Goal: Task Accomplishment & Management: Use online tool/utility

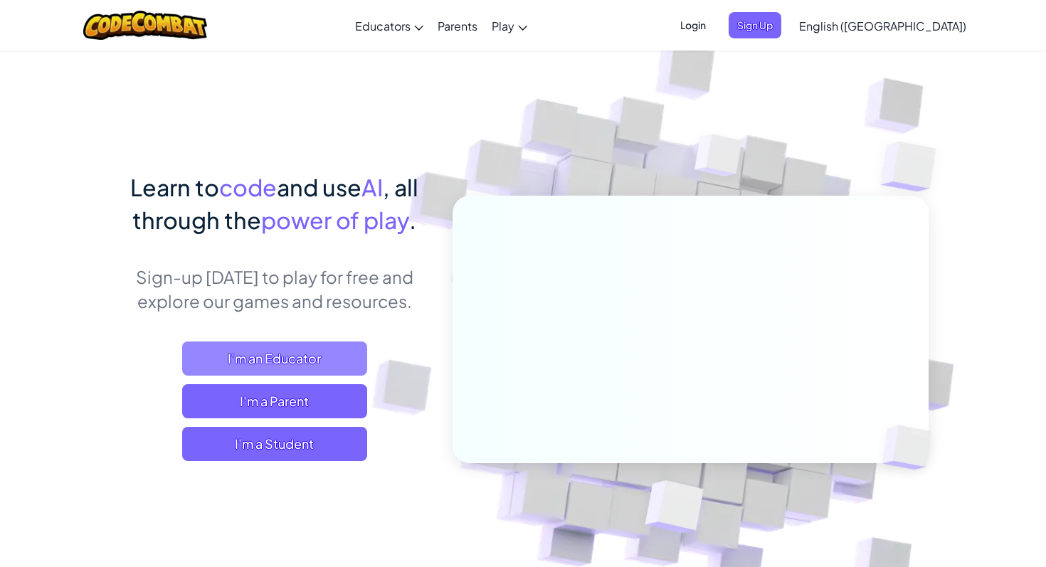
click at [258, 366] on span "I'm an Educator" at bounding box center [274, 359] width 185 height 34
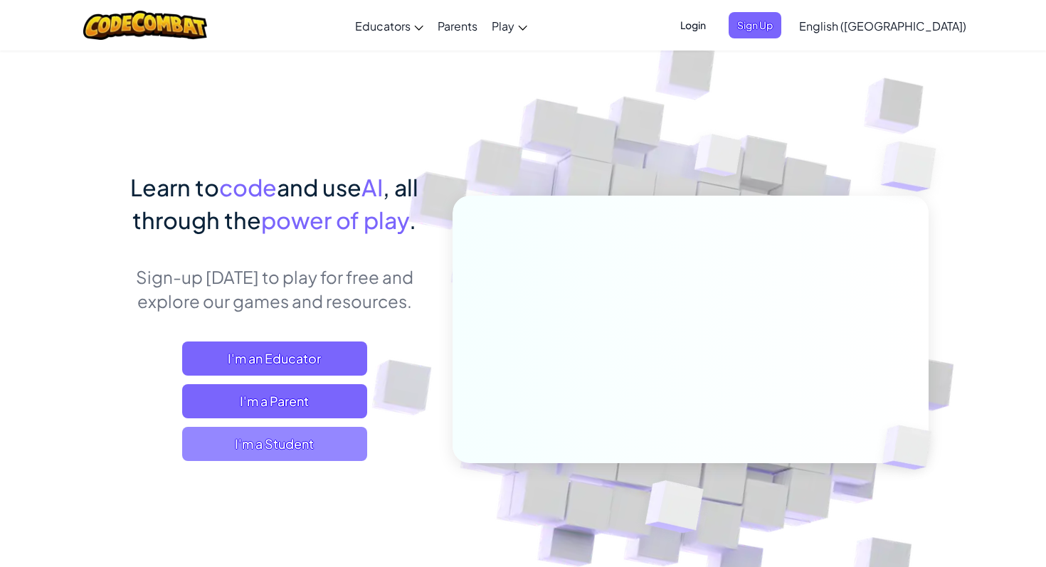
click at [287, 458] on span "I'm a Student" at bounding box center [274, 444] width 185 height 34
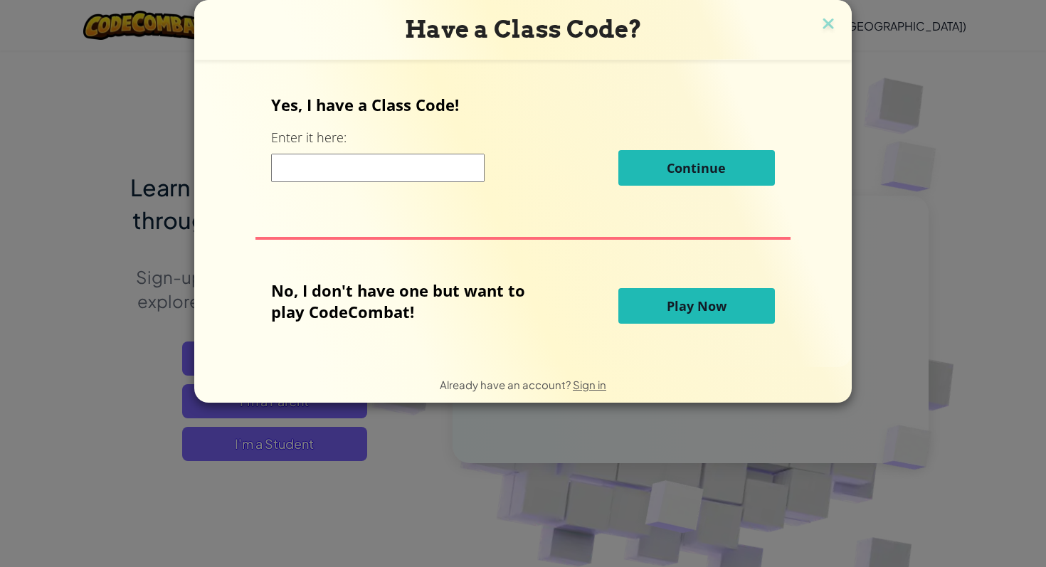
click at [419, 179] on input at bounding box center [377, 168] width 213 height 28
click at [674, 302] on span "Play Now" at bounding box center [697, 305] width 60 height 17
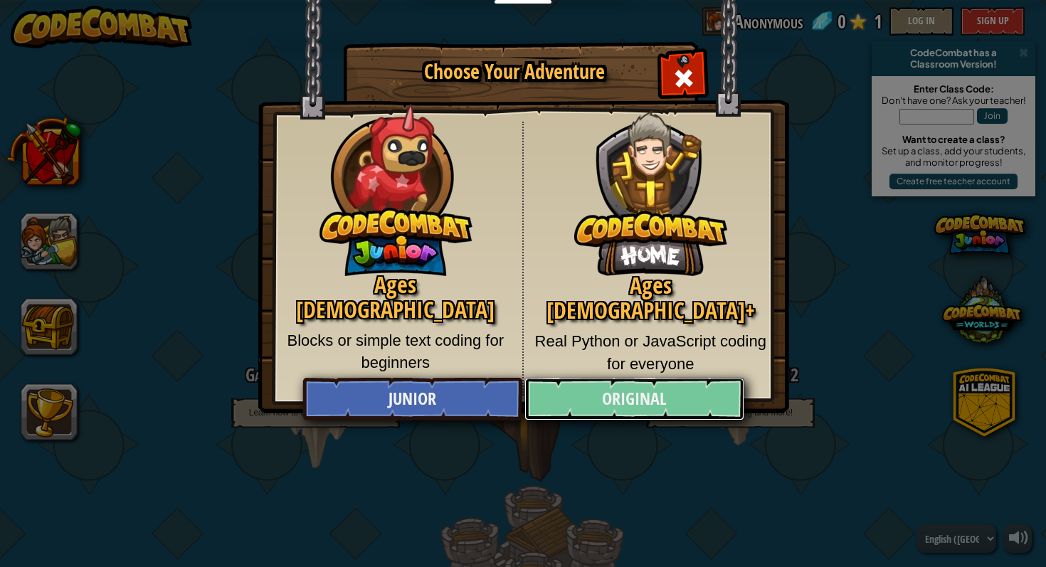
click at [668, 416] on link "Original" at bounding box center [633, 399] width 219 height 43
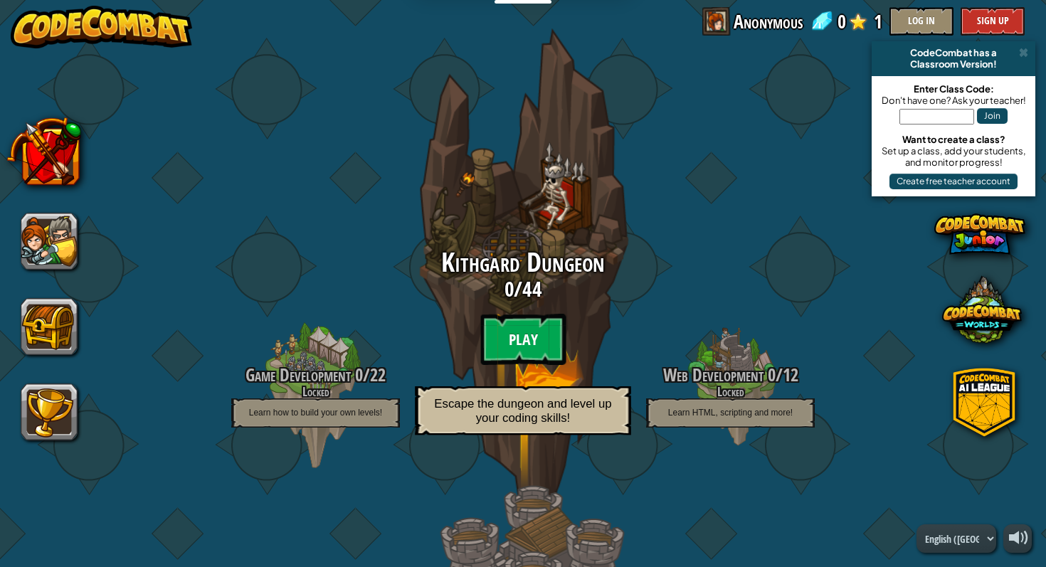
click at [509, 341] on btn "Play" at bounding box center [522, 339] width 85 height 51
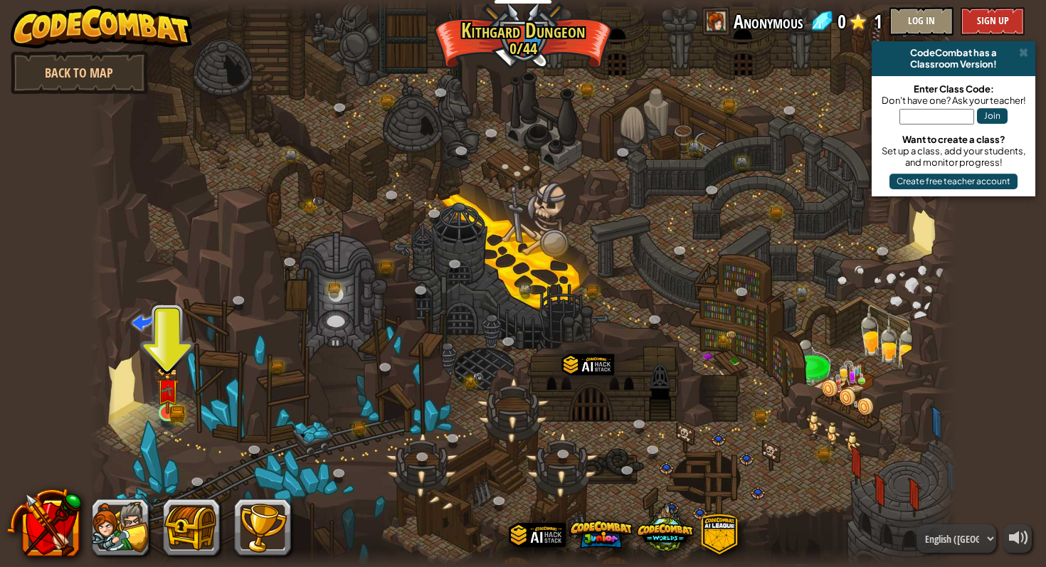
click at [162, 397] on img at bounding box center [167, 390] width 13 height 13
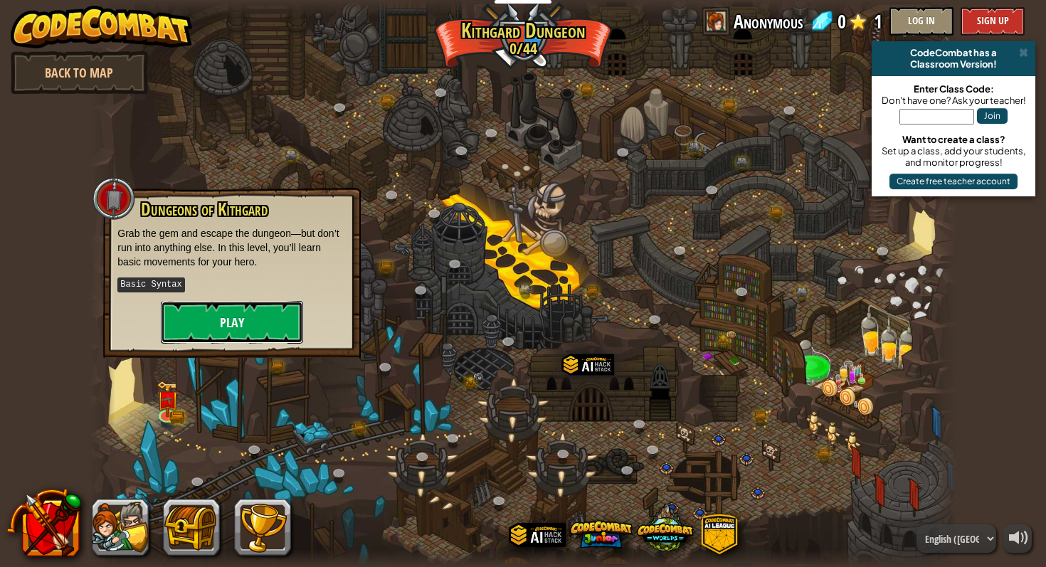
click at [222, 302] on button "Play" at bounding box center [232, 322] width 142 height 43
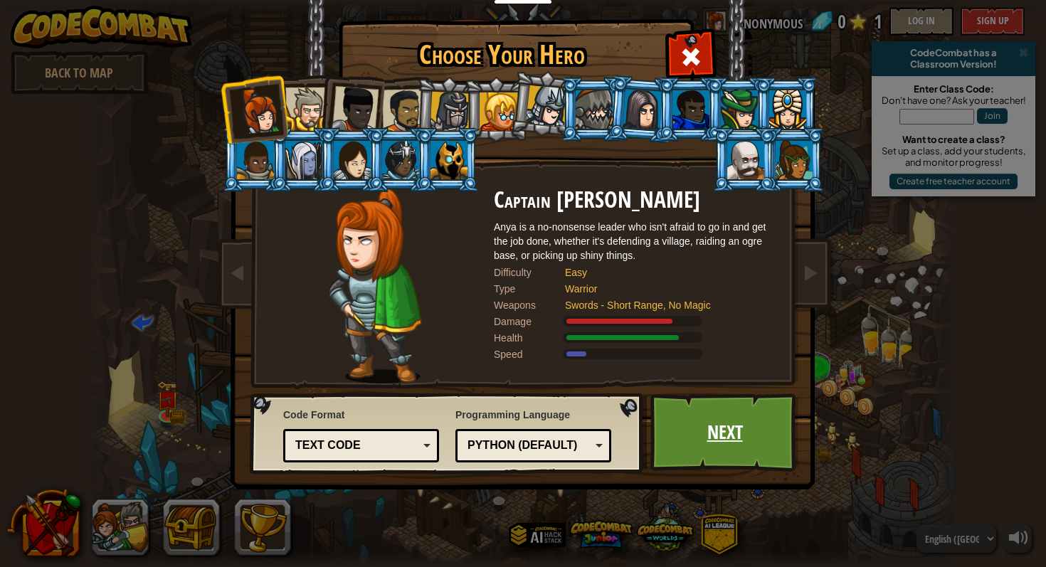
click at [731, 448] on link "Next" at bounding box center [724, 432] width 149 height 78
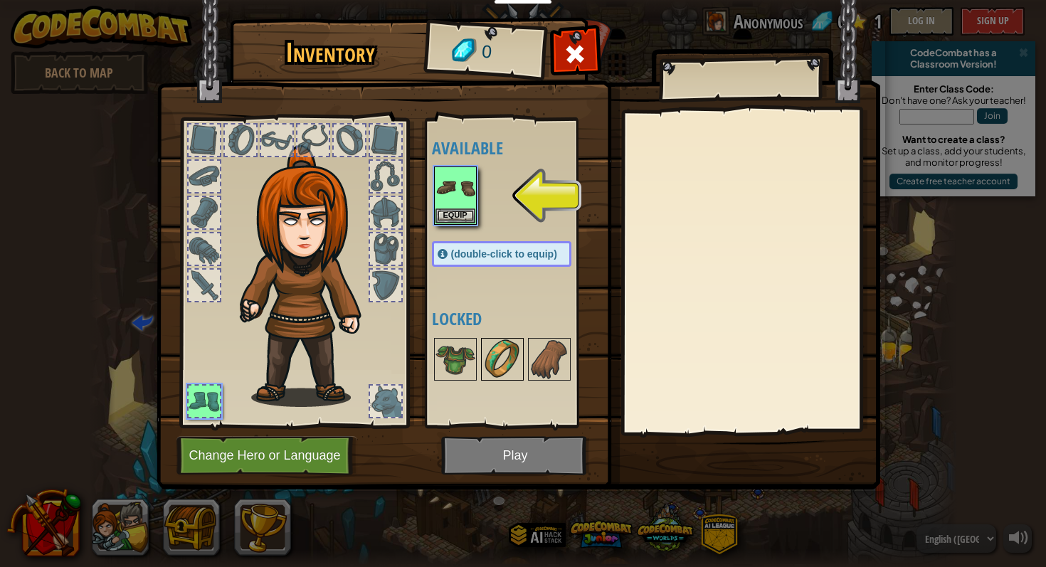
click at [481, 366] on div at bounding box center [502, 359] width 43 height 43
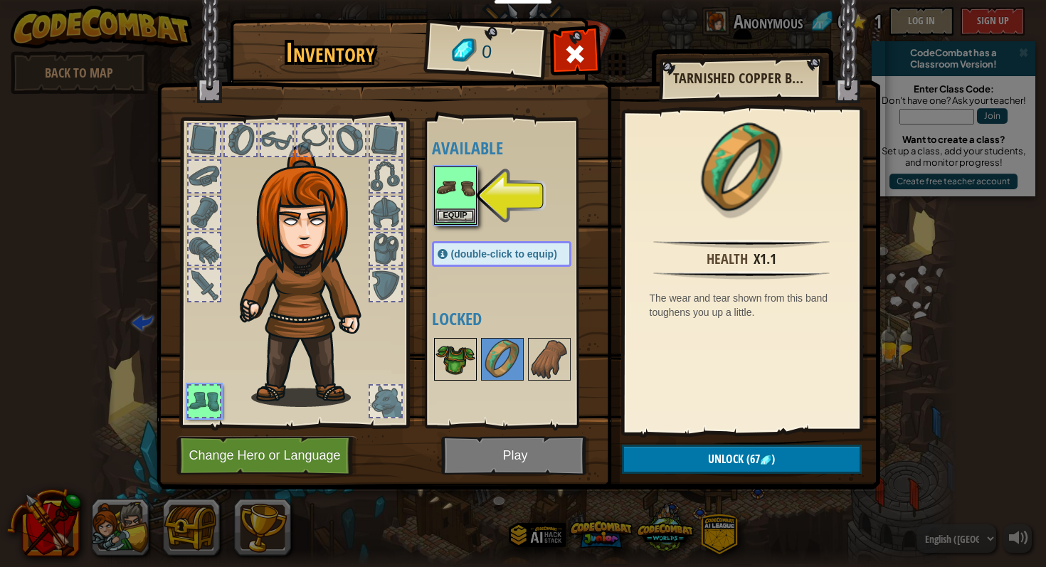
click at [457, 363] on img at bounding box center [455, 359] width 40 height 40
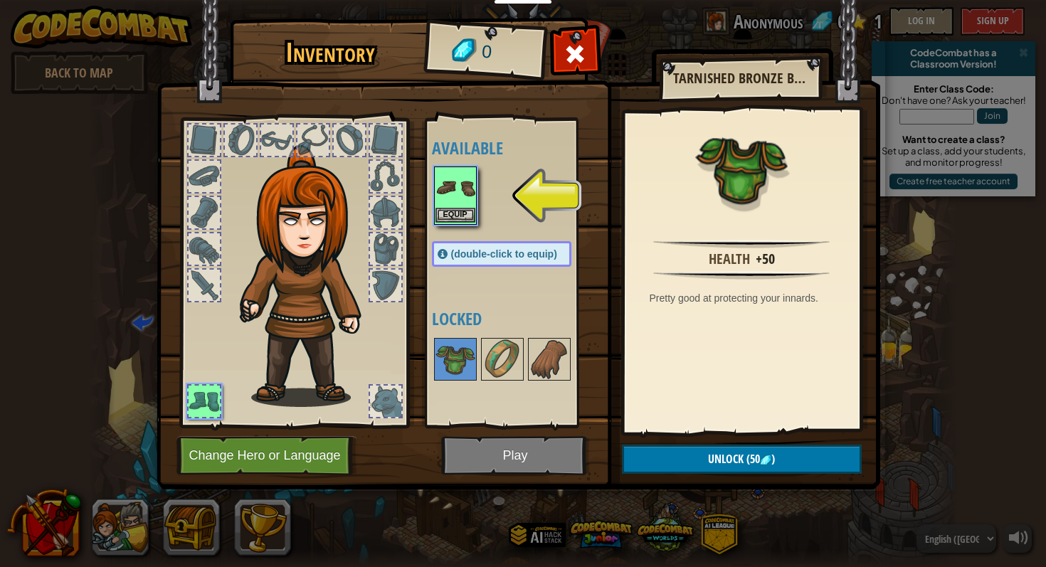
click at [453, 183] on img at bounding box center [455, 188] width 40 height 40
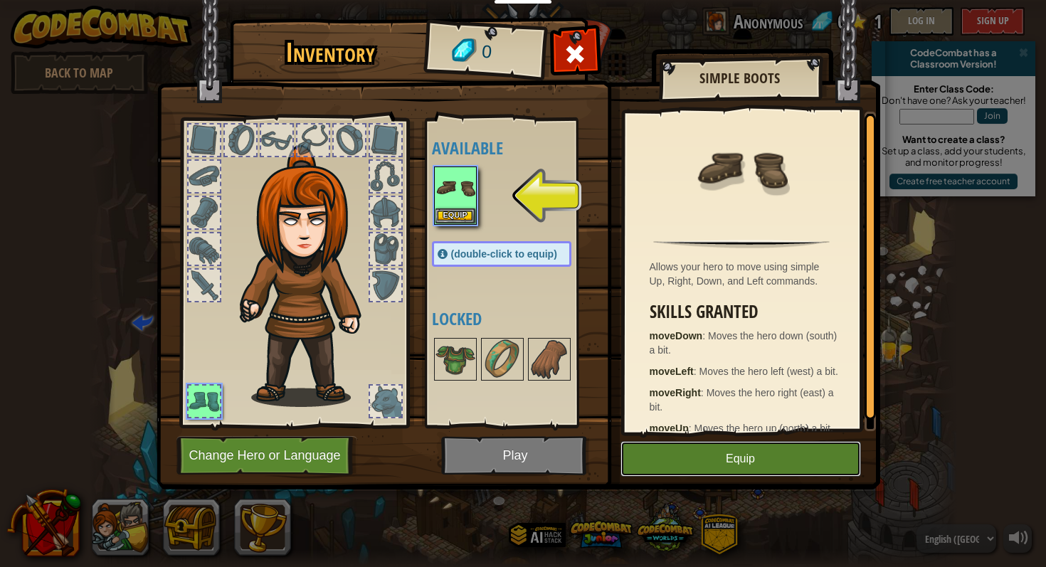
click at [730, 448] on button "Equip" at bounding box center [740, 459] width 240 height 36
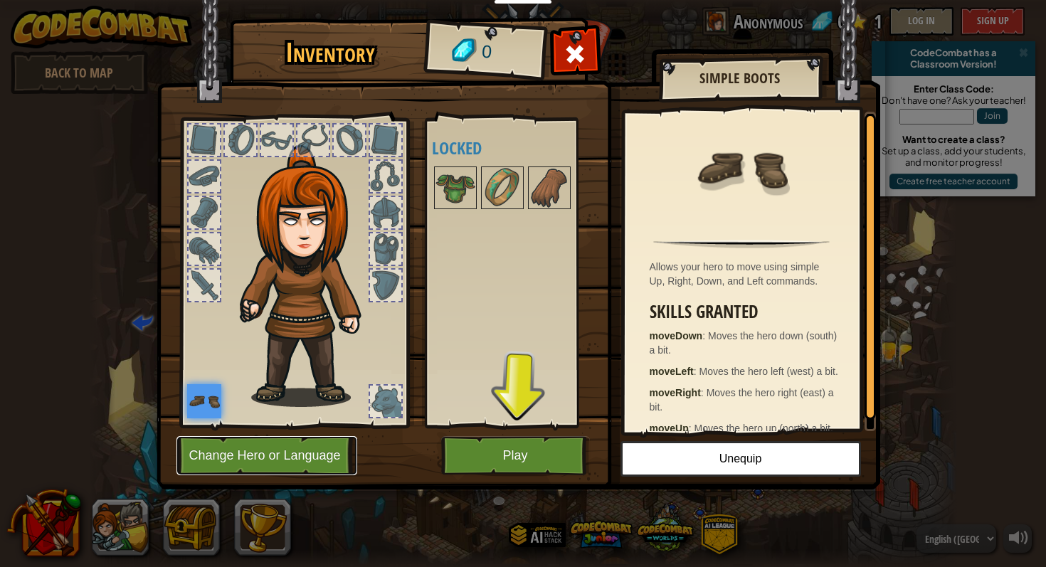
click at [240, 445] on button "Change Hero or Language" at bounding box center [266, 455] width 181 height 39
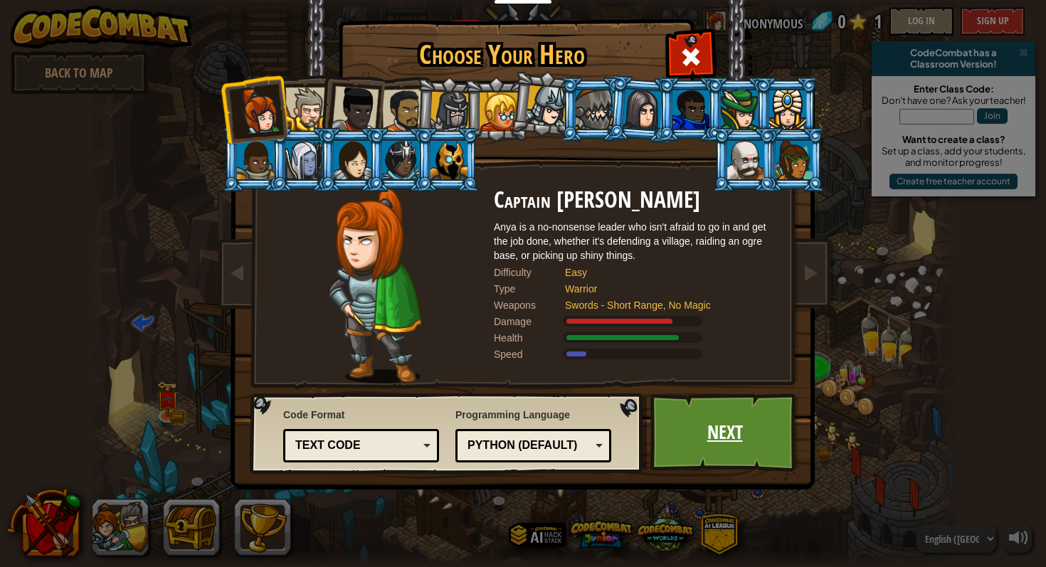
click at [726, 451] on link "Next" at bounding box center [724, 432] width 149 height 78
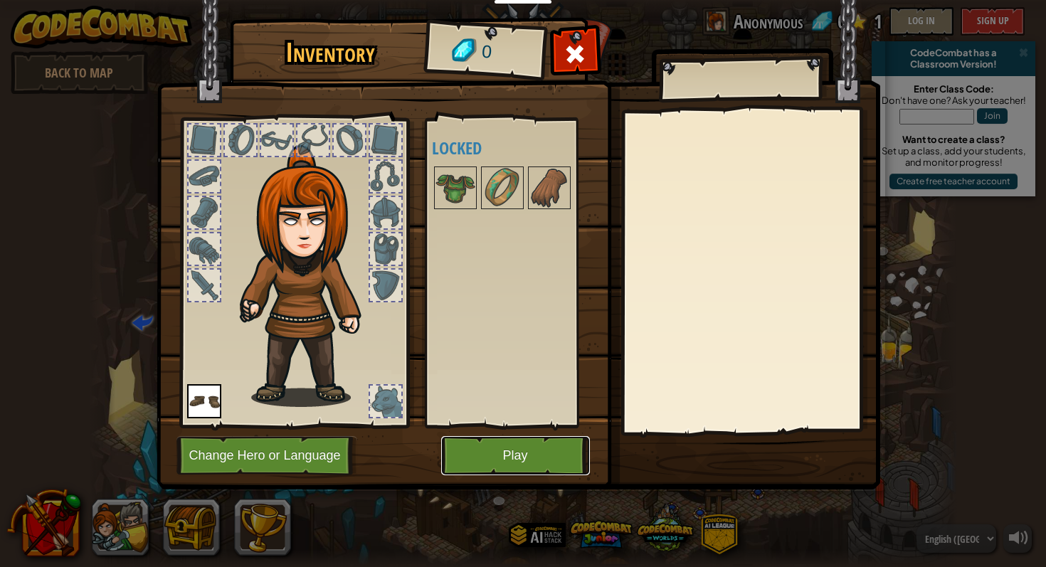
click at [475, 466] on button "Play" at bounding box center [515, 455] width 149 height 39
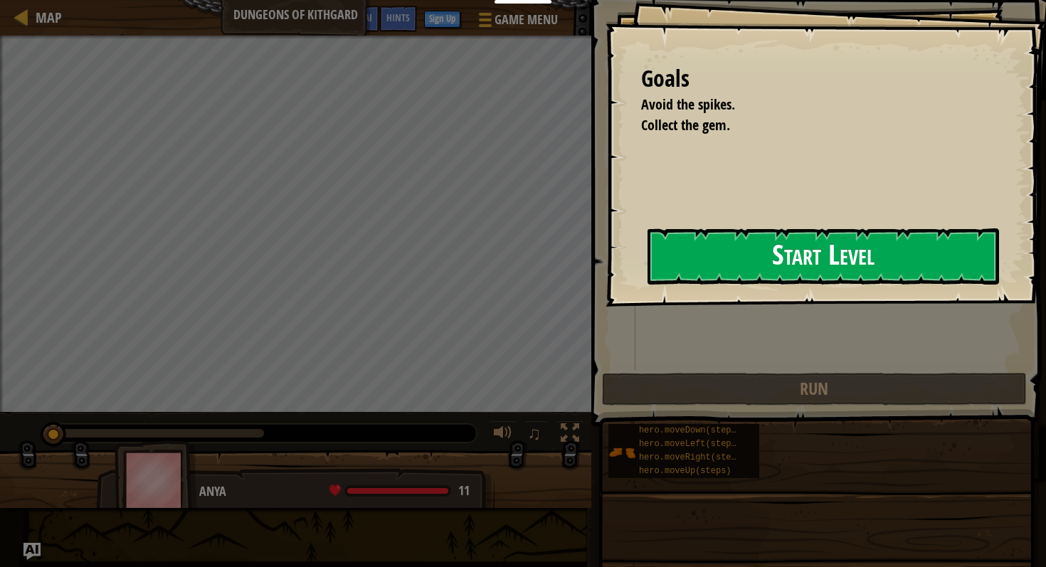
click at [606, 258] on div "Goals Avoid the spikes. Collect the gem. Start Level Error loading from server.…" at bounding box center [826, 153] width 440 height 307
click at [678, 260] on button "Start Level" at bounding box center [822, 256] width 351 height 56
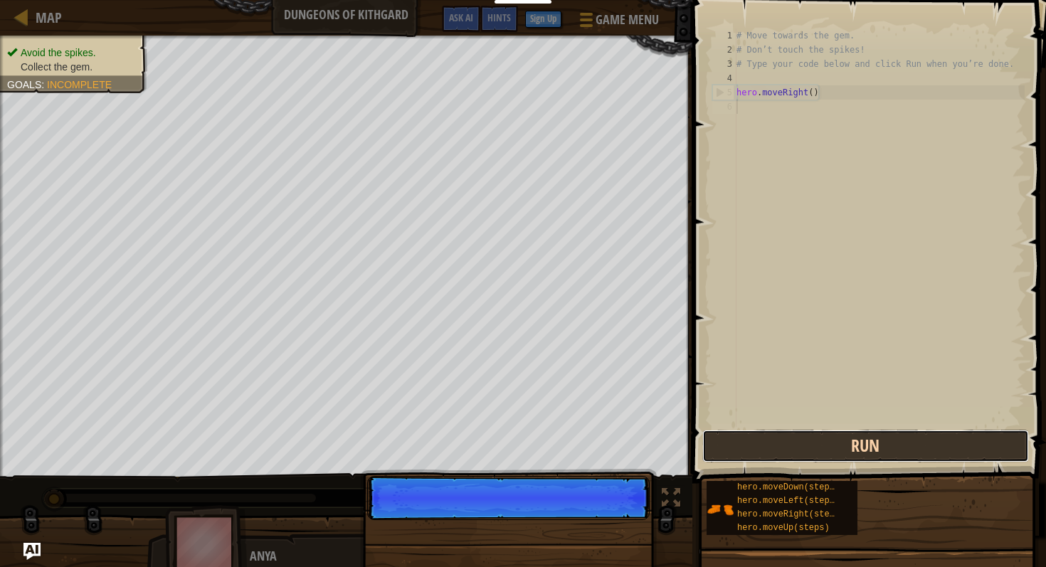
click at [822, 451] on button "Run" at bounding box center [865, 446] width 327 height 33
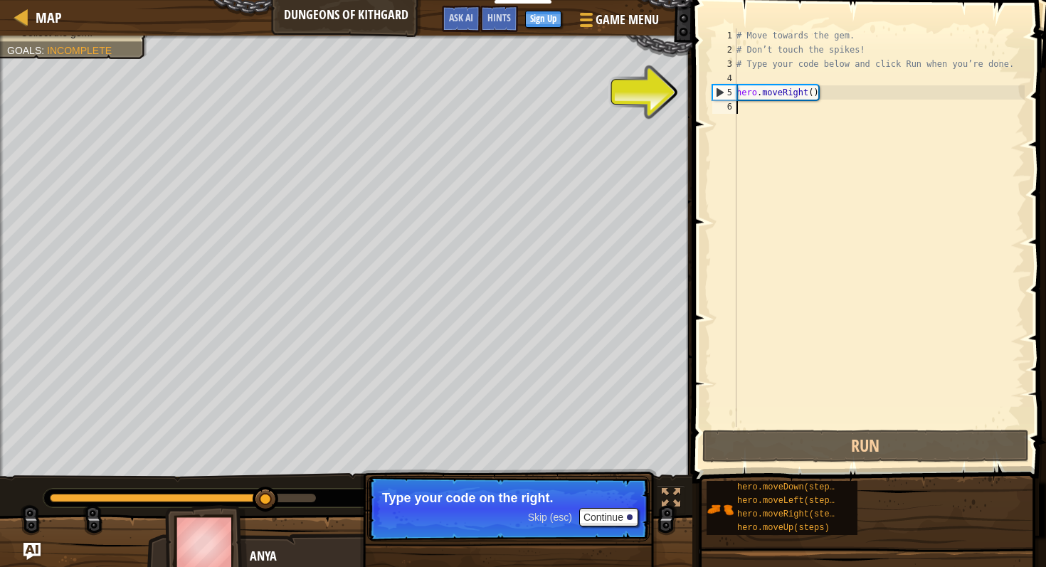
click at [778, 104] on div "# Move towards the gem. # Don’t touch the spikes! # Type your code below and cl…" at bounding box center [879, 241] width 291 height 427
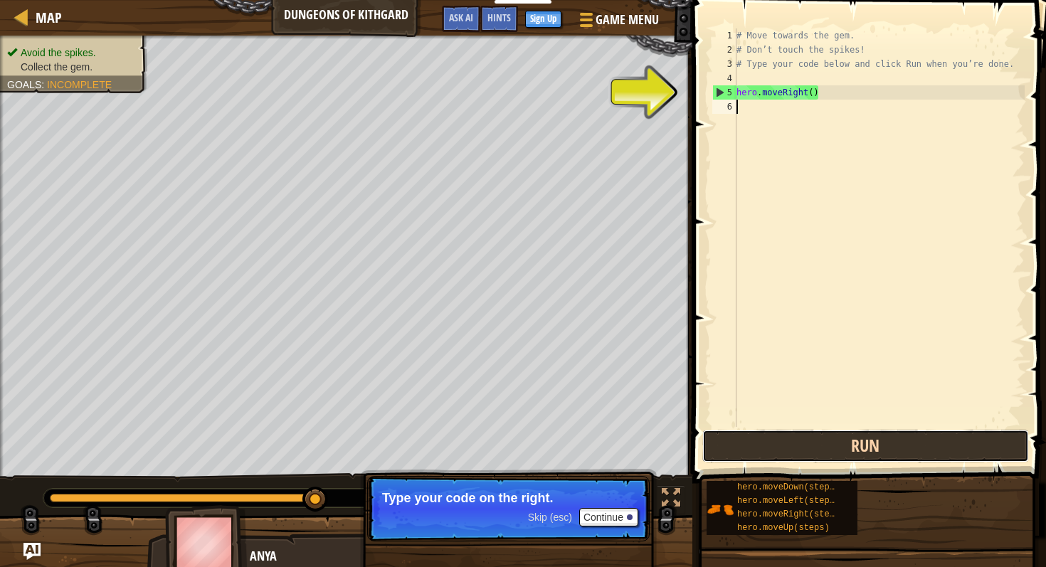
click at [806, 446] on button "Run" at bounding box center [865, 446] width 327 height 33
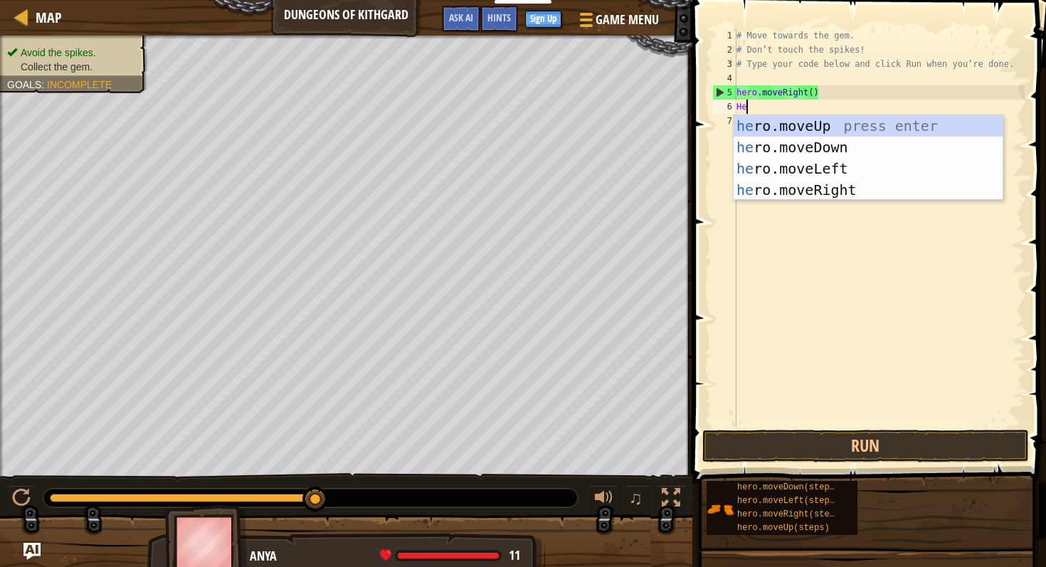
scroll to position [6, 0]
type textarea "Hero"
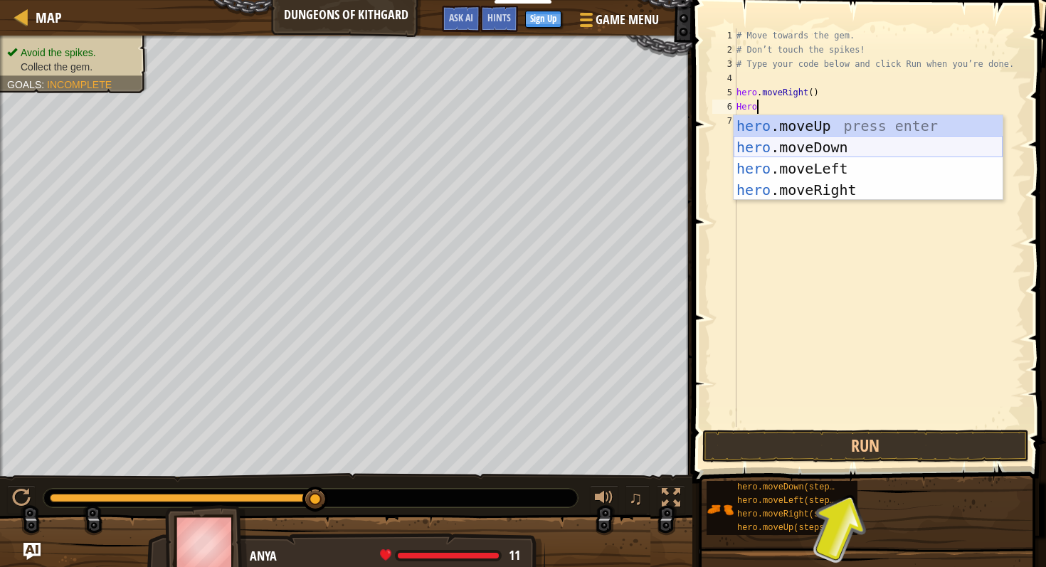
click at [840, 152] on div "hero .moveUp press enter hero .moveDown press enter hero .moveLeft press enter …" at bounding box center [868, 179] width 269 height 128
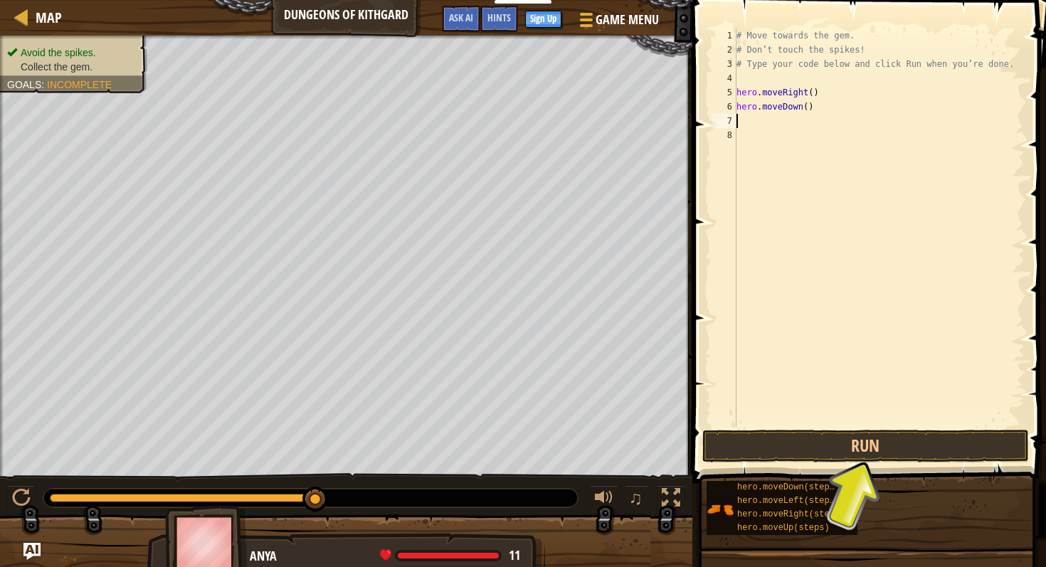
scroll to position [6, 0]
click at [802, 447] on button "Run" at bounding box center [865, 446] width 327 height 33
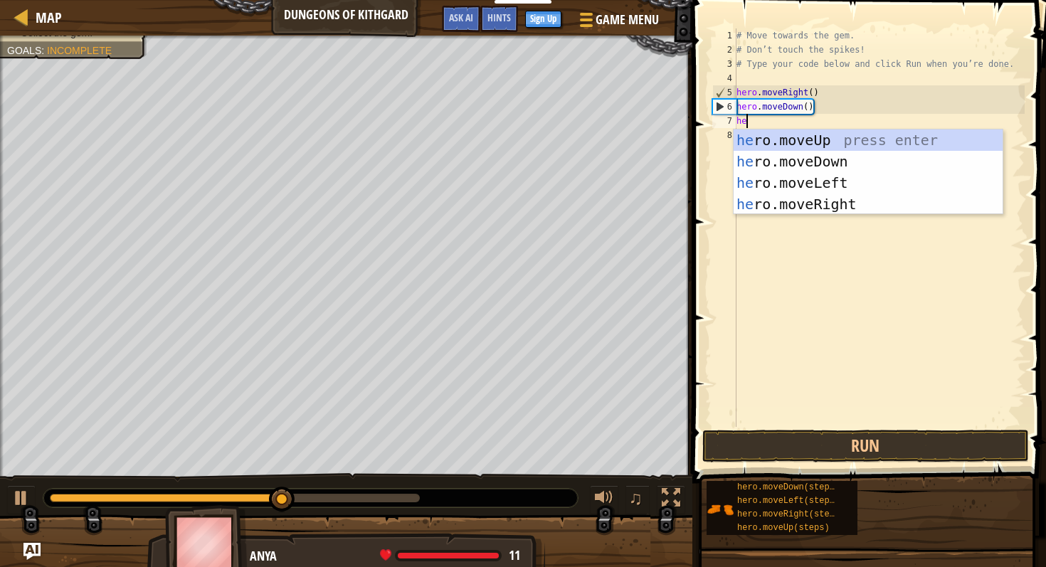
type textarea "her"
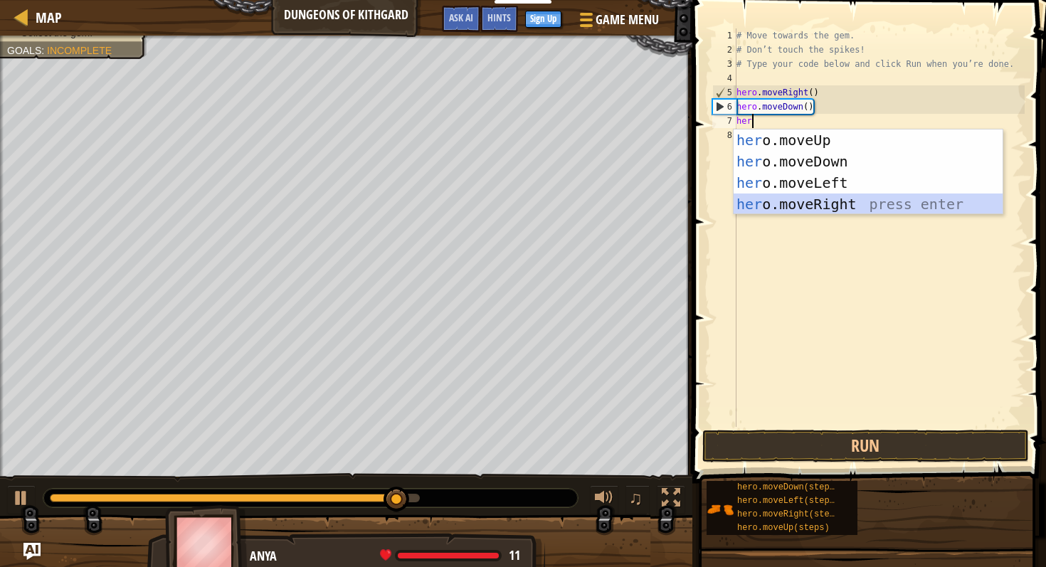
click at [823, 199] on div "her o.moveUp press enter her o.moveDown press enter her o.moveLeft press enter …" at bounding box center [868, 193] width 269 height 128
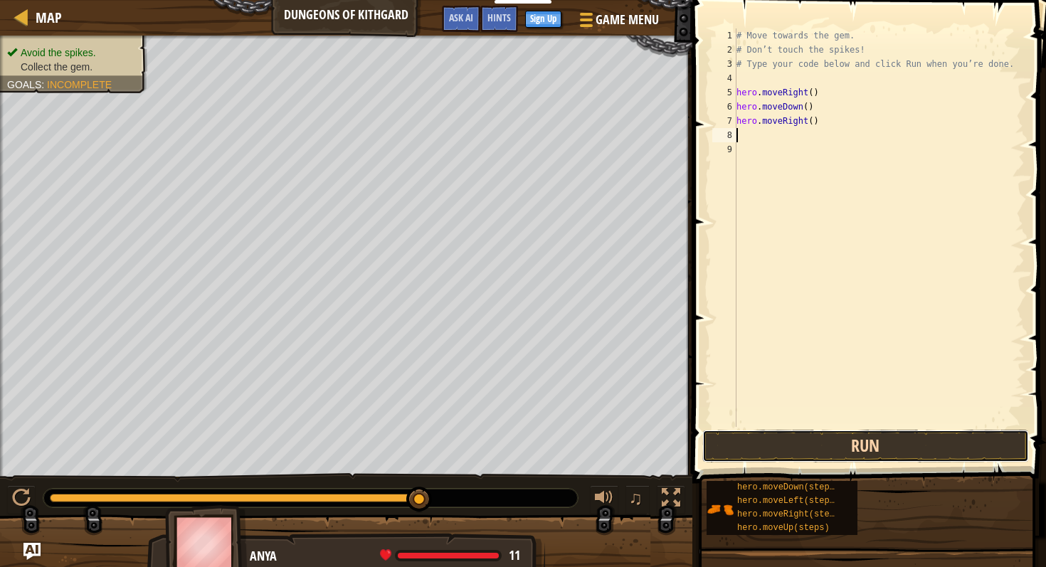
click at [812, 444] on button "Run" at bounding box center [865, 446] width 327 height 33
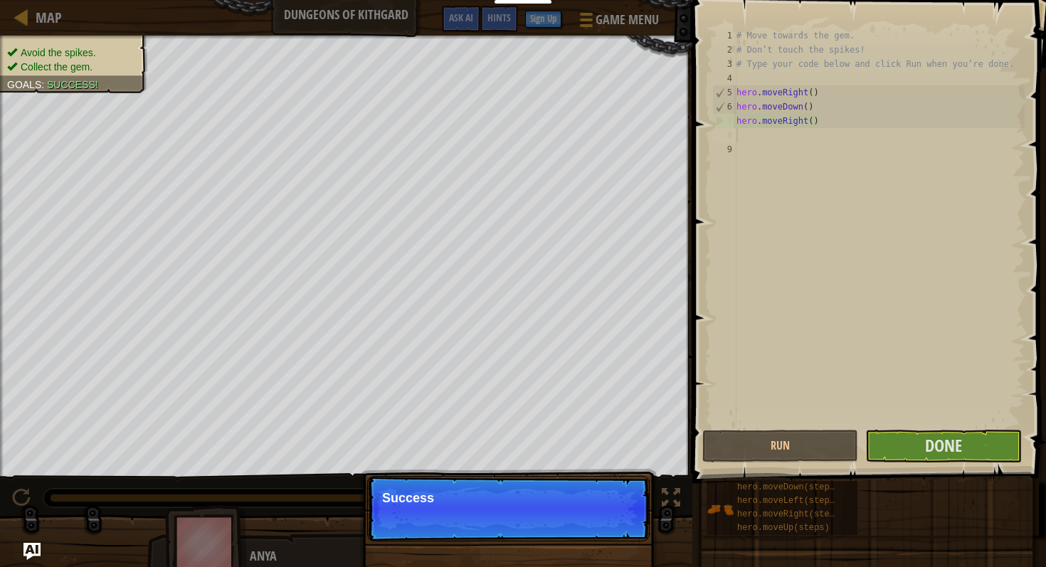
click at [950, 460] on button "Done" at bounding box center [943, 446] width 156 height 33
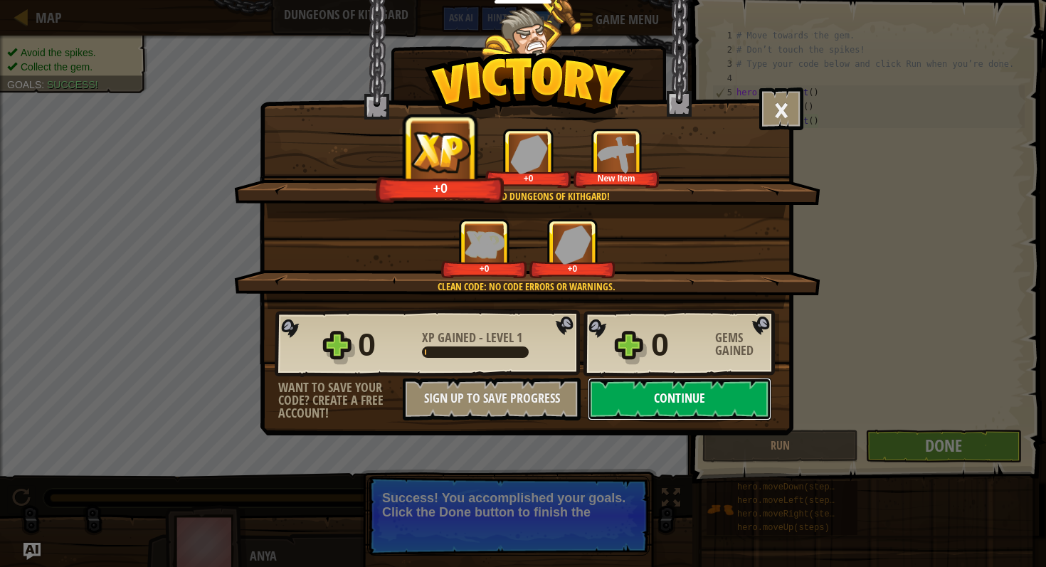
click at [652, 396] on button "Continue" at bounding box center [680, 399] width 184 height 43
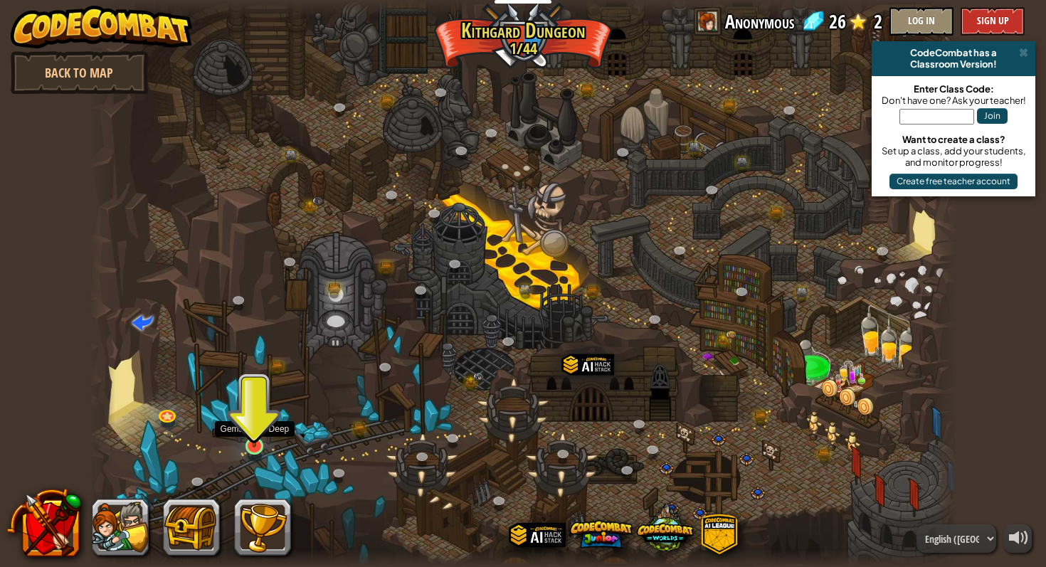
click at [248, 430] on img at bounding box center [254, 422] width 22 height 51
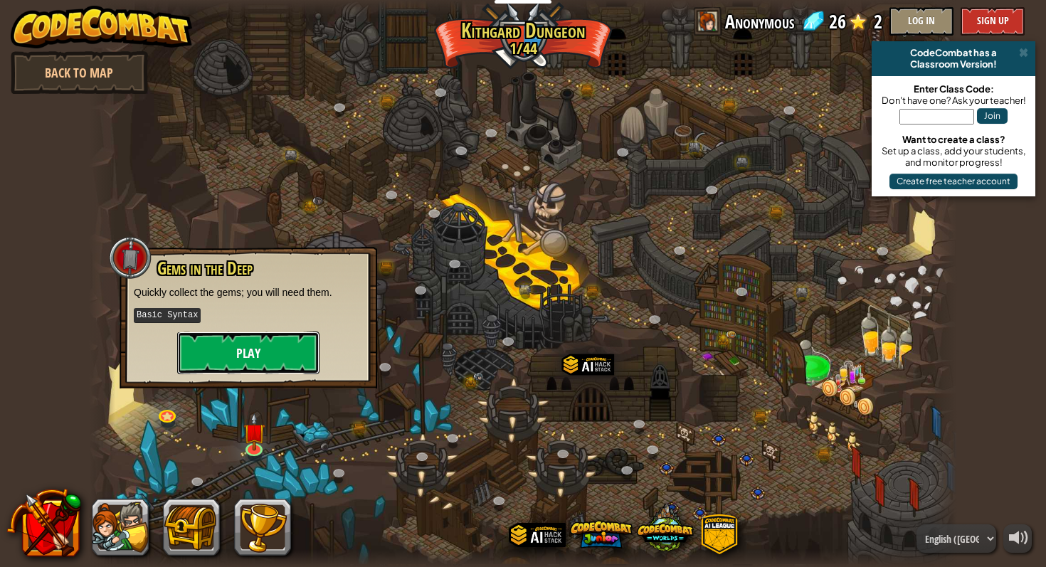
click at [253, 338] on button "Play" at bounding box center [248, 353] width 142 height 43
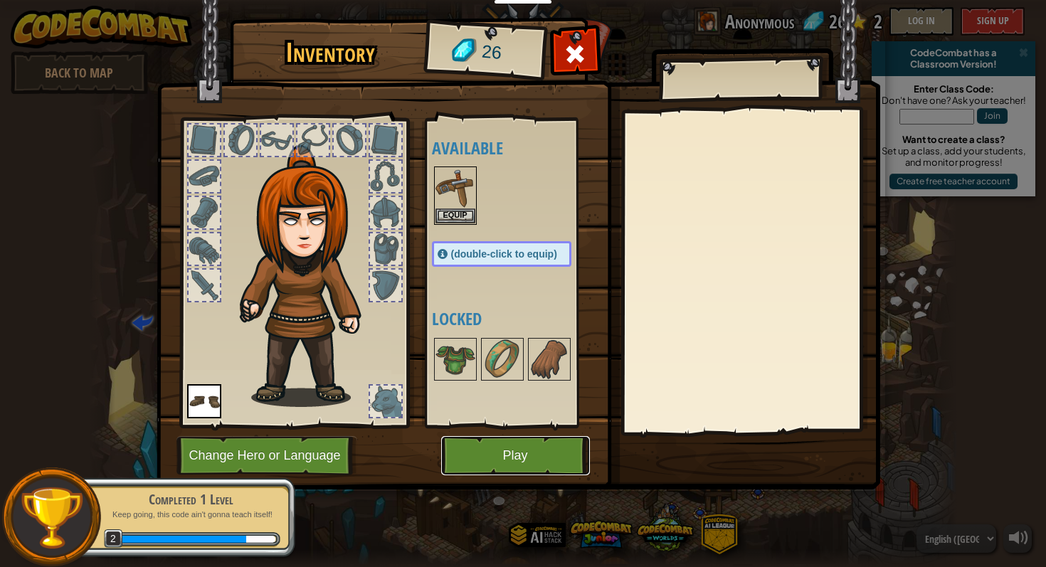
click at [470, 457] on button "Play" at bounding box center [515, 455] width 149 height 39
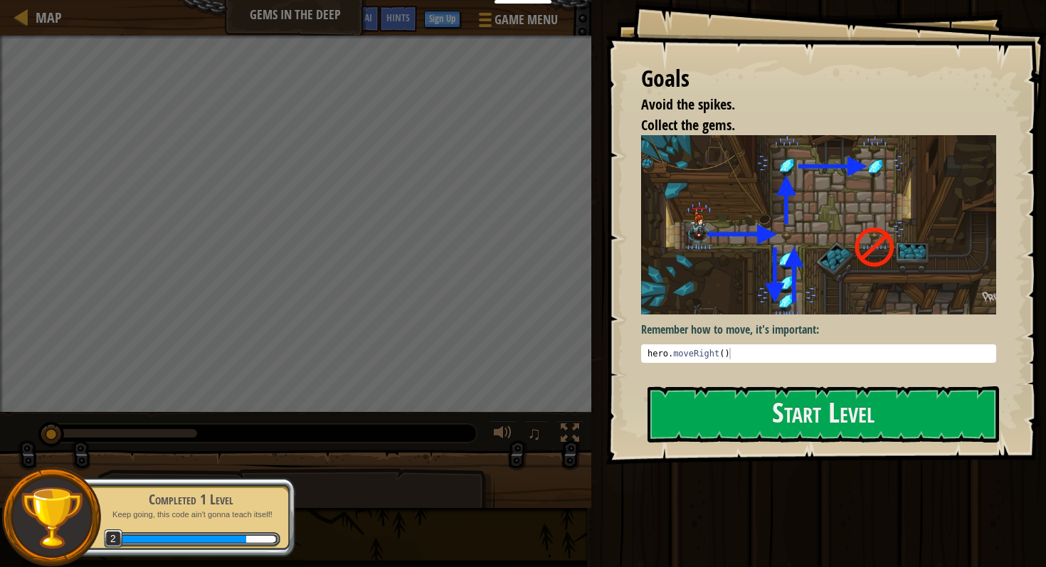
click at [800, 345] on pre "1 hero . moveRight ( ) הההההההההההההההההההההההההההההההההההההההההההההההההההההההה…" at bounding box center [818, 353] width 355 height 18
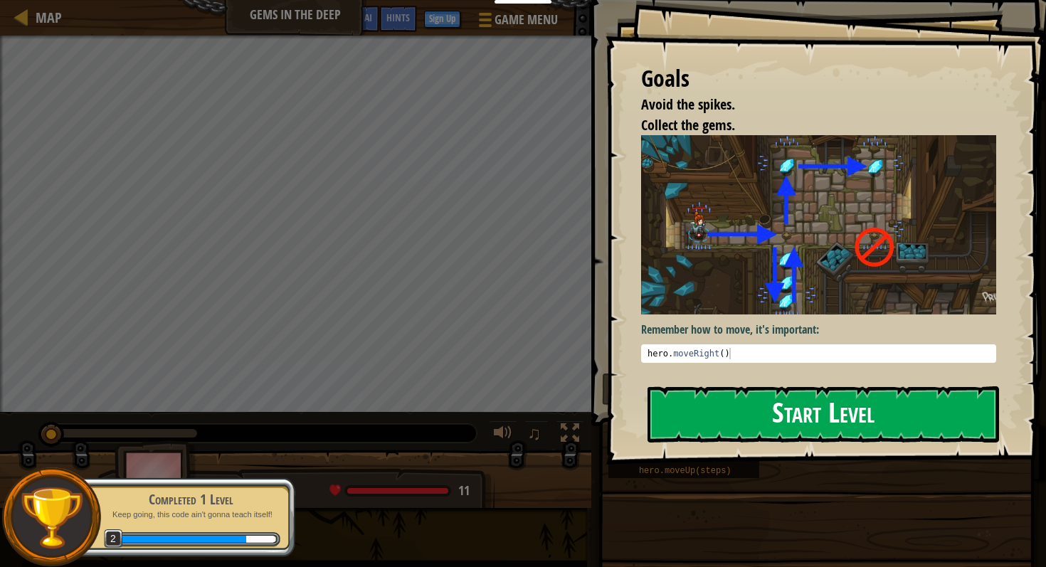
drag, startPoint x: 778, startPoint y: 396, endPoint x: 778, endPoint y: 403, distance: 7.2
click at [778, 403] on button "Start Level" at bounding box center [822, 414] width 351 height 56
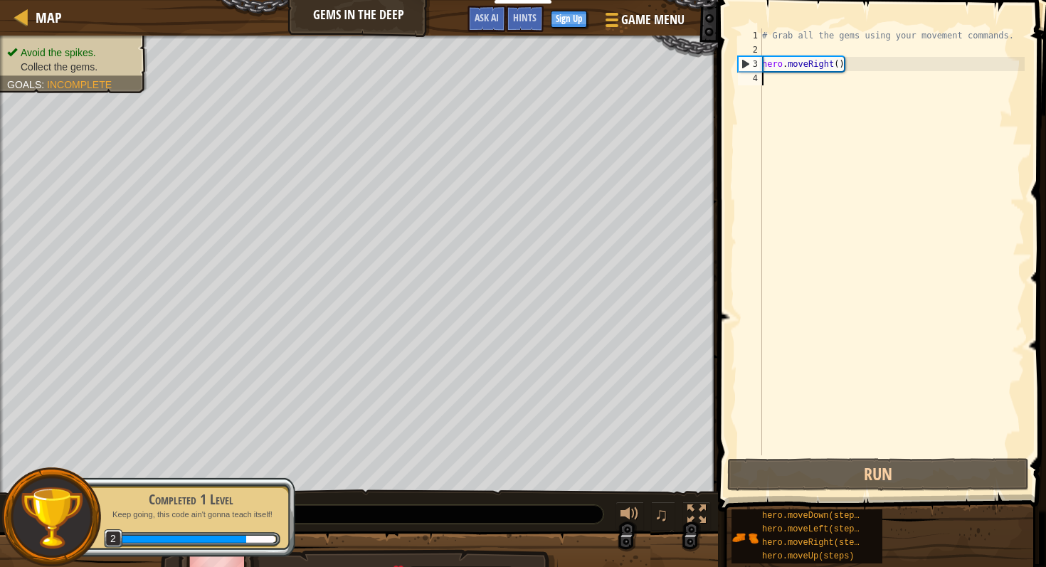
click at [773, 92] on div "# Grab all the gems using your movement commands. hero . moveRight ( )" at bounding box center [891, 255] width 265 height 455
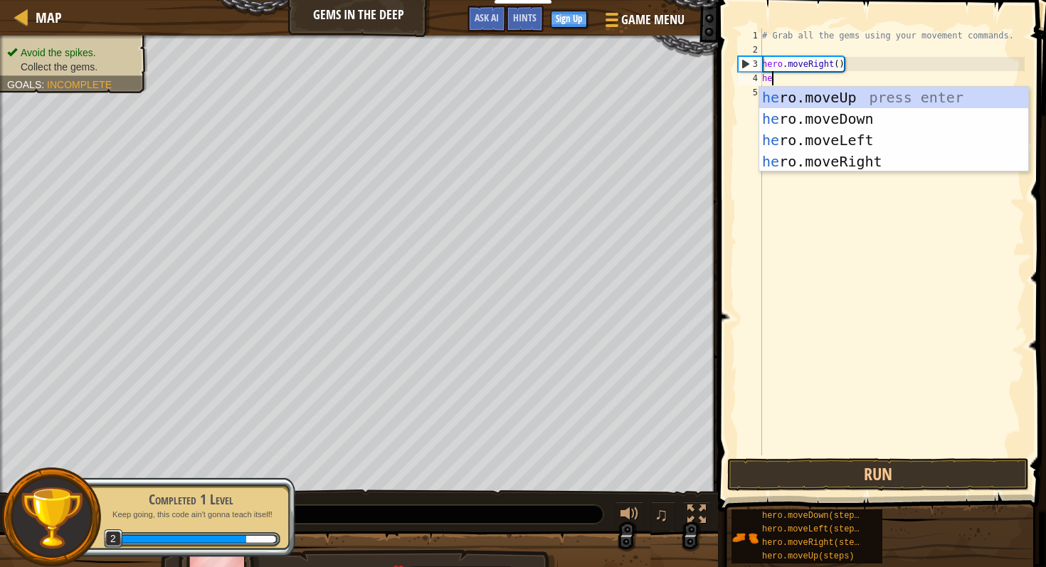
type textarea "her"
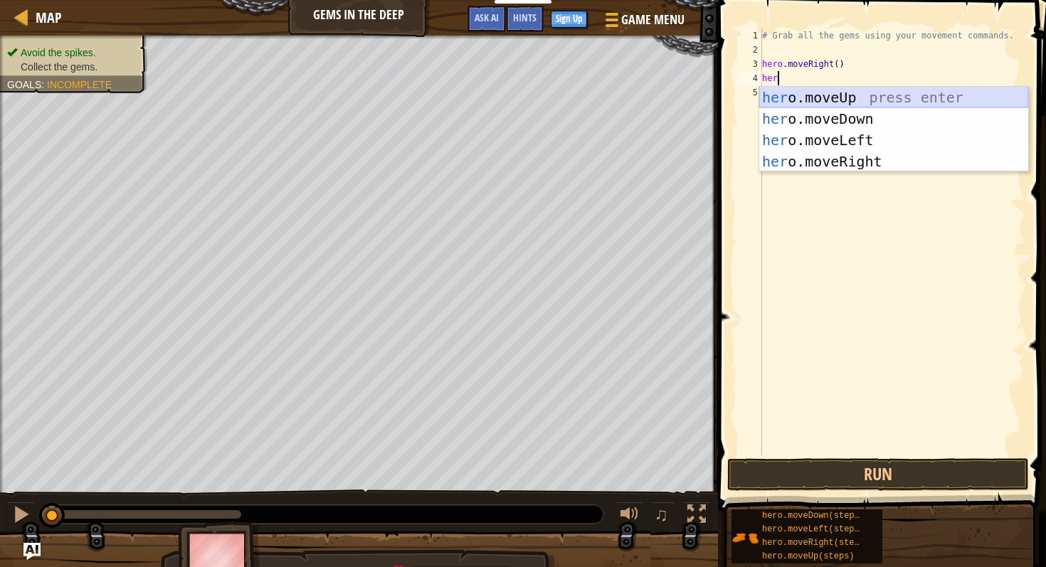
click at [802, 100] on div "her o.moveUp press enter her o.moveDown press enter her o.moveLeft press enter …" at bounding box center [893, 151] width 269 height 128
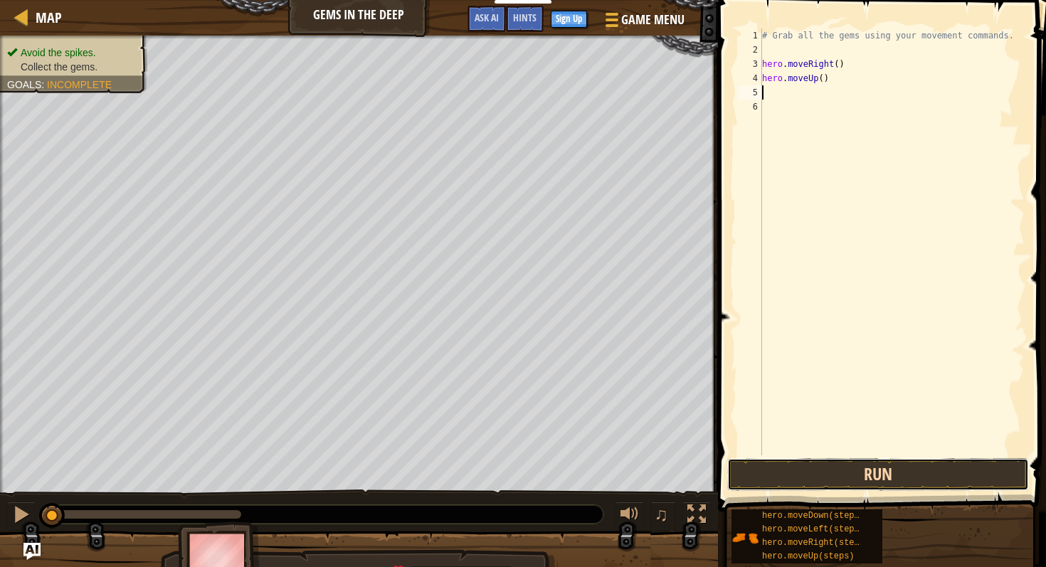
click at [842, 467] on button "Run" at bounding box center [878, 474] width 302 height 33
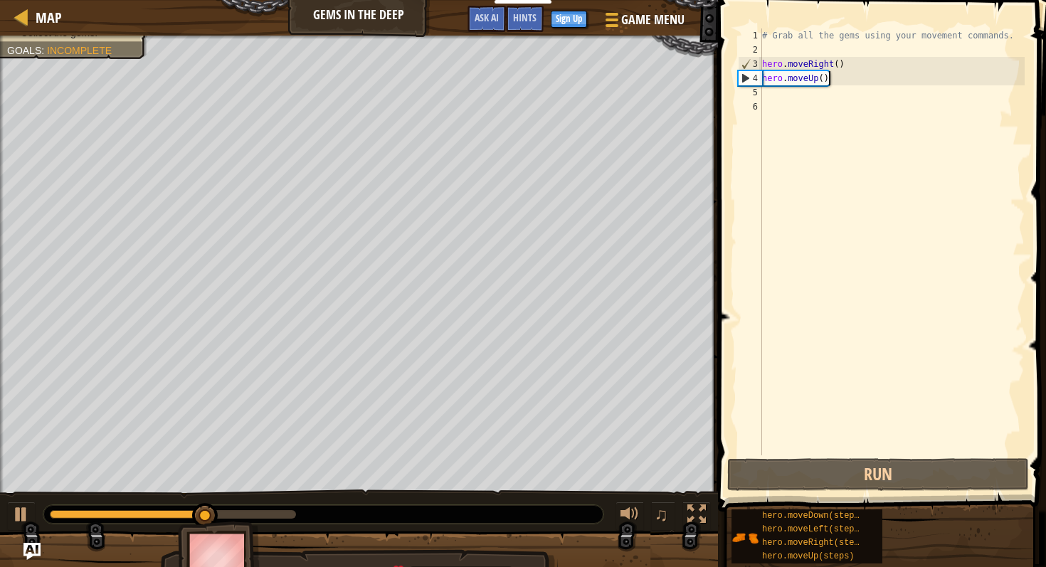
click at [836, 80] on div "# Grab all the gems using your movement commands. hero . moveRight ( ) hero . m…" at bounding box center [891, 255] width 265 height 455
type textarea "hero.moveUp()"
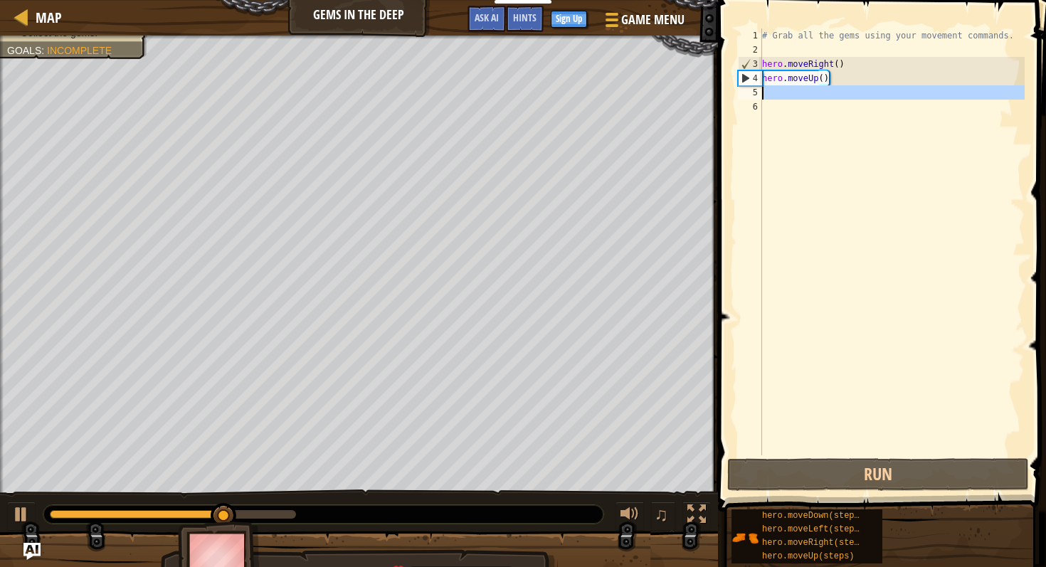
click at [760, 97] on div "5" at bounding box center [750, 92] width 24 height 14
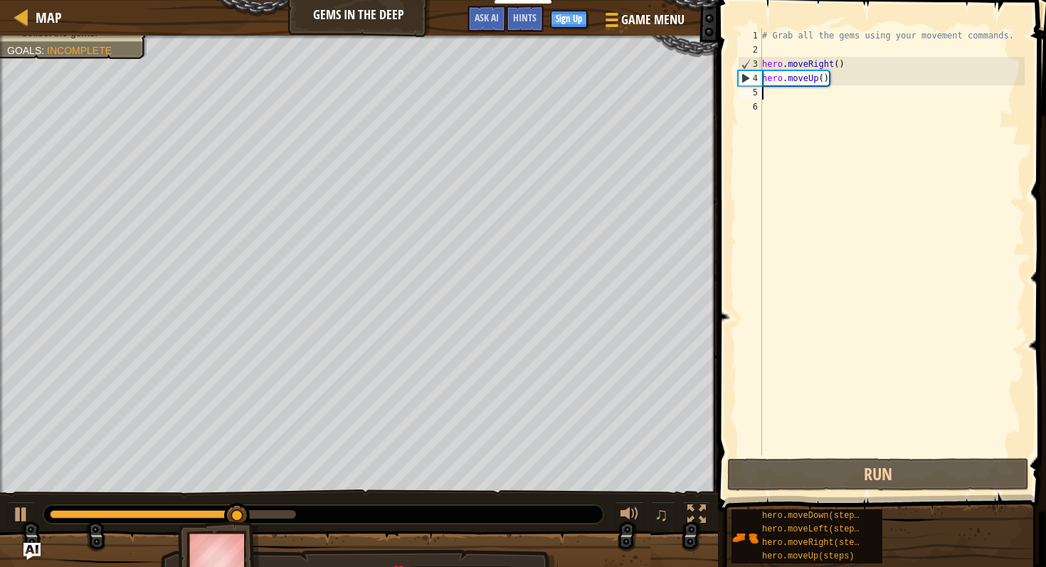
click at [773, 95] on div "# Grab all the gems using your movement commands. hero . moveRight ( ) hero . m…" at bounding box center [891, 255] width 265 height 455
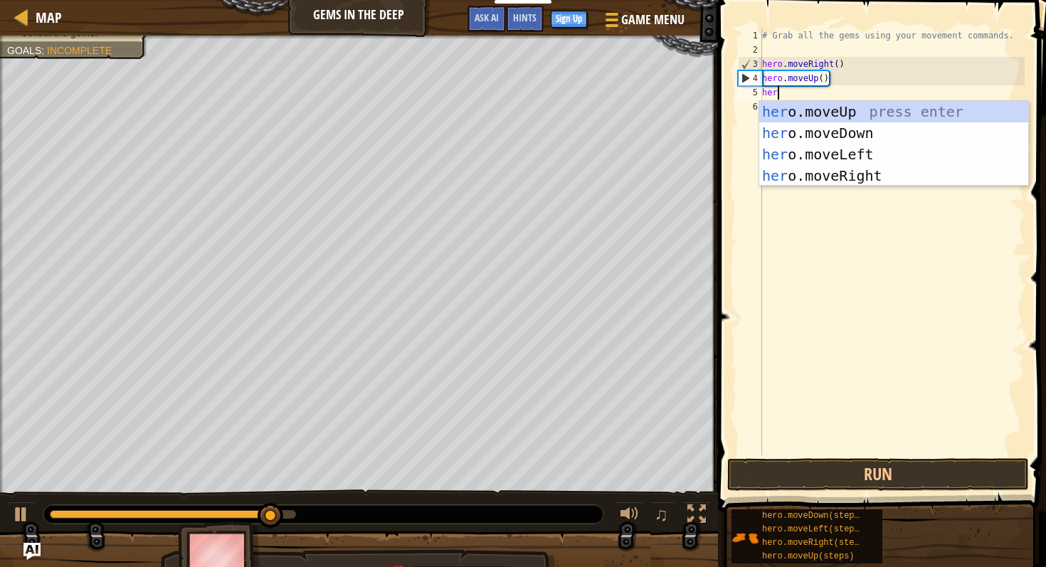
scroll to position [6, 1]
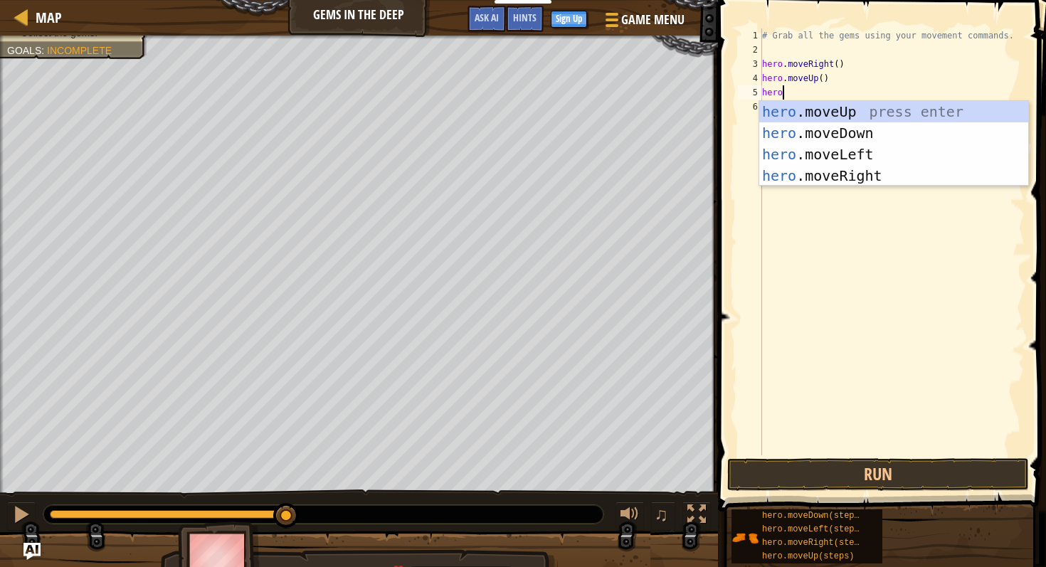
type textarea "hero"
click at [848, 126] on div "hero .moveUp press enter hero .moveDown press enter hero .moveLeft press enter …" at bounding box center [893, 165] width 269 height 128
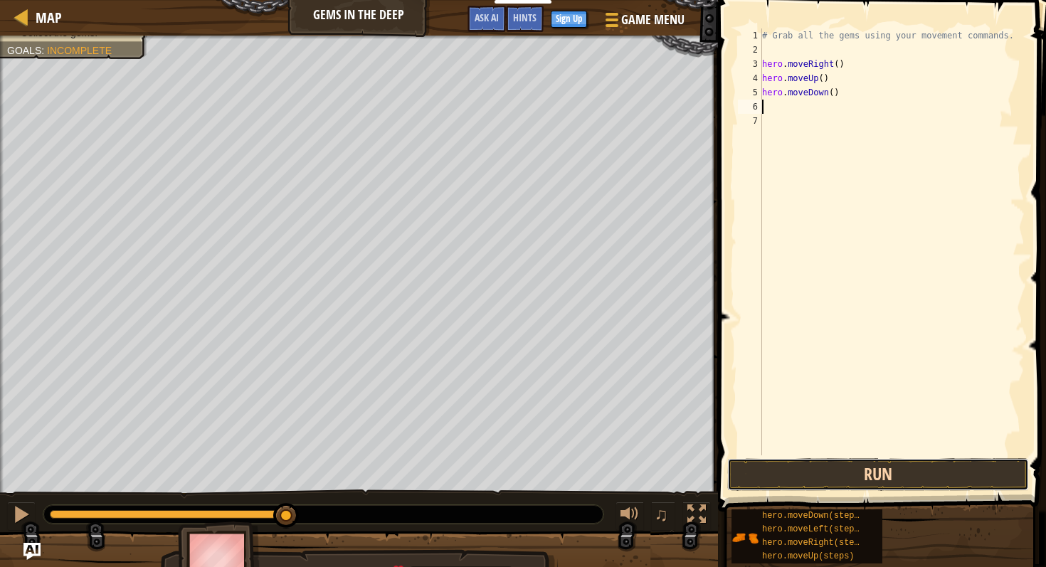
click at [848, 476] on button "Run" at bounding box center [878, 474] width 302 height 33
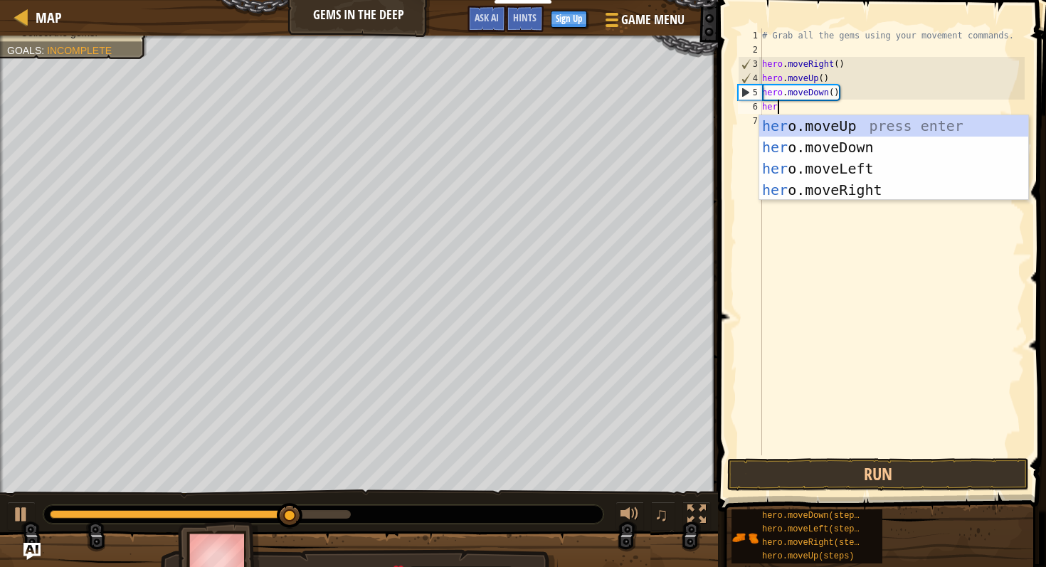
type textarea "hero"
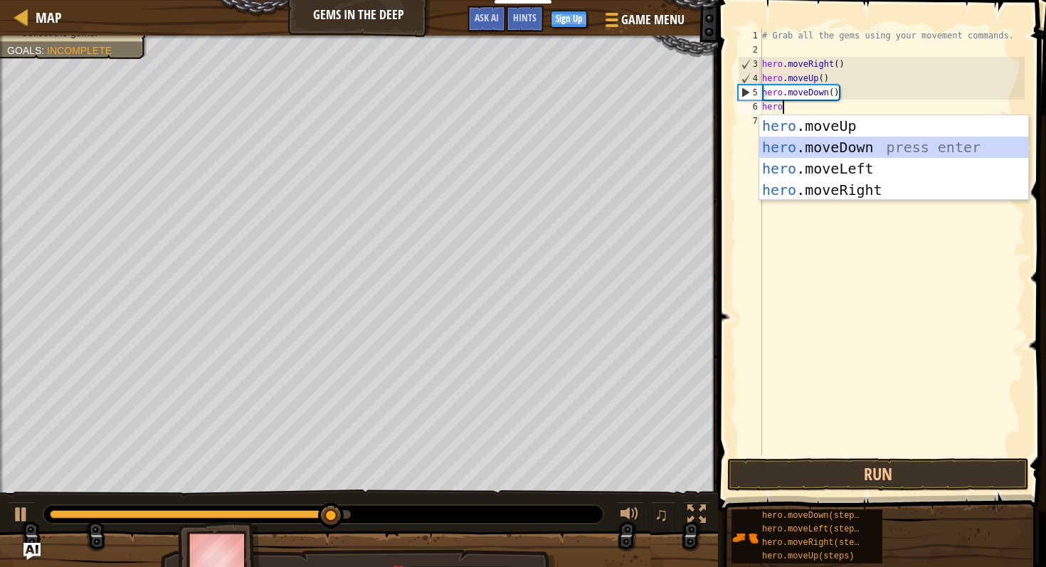
click at [815, 138] on div "hero .moveUp press enter hero .moveDown press enter hero .moveLeft press enter …" at bounding box center [893, 179] width 269 height 128
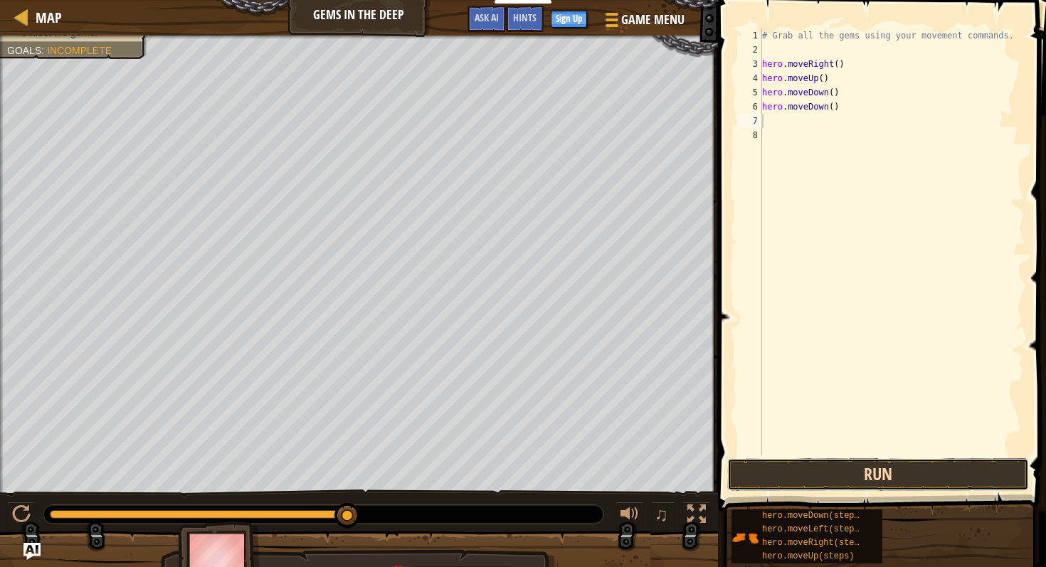
click at [832, 471] on button "Run" at bounding box center [878, 474] width 302 height 33
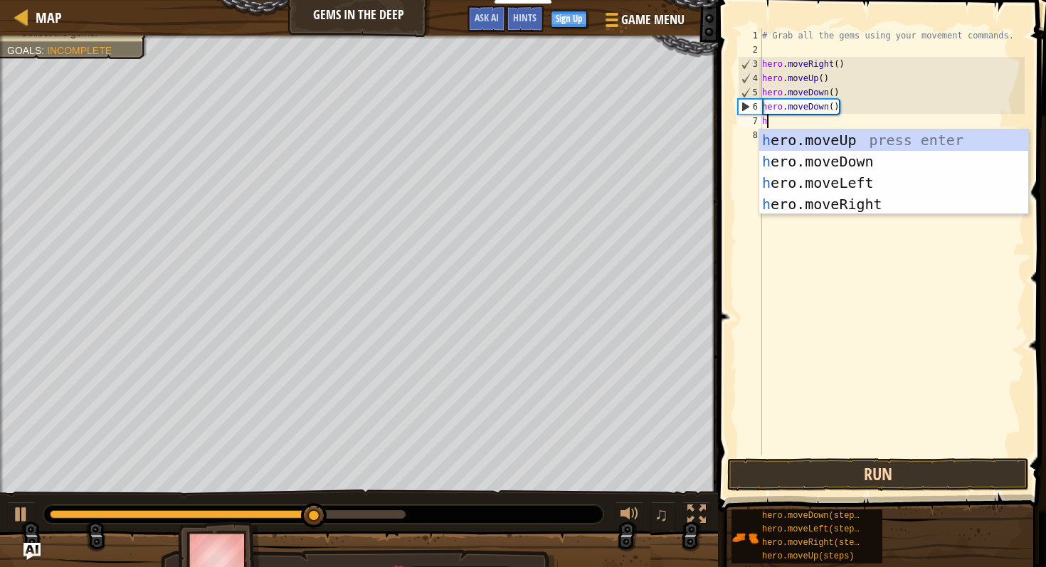
type textarea "her"
click at [873, 147] on div "her o.moveUp press enter her o.moveDown press enter her o.moveLeft press enter …" at bounding box center [893, 193] width 269 height 128
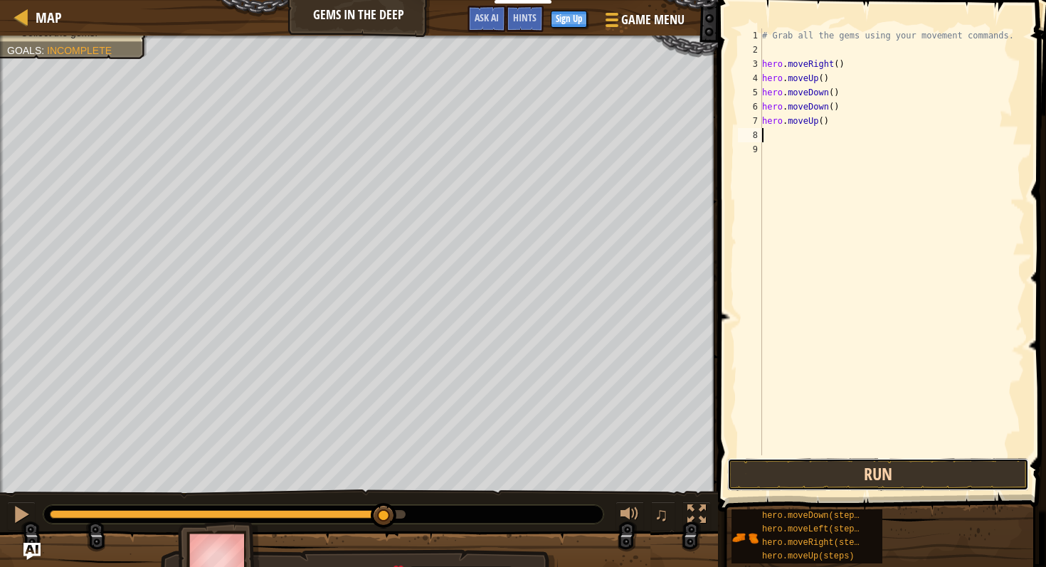
click at [803, 482] on button "Run" at bounding box center [878, 474] width 302 height 33
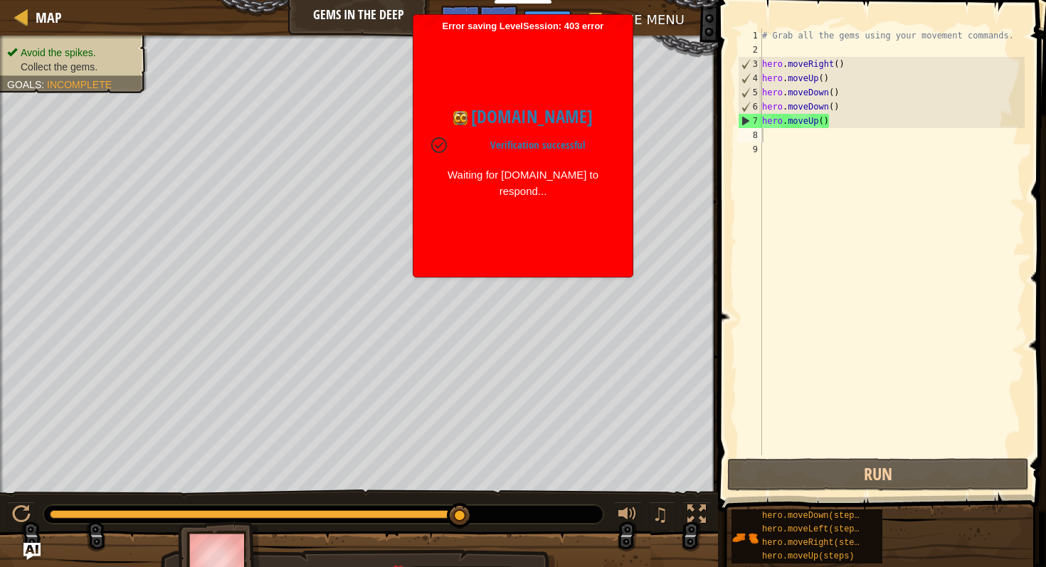
click at [794, 146] on div "# Grab all the gems using your movement commands. hero . moveRight ( ) hero . m…" at bounding box center [891, 255] width 265 height 455
click at [781, 139] on div "# Grab all the gems using your movement commands. hero . moveRight ( ) hero . m…" at bounding box center [891, 255] width 265 height 455
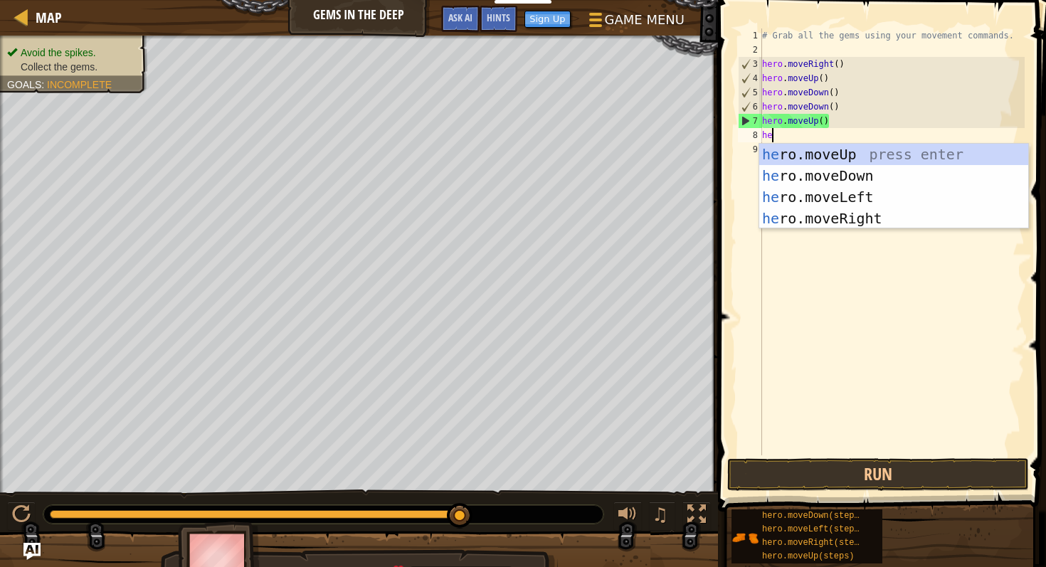
type textarea "her"
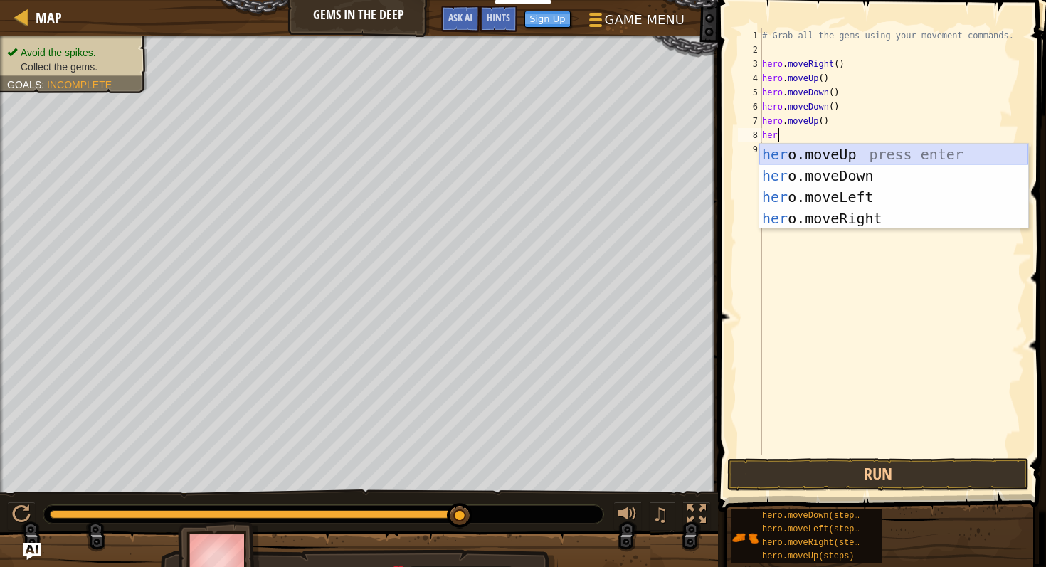
click at [805, 154] on div "her o.moveUp press enter her o.moveDown press enter her o.moveLeft press enter …" at bounding box center [893, 208] width 269 height 128
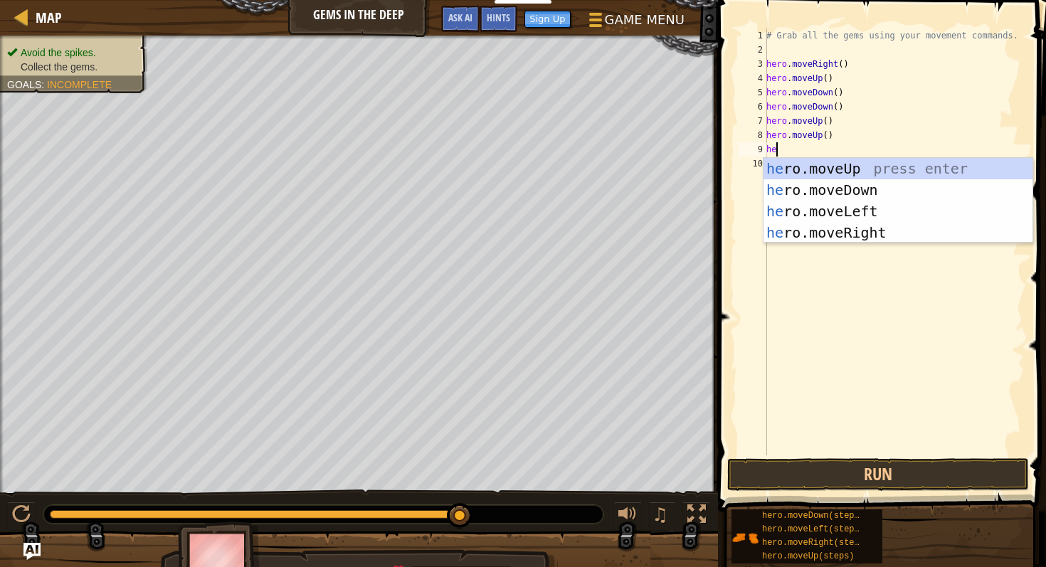
type textarea "her"
click at [825, 169] on div "her o.moveUp press enter her o.moveDown press enter her o.moveLeft press enter …" at bounding box center [897, 222] width 269 height 128
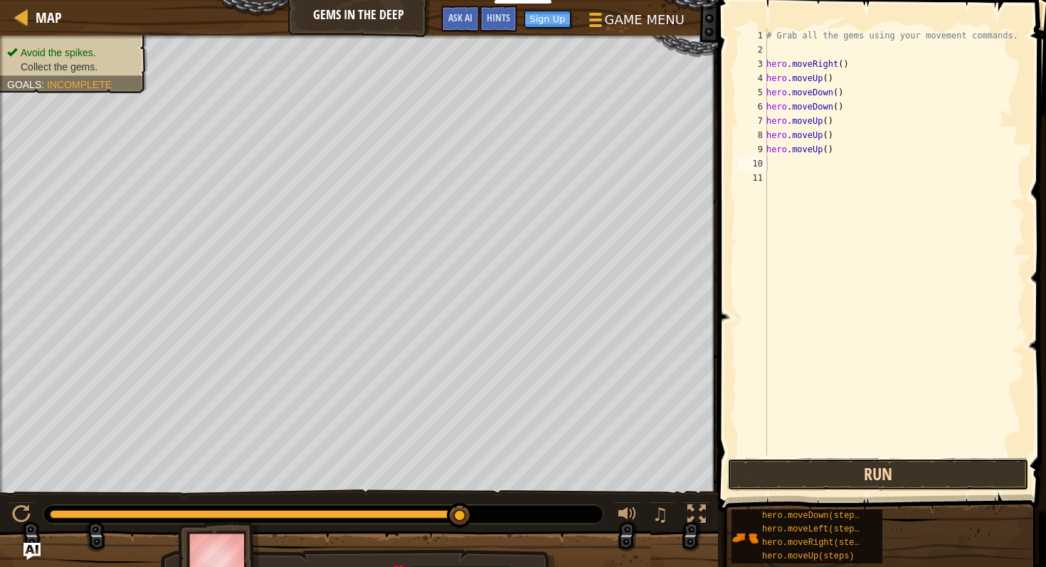
click at [845, 461] on button "Run" at bounding box center [878, 474] width 302 height 33
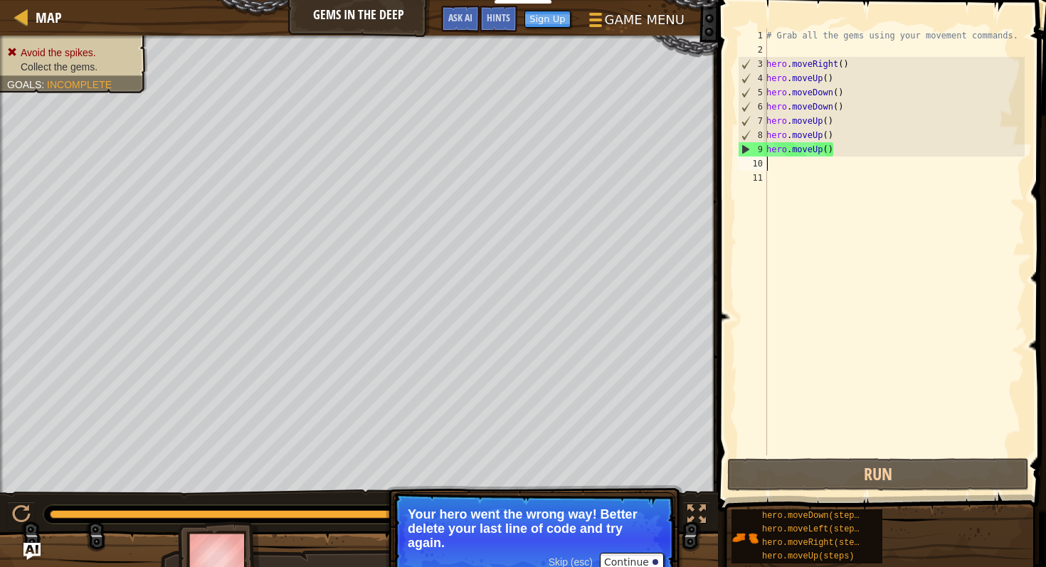
click at [839, 147] on div "# Grab all the gems using your movement commands. hero . moveRight ( ) hero . m…" at bounding box center [893, 255] width 261 height 455
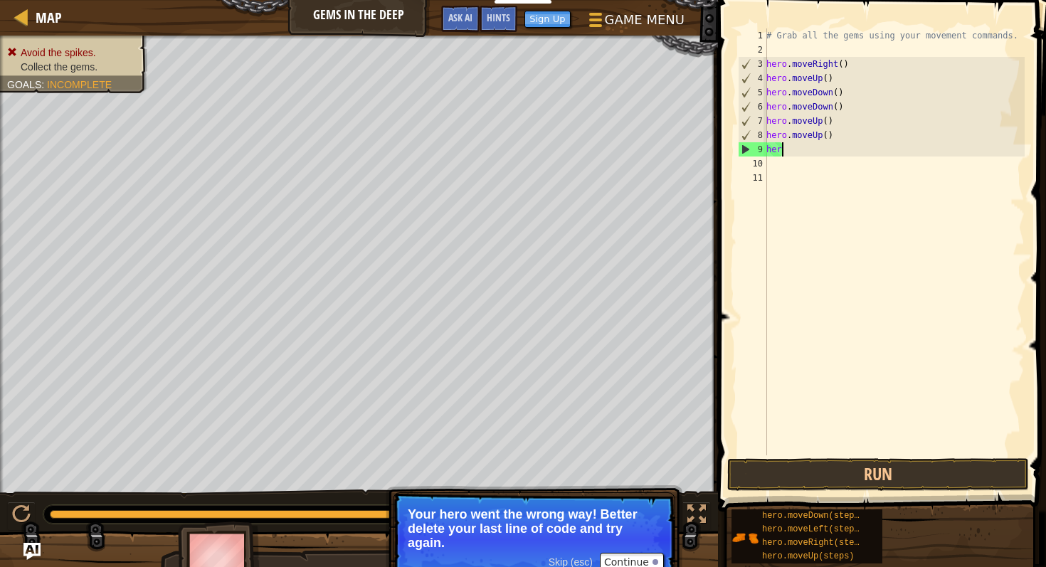
type textarea "h"
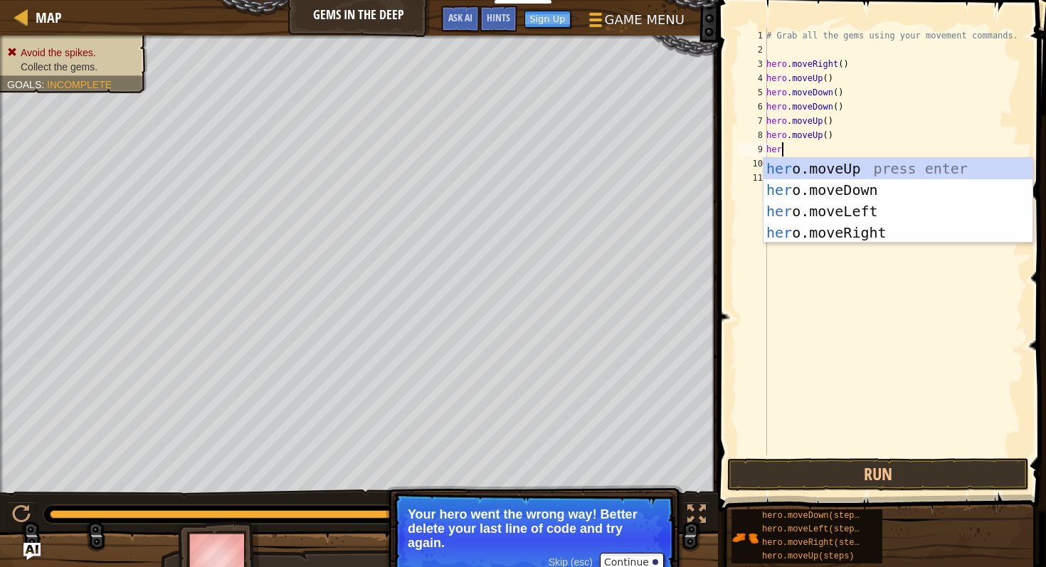
type textarea "hero"
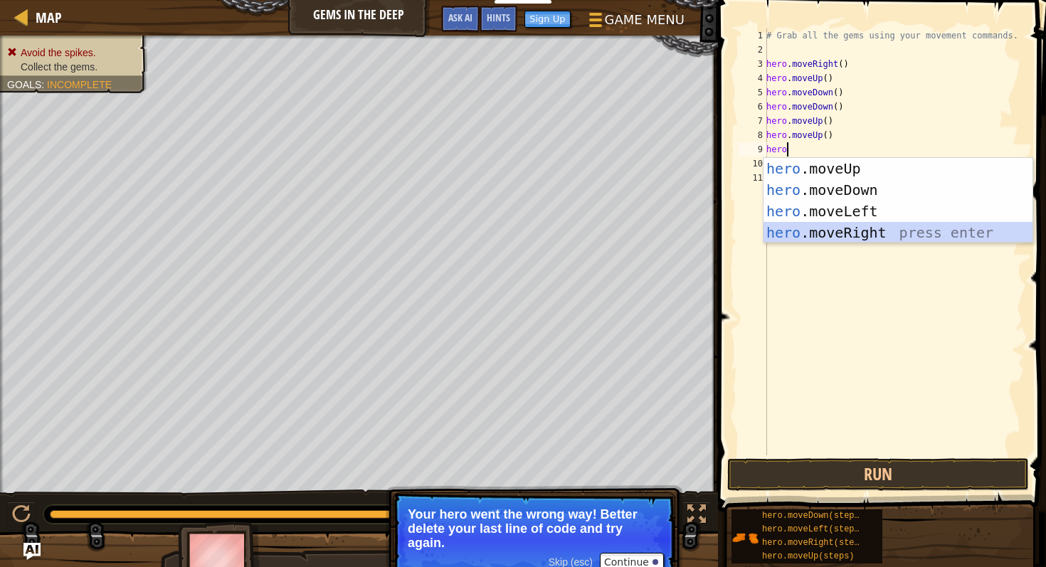
click at [877, 227] on div "hero .moveUp press enter hero .moveDown press enter hero .moveLeft press enter …" at bounding box center [897, 222] width 269 height 128
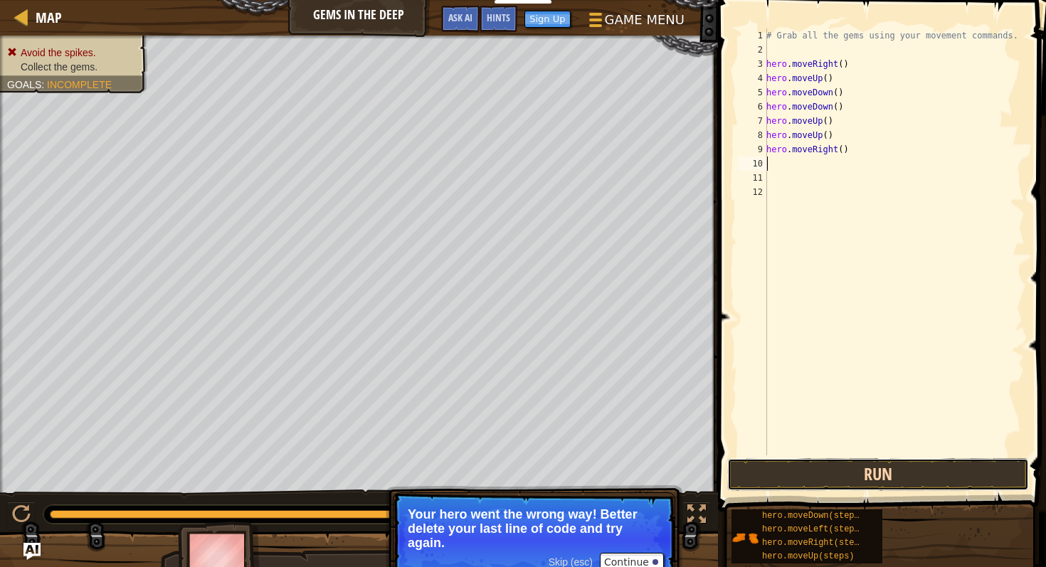
click at [857, 475] on button "Run" at bounding box center [878, 474] width 302 height 33
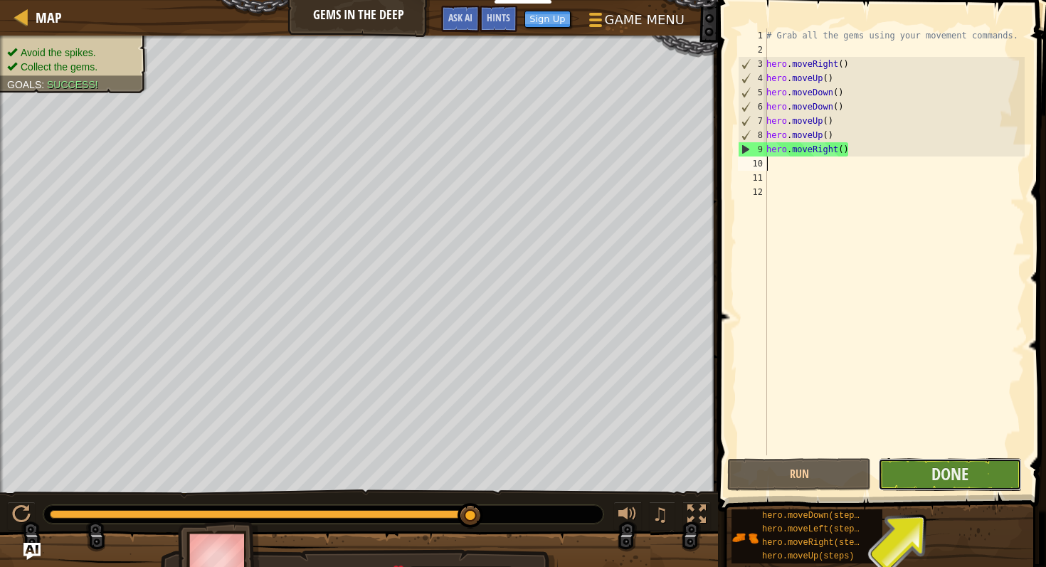
click at [908, 475] on button "Done" at bounding box center [950, 474] width 144 height 33
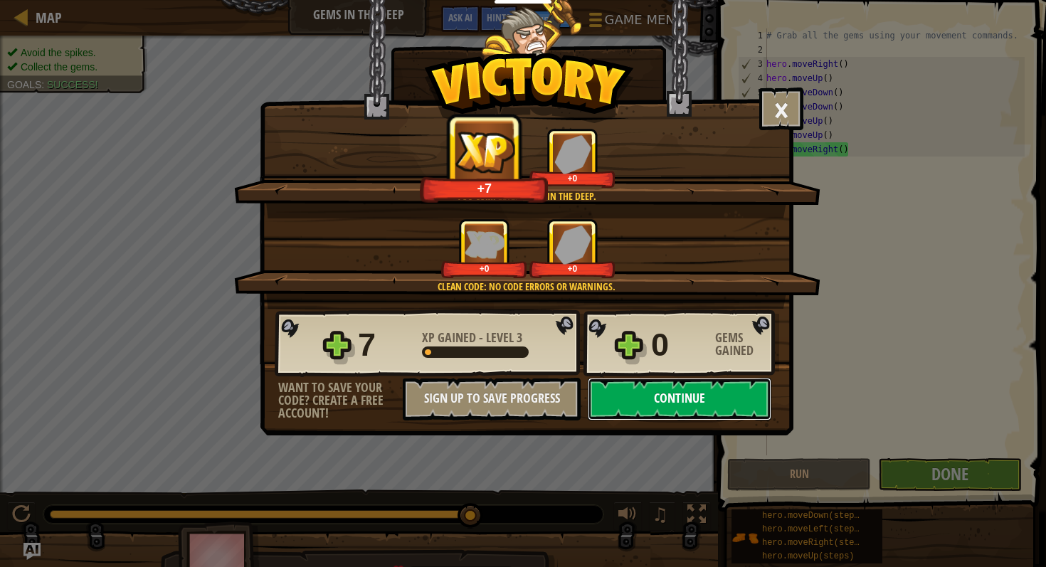
click at [643, 413] on button "Continue" at bounding box center [680, 399] width 184 height 43
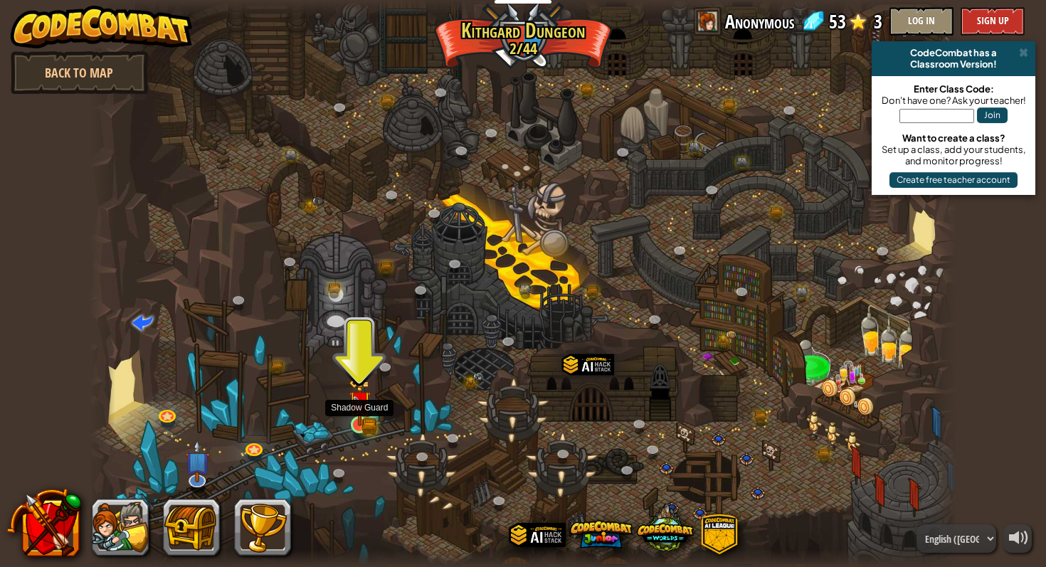
click at [354, 409] on img at bounding box center [359, 402] width 13 height 13
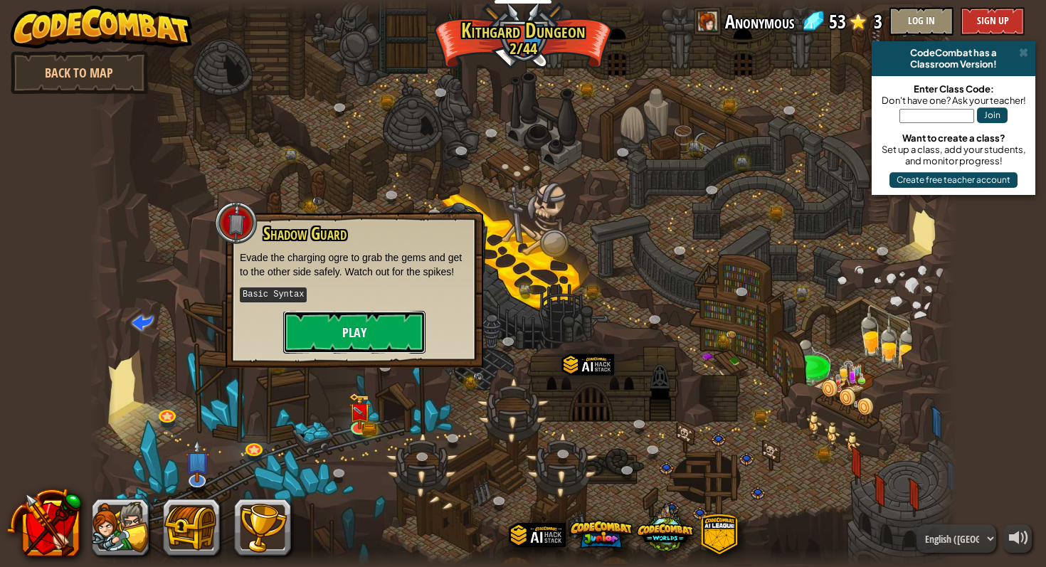
click at [374, 339] on button "Play" at bounding box center [354, 332] width 142 height 43
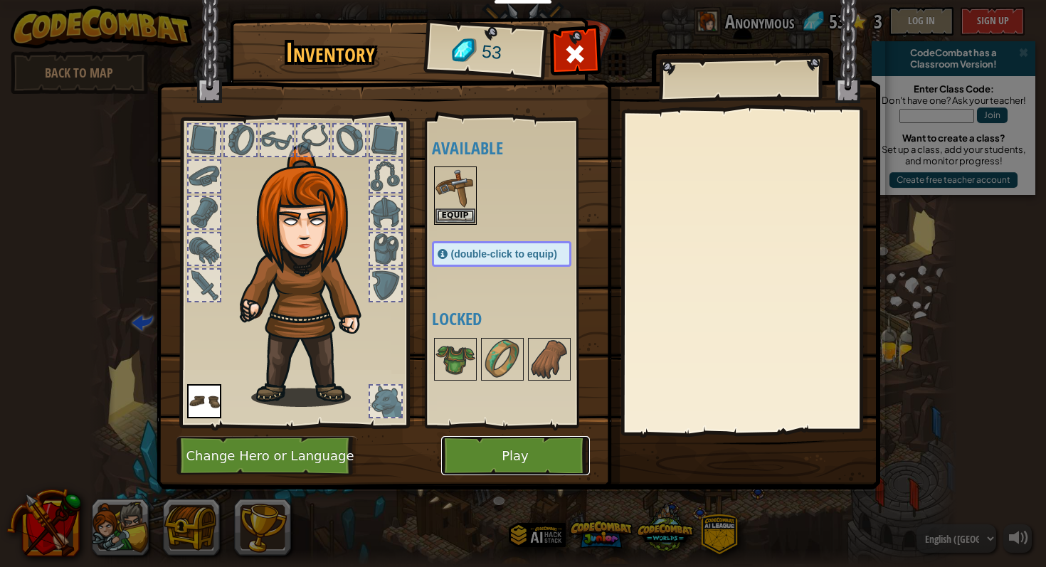
click at [529, 453] on button "Play" at bounding box center [515, 455] width 149 height 39
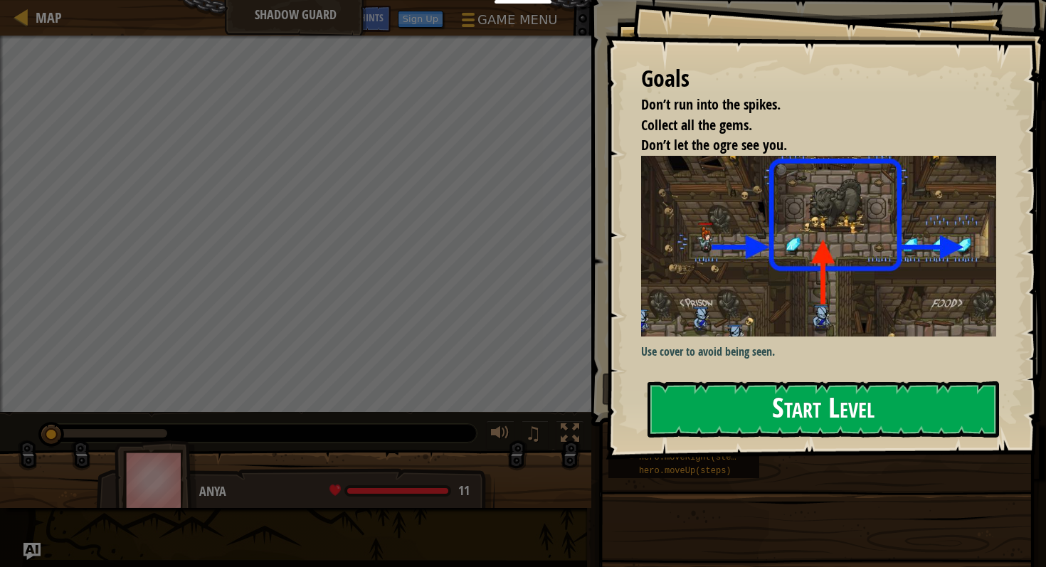
click at [781, 397] on button "Start Level" at bounding box center [822, 409] width 351 height 56
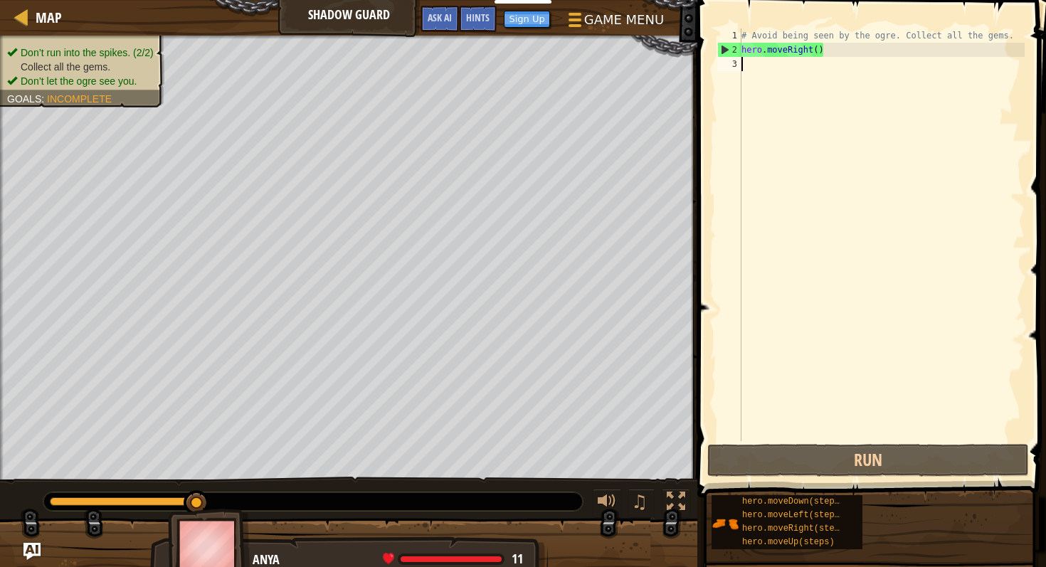
scroll to position [6, 0]
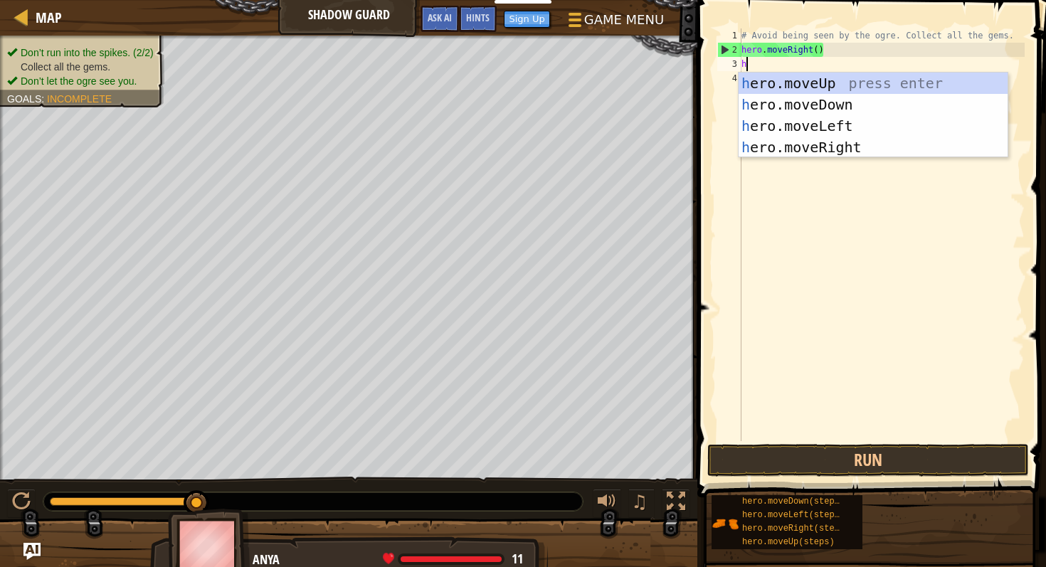
type textarea "he"
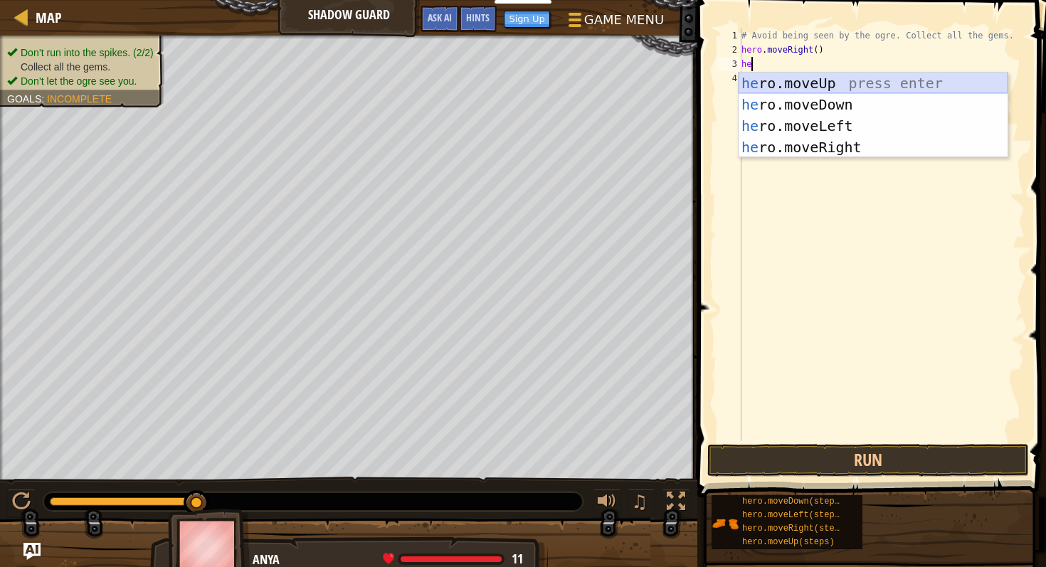
click at [830, 80] on div "he ro.moveUp press enter he ro.moveDown press enter he ro.moveLeft press enter …" at bounding box center [873, 137] width 269 height 128
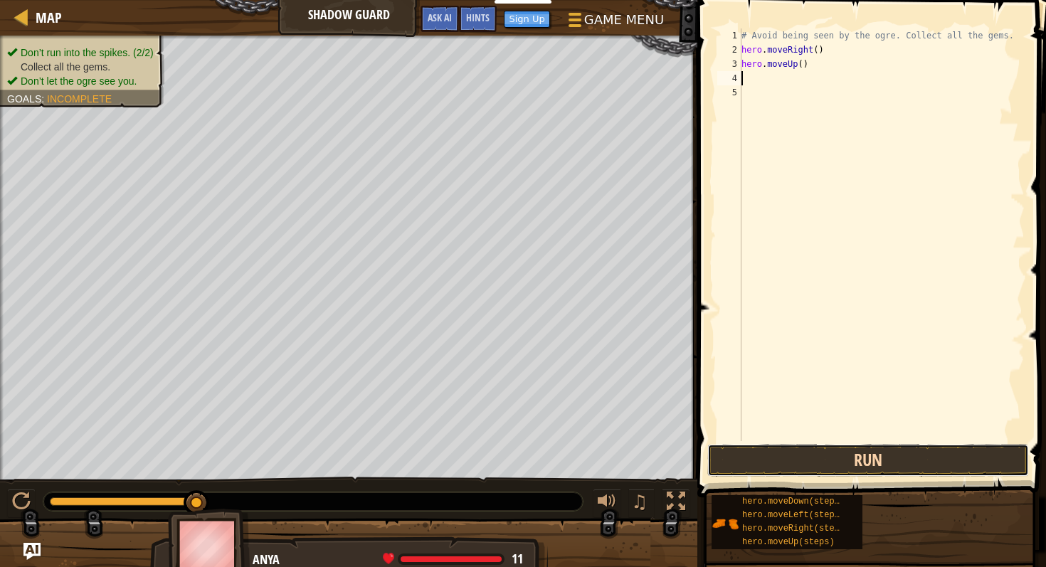
click at [844, 475] on button "Run" at bounding box center [868, 460] width 322 height 33
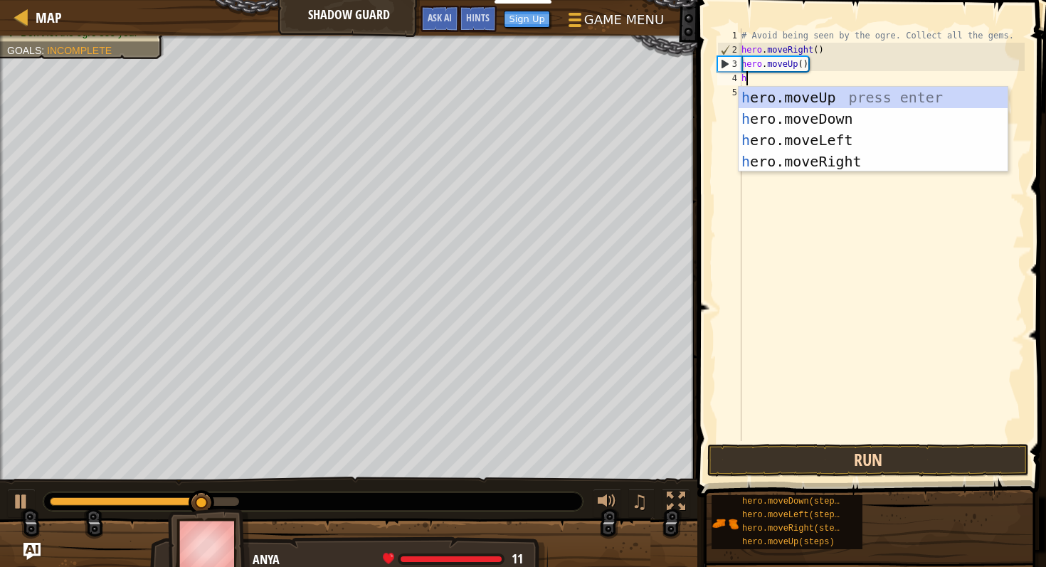
type textarea "her"
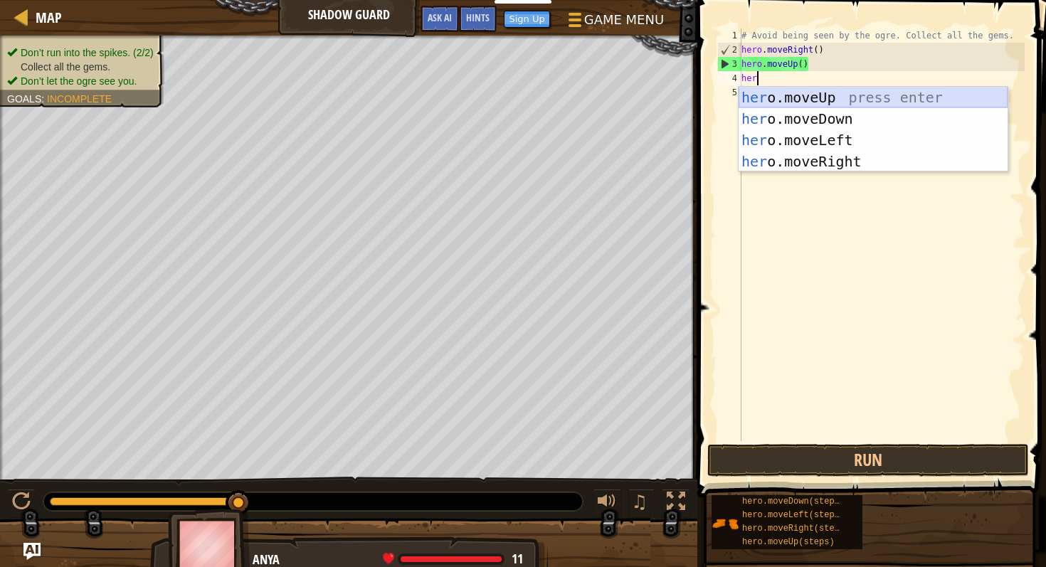
click at [866, 102] on div "her o.moveUp press enter her o.moveDown press enter her o.moveLeft press enter …" at bounding box center [873, 151] width 269 height 128
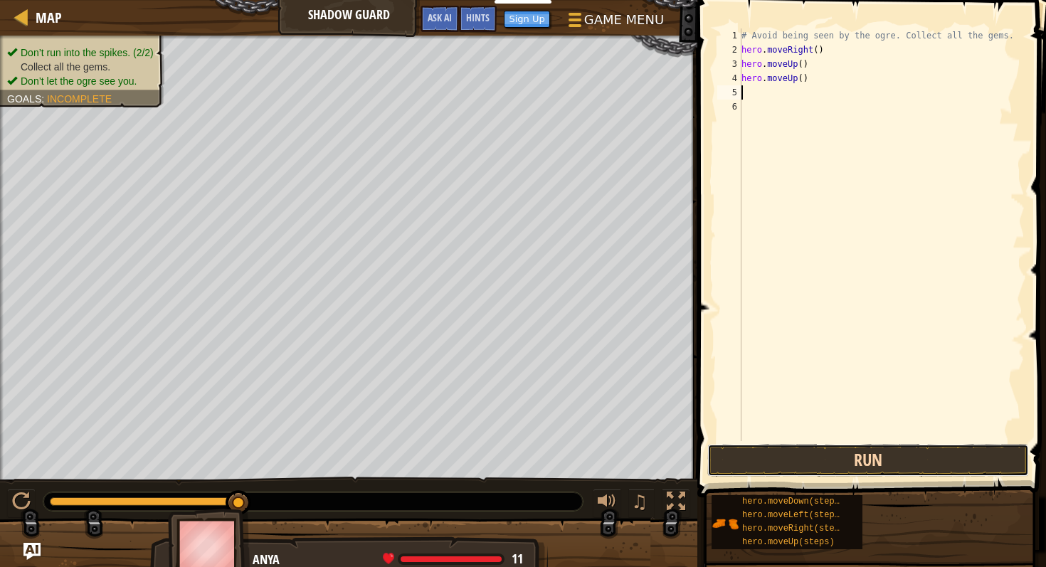
click at [797, 448] on button "Run" at bounding box center [868, 460] width 322 height 33
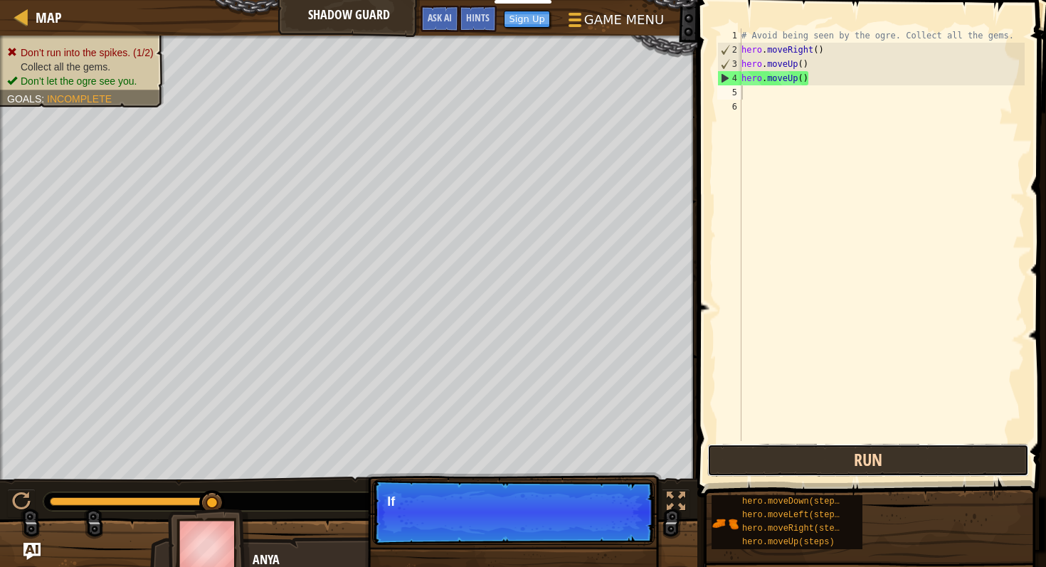
click at [803, 460] on button "Run" at bounding box center [868, 460] width 322 height 33
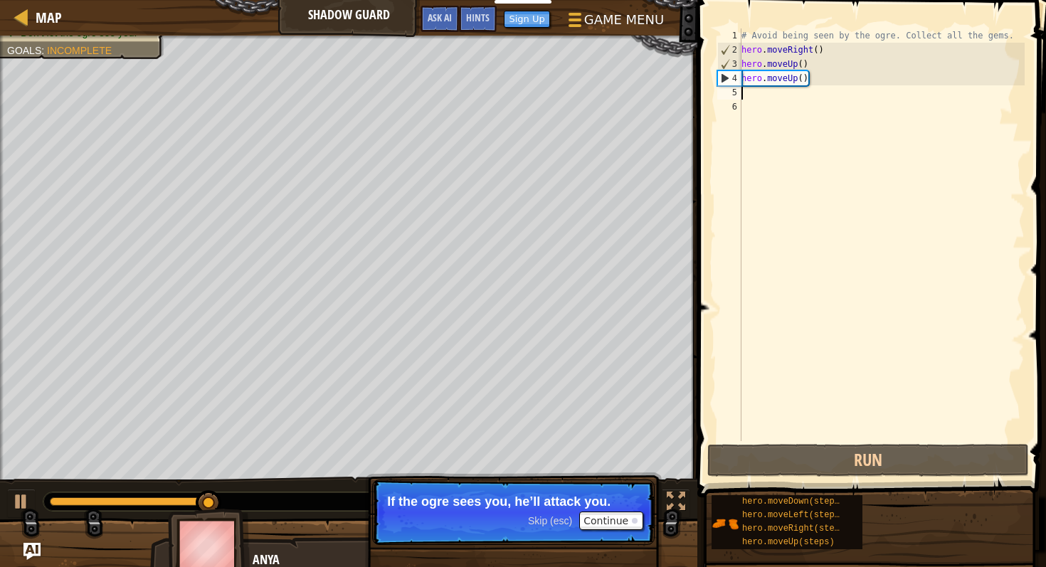
click at [812, 83] on div "# Avoid being seen by the ogre. Collect all the gems. hero . moveRight ( ) hero…" at bounding box center [882, 248] width 286 height 441
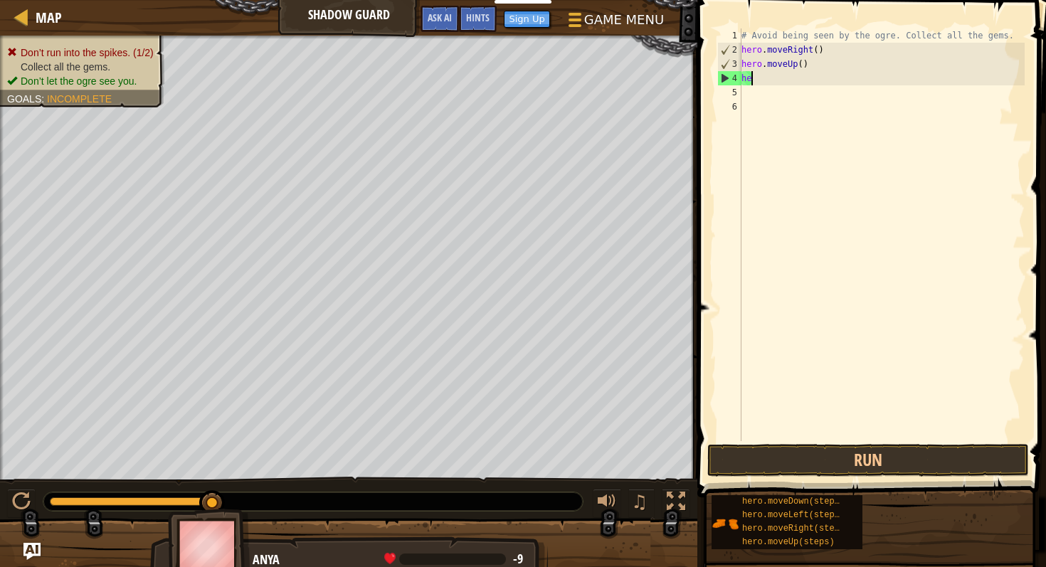
type textarea "h"
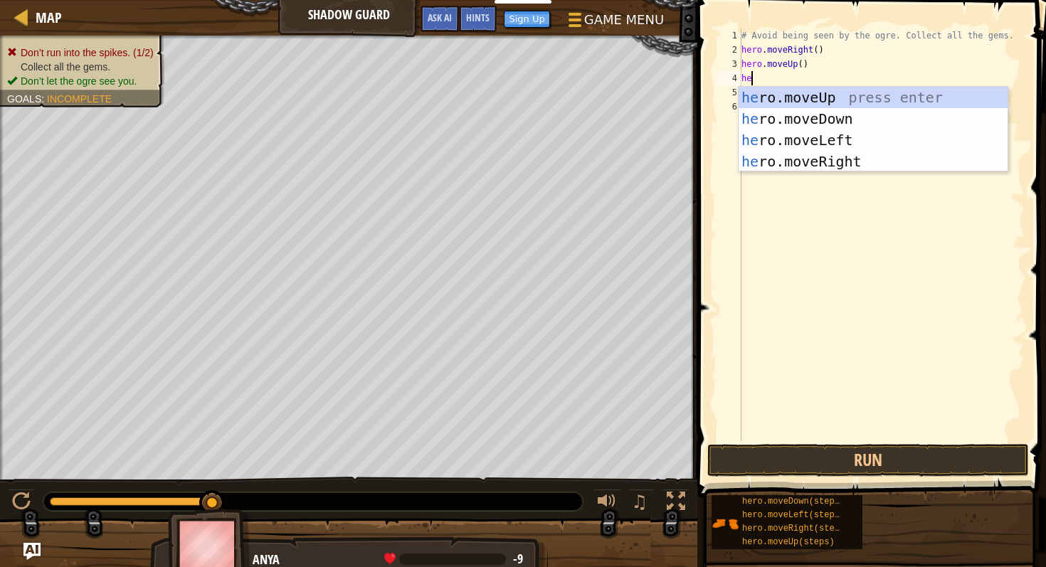
type textarea "hee"
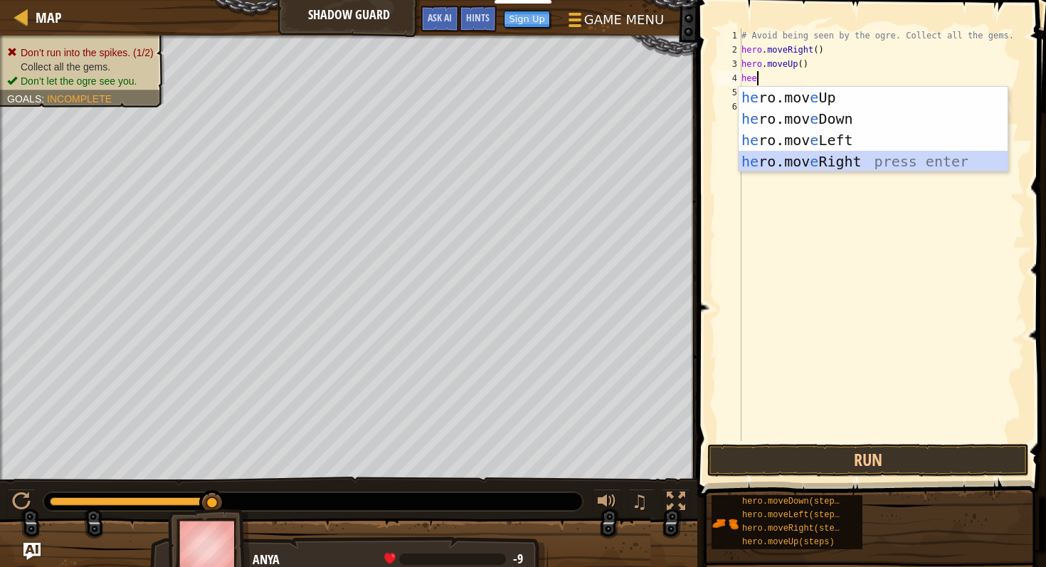
click at [855, 157] on div "he ro.mov e Up press enter he ro.mov e Down press enter he ro.mov e Left press …" at bounding box center [873, 151] width 269 height 128
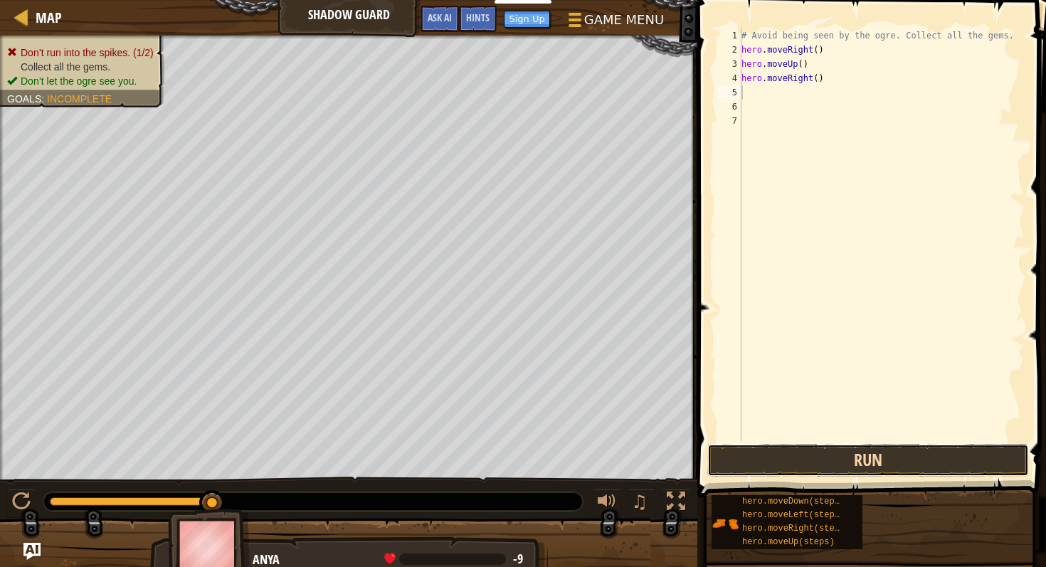
click at [849, 462] on button "Run" at bounding box center [868, 460] width 322 height 33
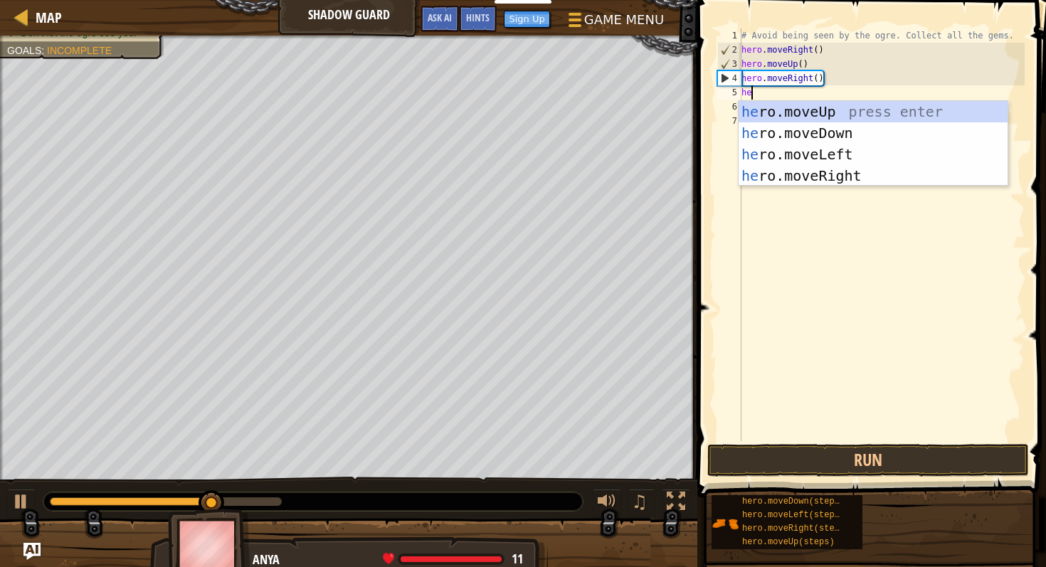
type textarea "hero"
click at [842, 129] on div "hero .moveUp press enter hero .moveDown press enter hero .moveLeft press enter …" at bounding box center [873, 165] width 269 height 128
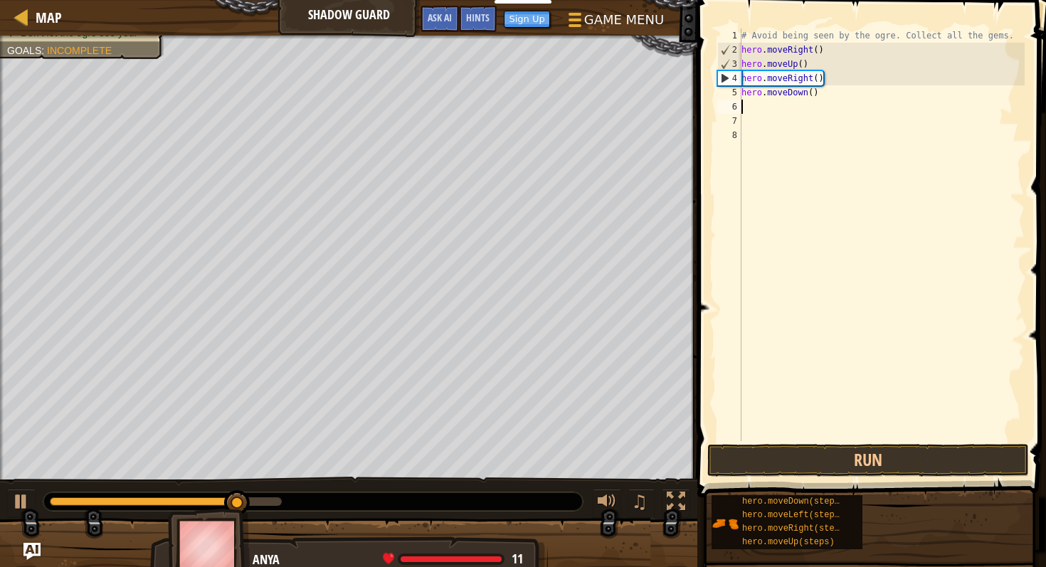
scroll to position [6, 0]
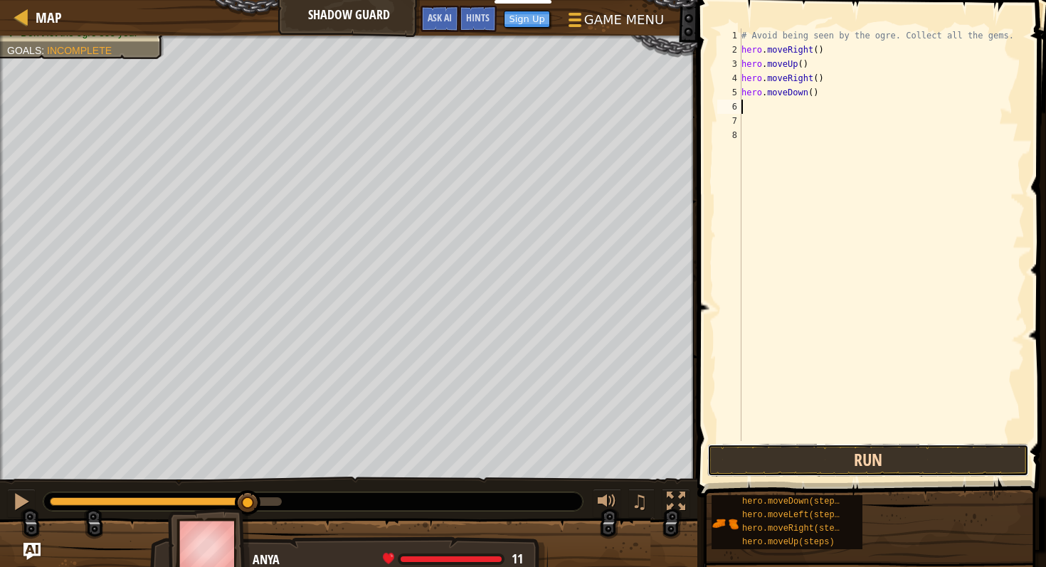
click at [816, 447] on button "Run" at bounding box center [868, 460] width 322 height 33
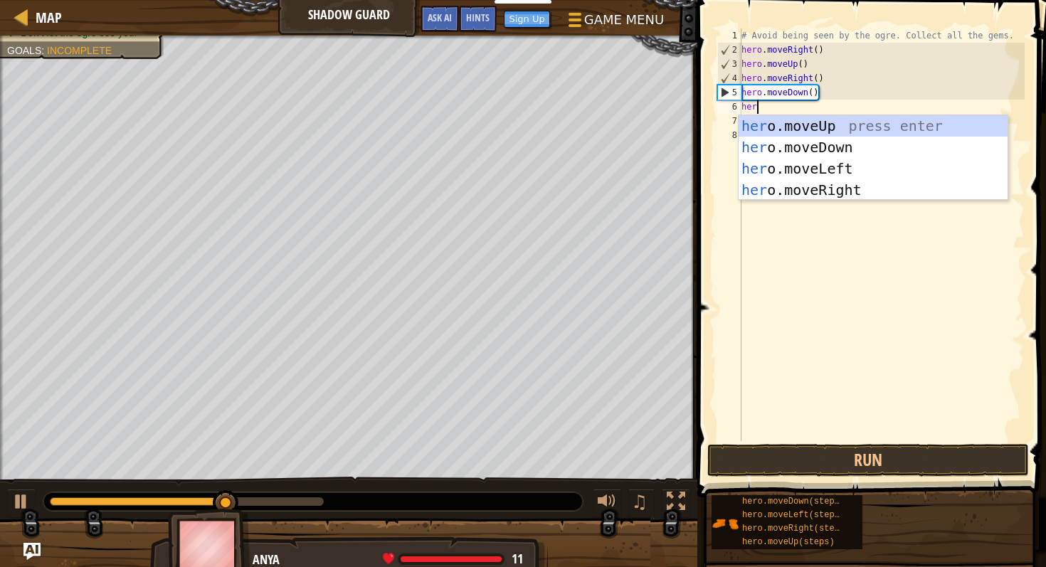
type textarea "hero"
click at [823, 197] on div "hero .moveUp press enter hero .moveDown press enter hero .moveLeft press enter …" at bounding box center [873, 179] width 269 height 128
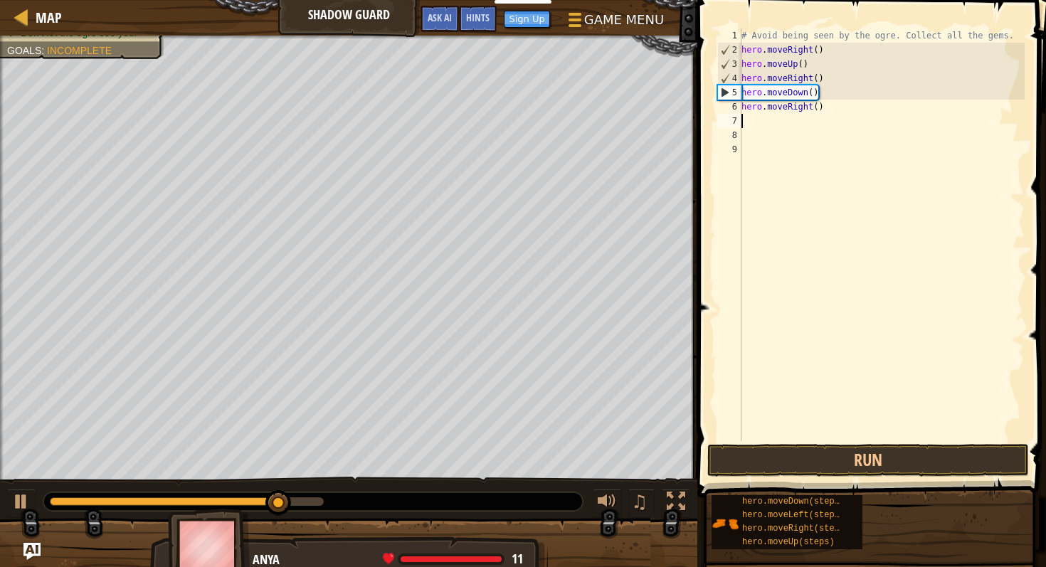
scroll to position [6, 0]
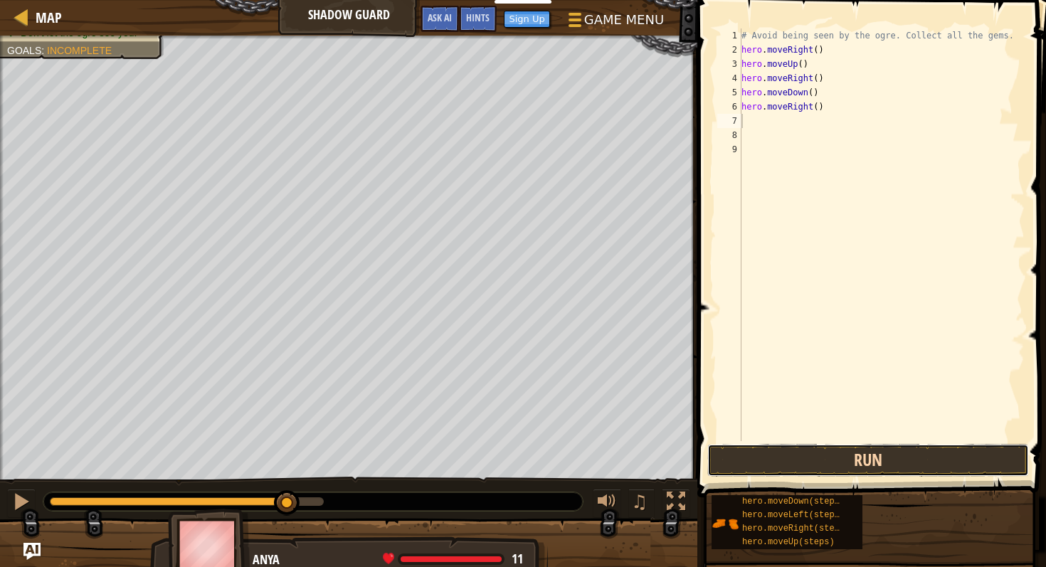
click at [823, 458] on button "Run" at bounding box center [868, 460] width 322 height 33
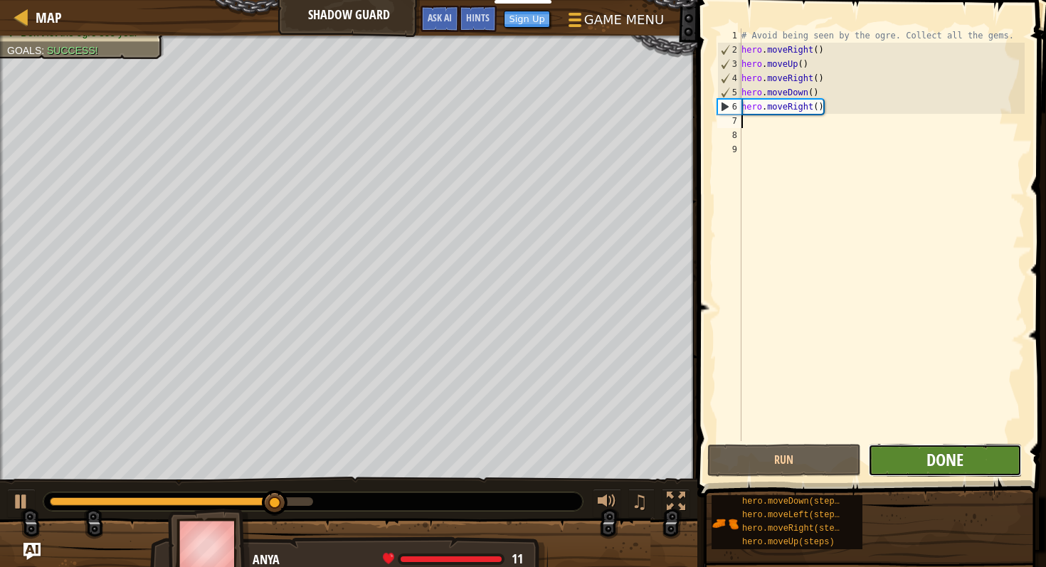
click at [935, 450] on span "Done" at bounding box center [944, 459] width 37 height 23
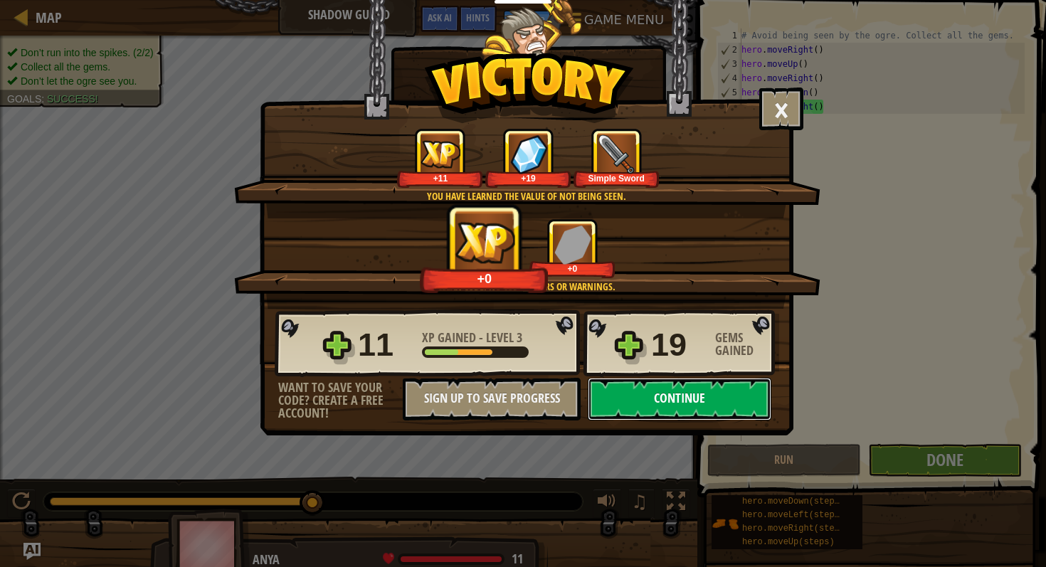
click at [675, 398] on button "Continue" at bounding box center [680, 399] width 184 height 43
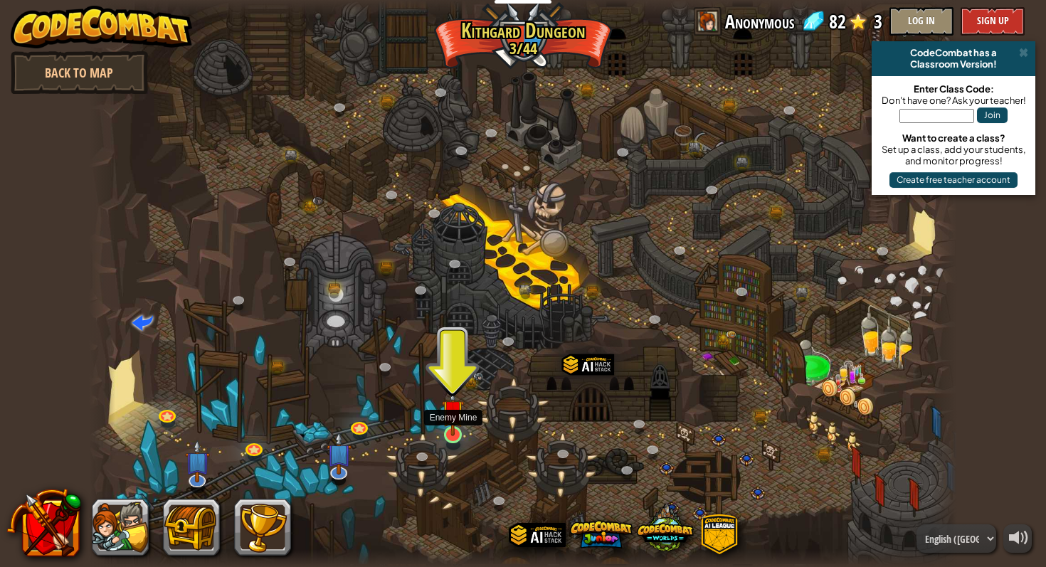
click at [451, 422] on img at bounding box center [453, 411] width 22 height 51
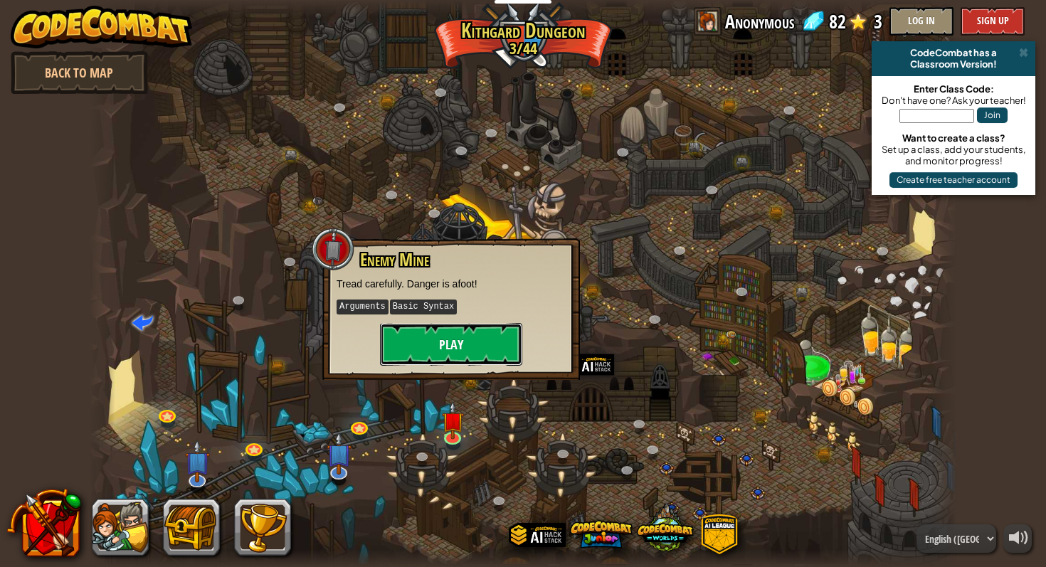
click at [448, 347] on button "Play" at bounding box center [451, 344] width 142 height 43
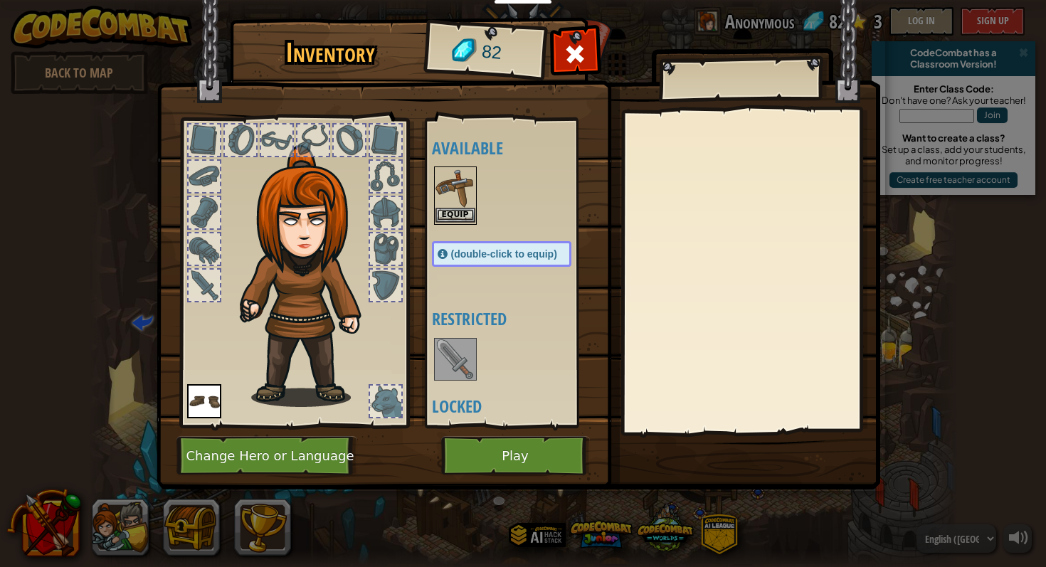
click at [443, 193] on img at bounding box center [455, 188] width 40 height 40
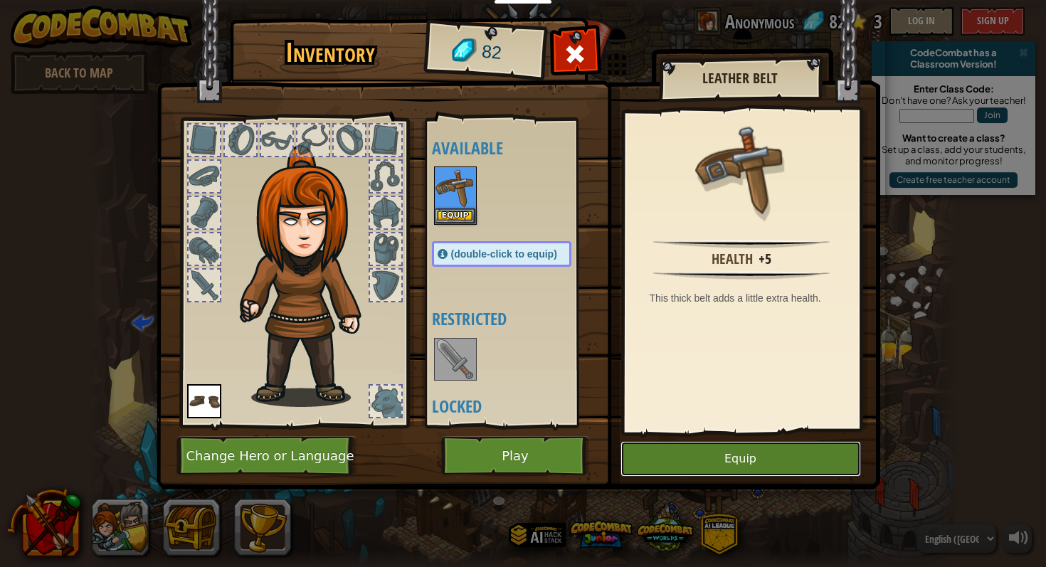
click at [689, 455] on button "Equip" at bounding box center [740, 459] width 240 height 36
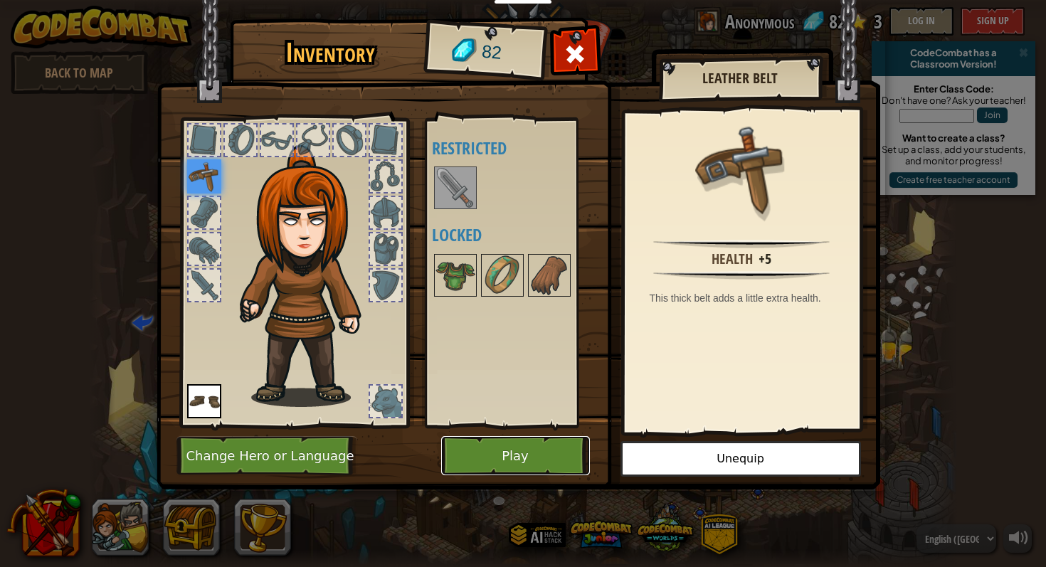
click at [525, 462] on button "Play" at bounding box center [515, 455] width 149 height 39
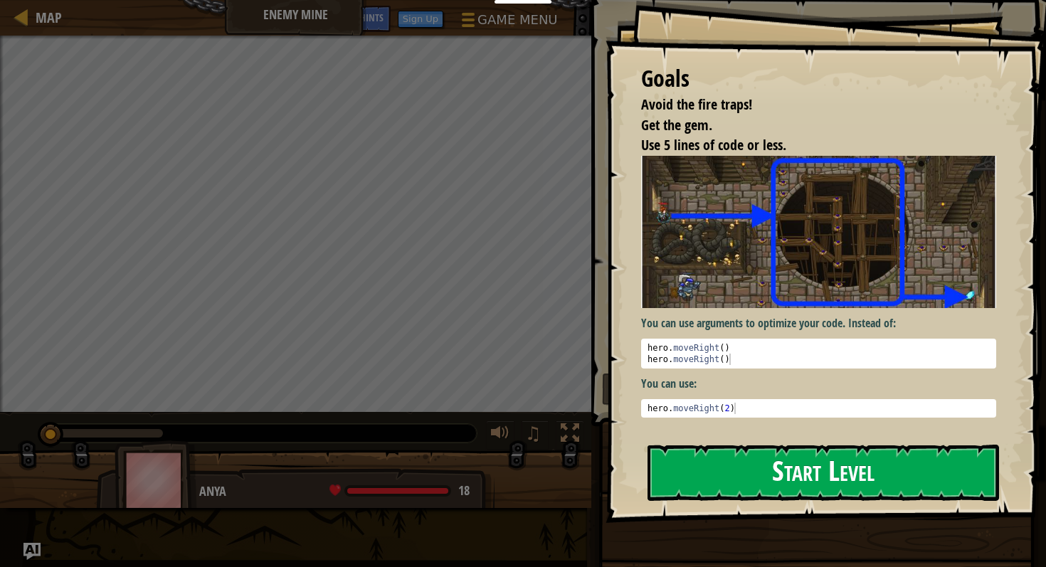
click at [712, 445] on button "Start Level" at bounding box center [822, 473] width 351 height 56
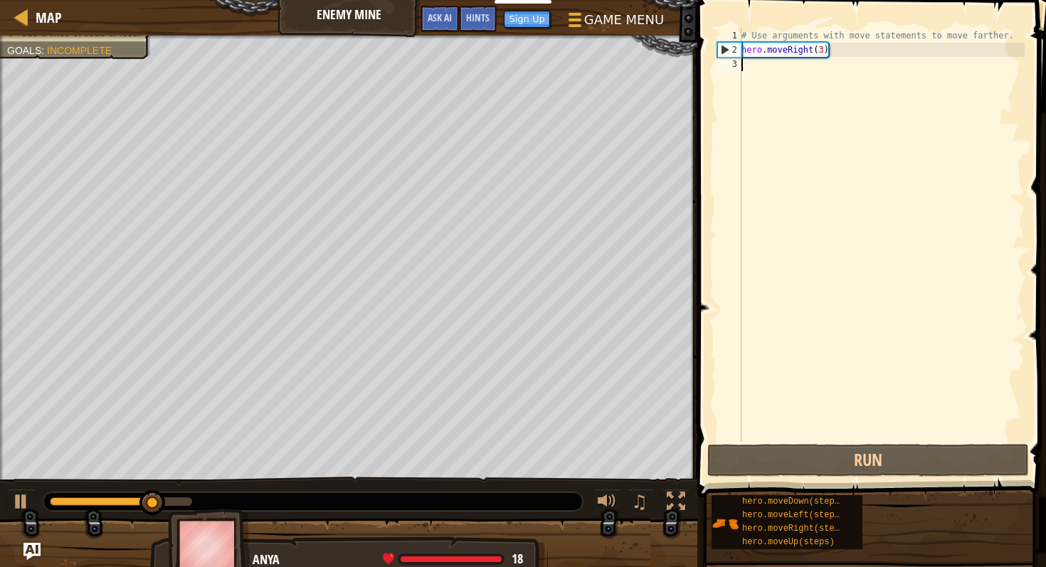
scroll to position [6, 0]
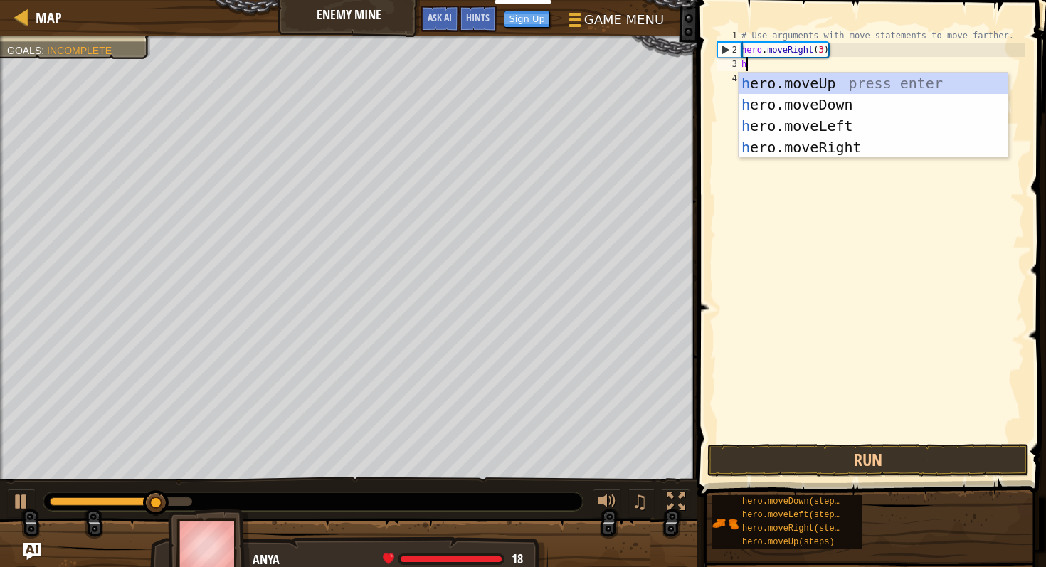
type textarea "her"
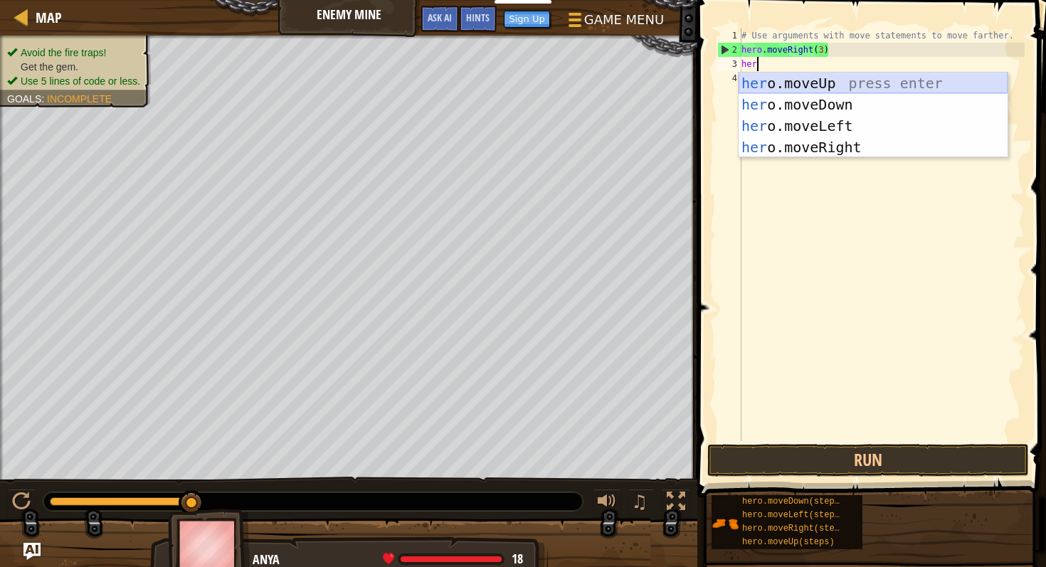
click at [778, 88] on div "her o.moveUp press enter her o.moveDown press enter her o.moveLeft press enter …" at bounding box center [873, 137] width 269 height 128
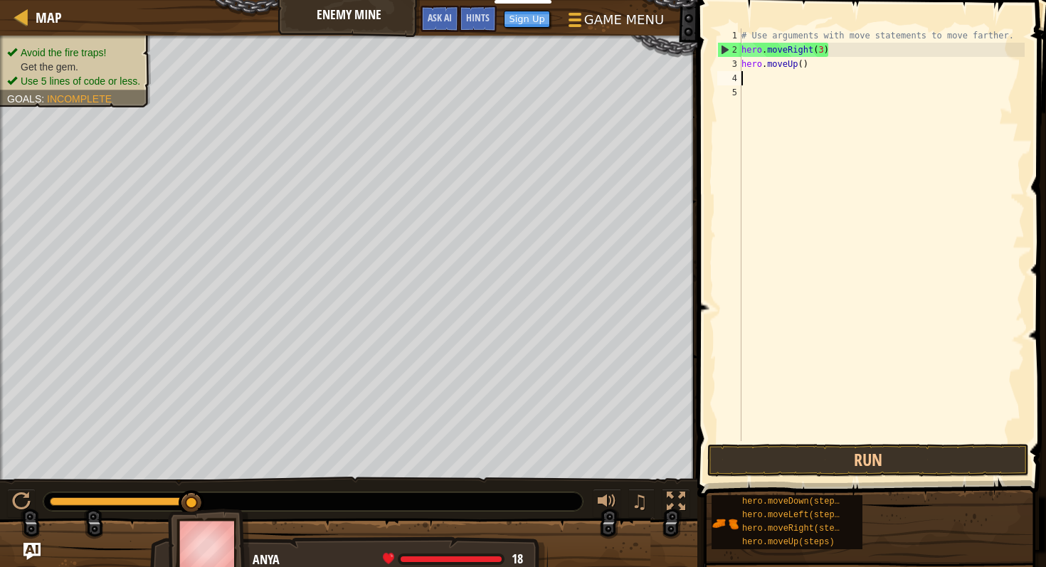
scroll to position [6, 0]
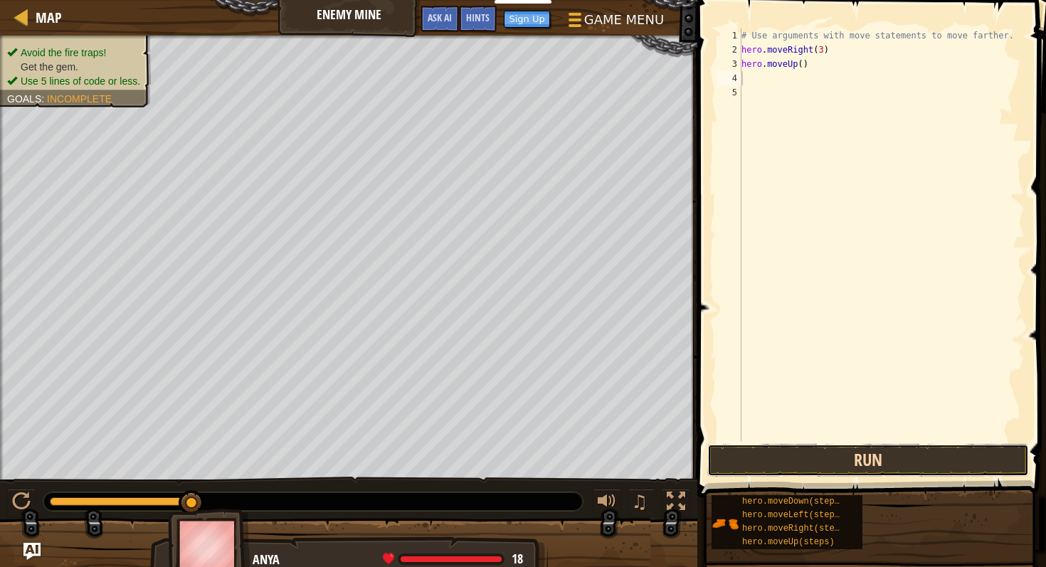
click at [787, 471] on button "Run" at bounding box center [868, 460] width 322 height 33
type textarea "h"
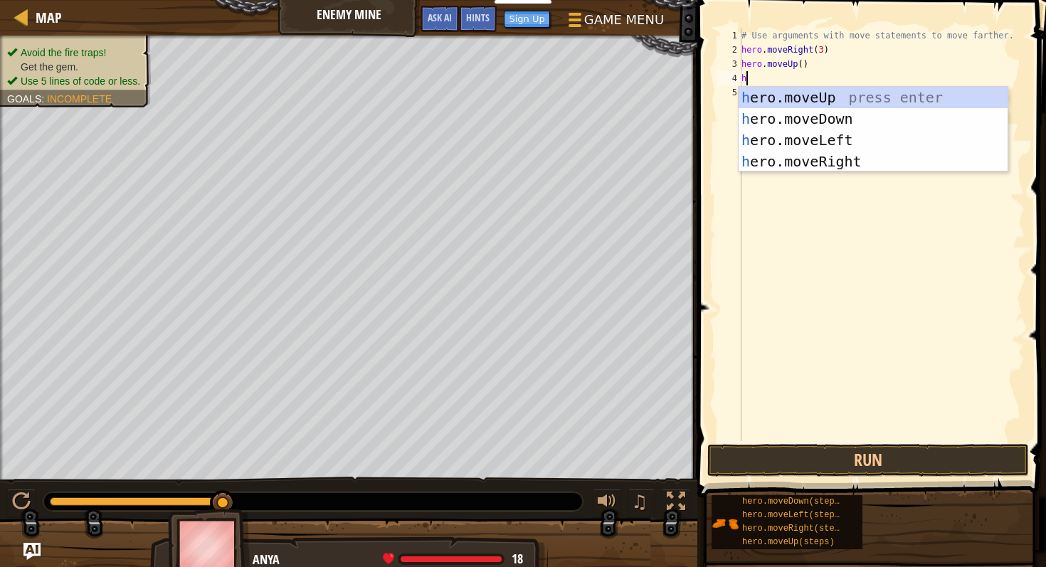
type textarea "her"
click at [862, 148] on div "her o.moveUp press enter her o.moveDown press enter her o.moveLeft press enter …" at bounding box center [873, 151] width 269 height 128
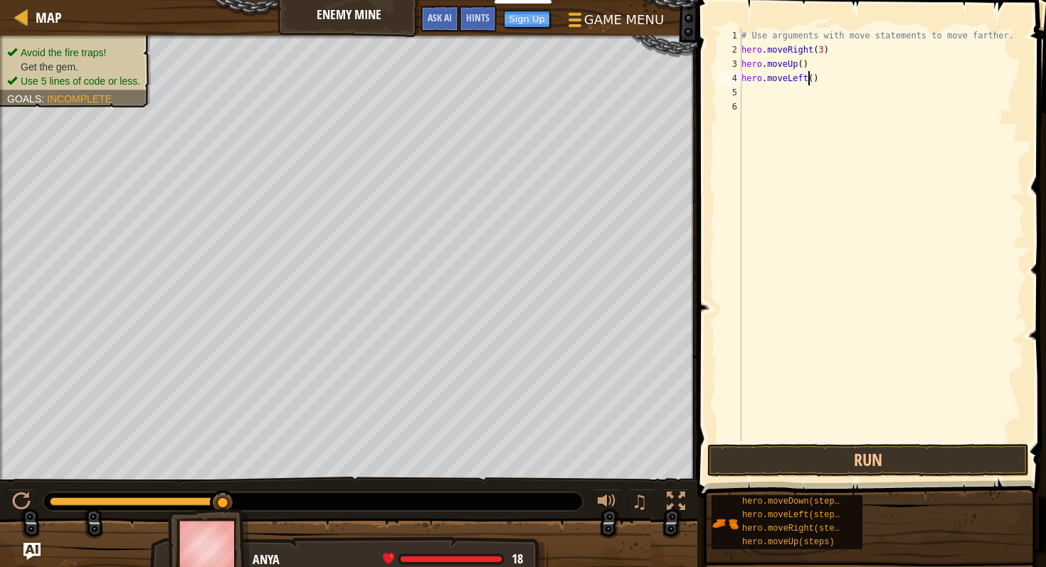
click at [806, 78] on div "# Use arguments with move statements to move farther. hero . moveRight ( 3 ) he…" at bounding box center [882, 248] width 286 height 441
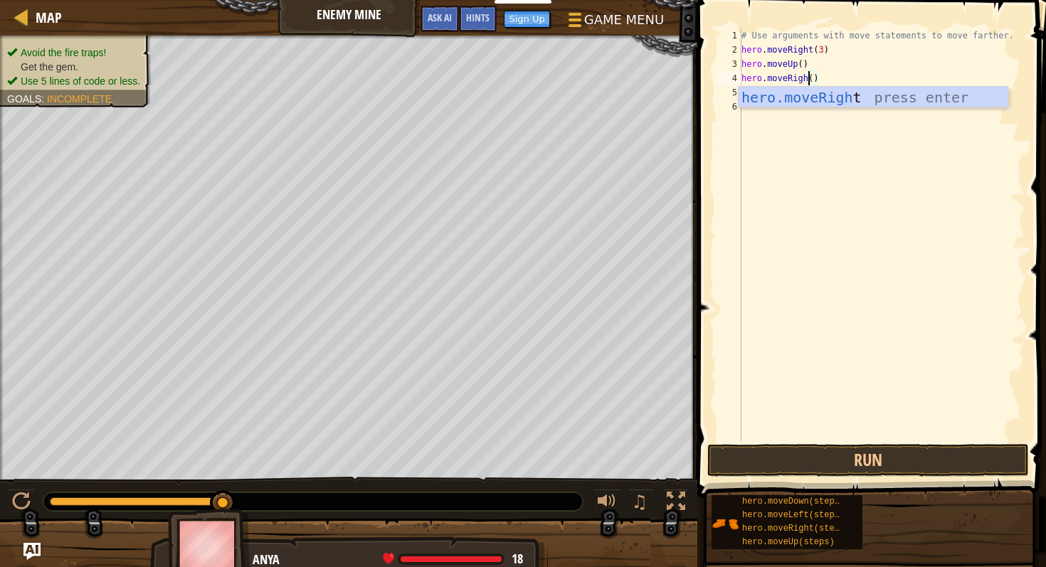
scroll to position [6, 6]
type textarea "hero.moveRight()"
click at [854, 458] on button "Run" at bounding box center [868, 460] width 322 height 33
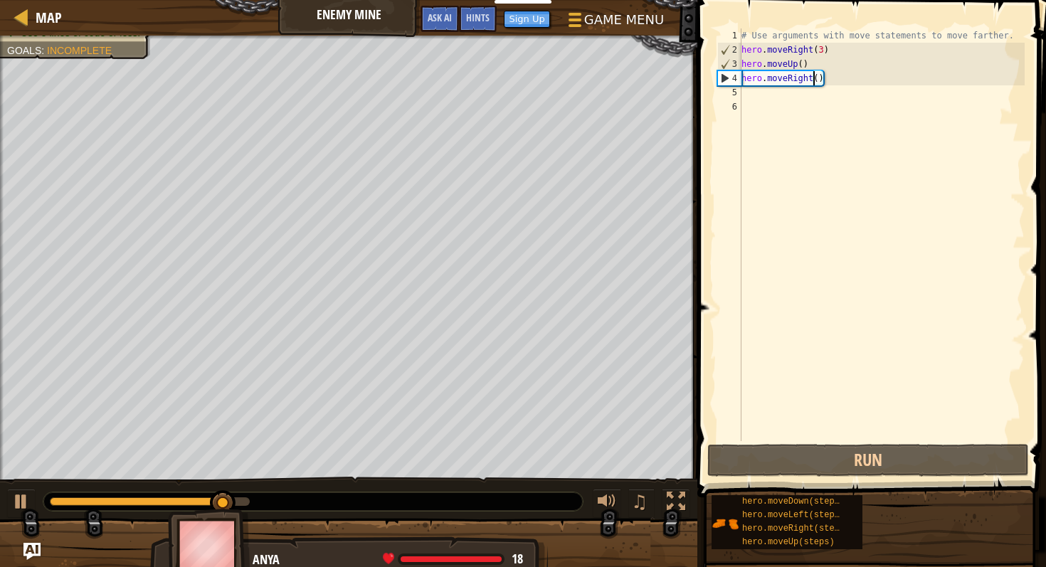
click at [753, 96] on div "# Use arguments with move statements to move farther. hero . moveRight ( 3 ) he…" at bounding box center [882, 248] width 286 height 441
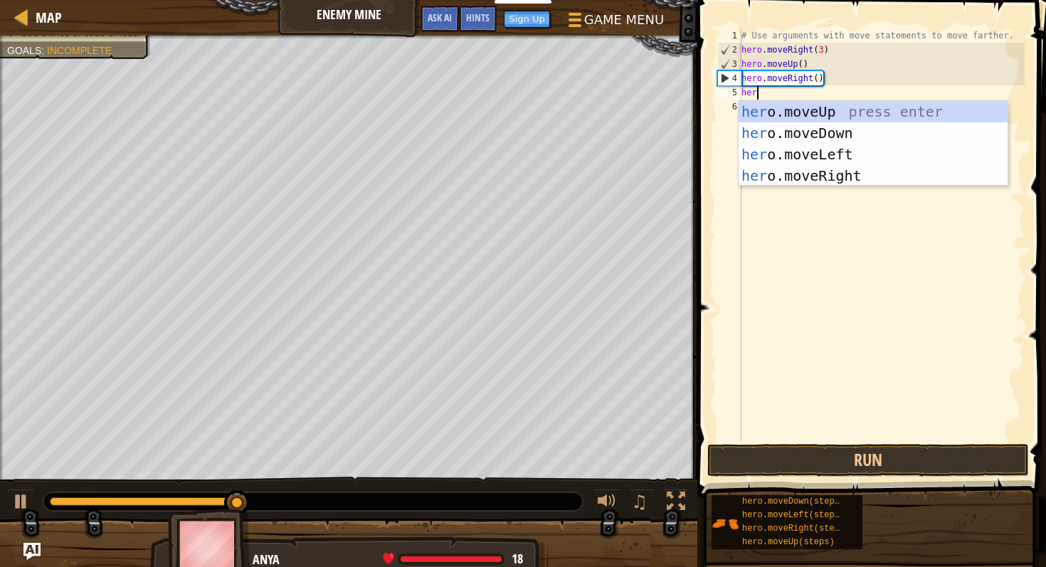
scroll to position [6, 1]
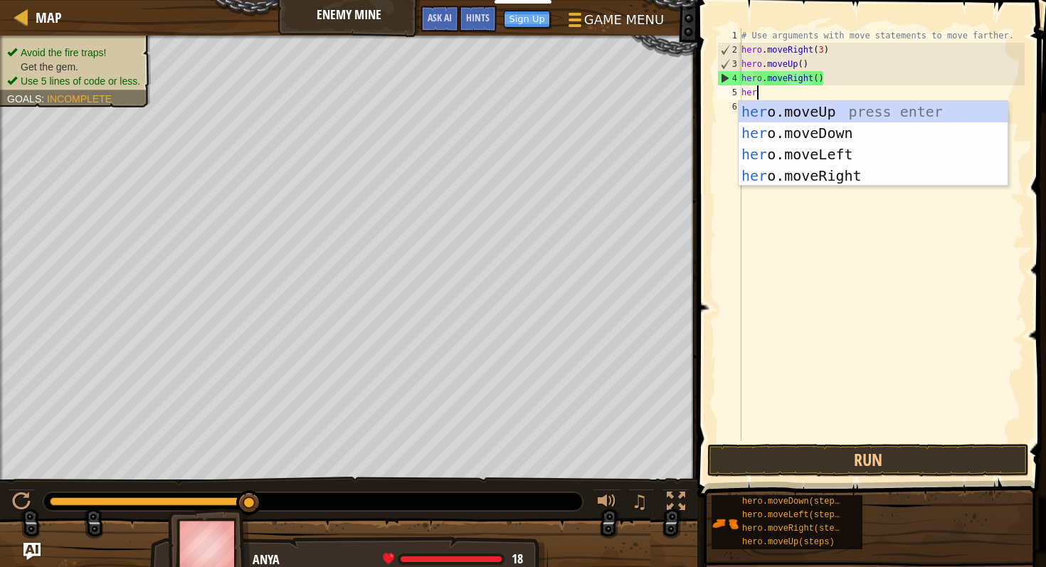
type textarea "hero"
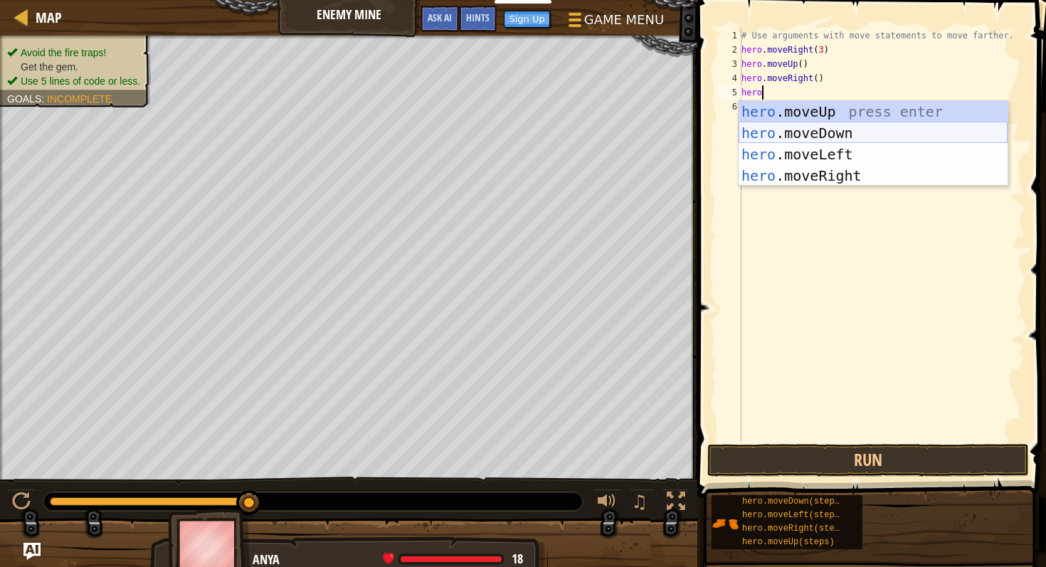
click at [794, 129] on div "hero .moveUp press enter hero .moveDown press enter hero .moveLeft press enter …" at bounding box center [873, 165] width 269 height 128
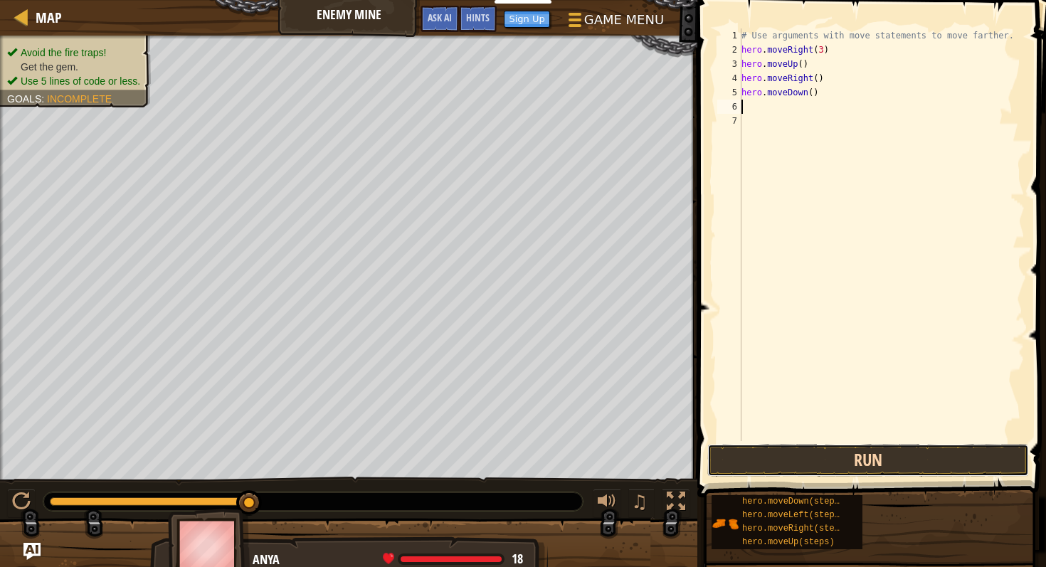
click at [779, 464] on button "Run" at bounding box center [868, 460] width 322 height 33
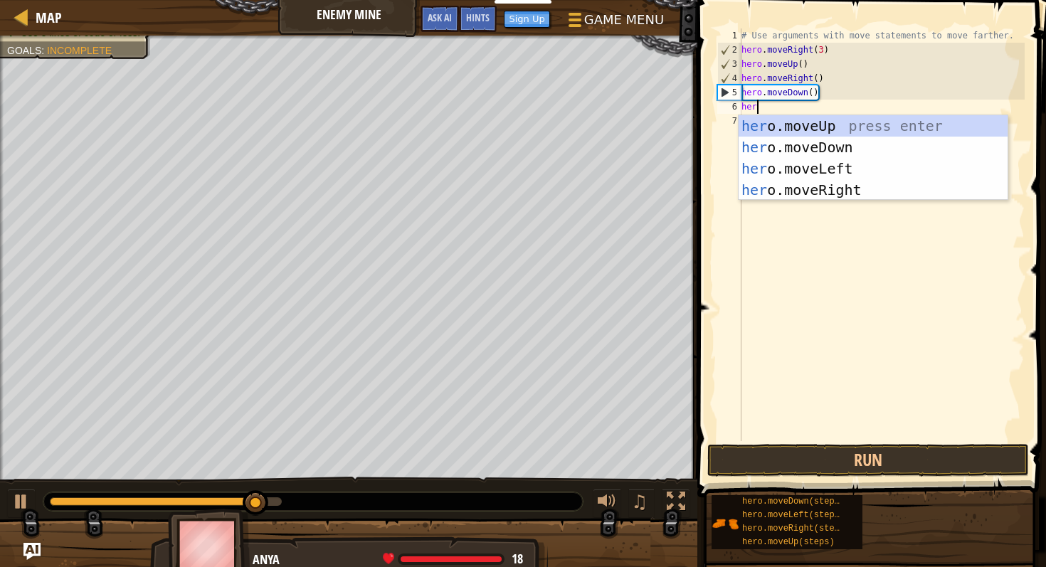
type textarea "hero"
click at [820, 187] on div "hero .moveUp press enter hero .moveDown press enter hero .moveLeft press enter …" at bounding box center [873, 179] width 269 height 128
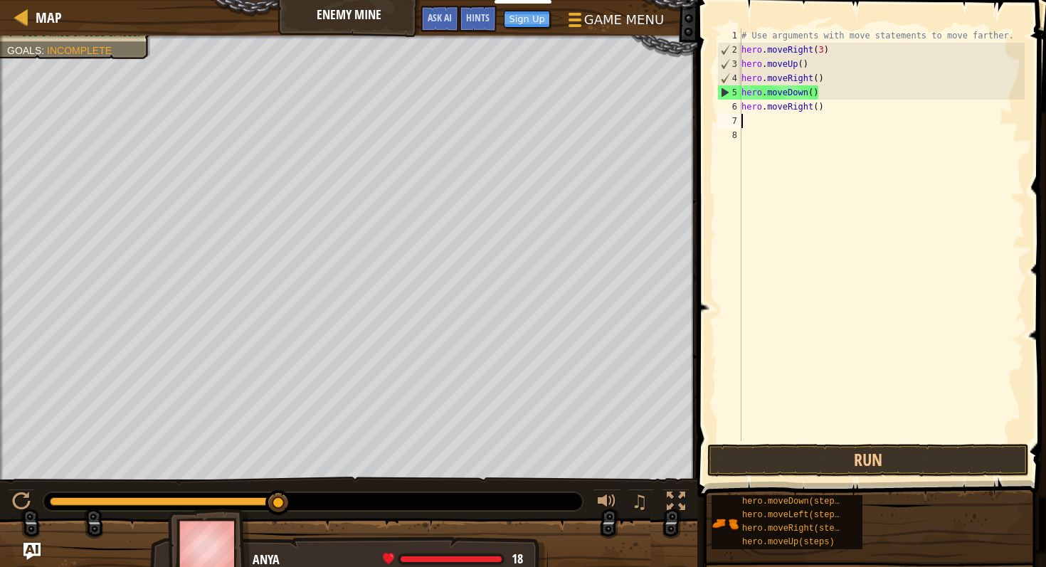
scroll to position [6, 0]
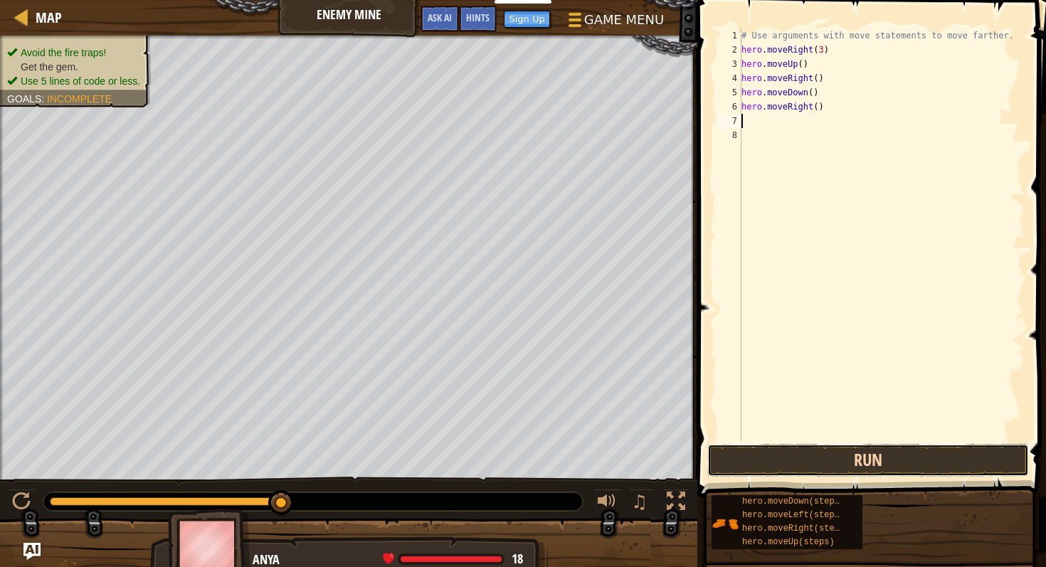
click at [808, 471] on button "Run" at bounding box center [868, 460] width 322 height 33
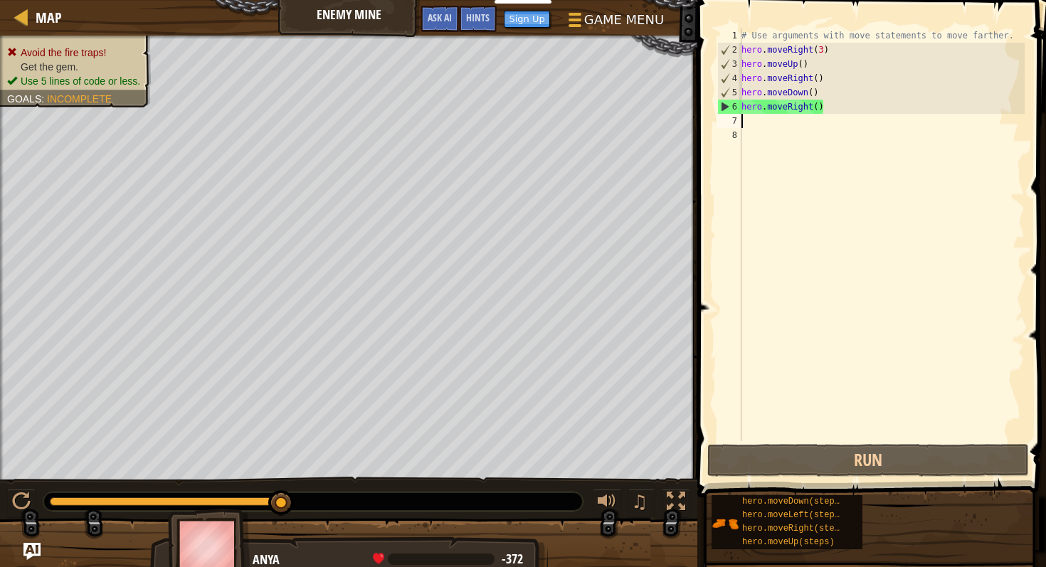
click at [775, 172] on div "# Use arguments with move statements to move farther. hero . moveRight ( 3 ) he…" at bounding box center [882, 248] width 286 height 441
click at [833, 102] on div "# Use arguments with move statements to move farther. hero . moveRight ( 3 ) he…" at bounding box center [882, 248] width 286 height 441
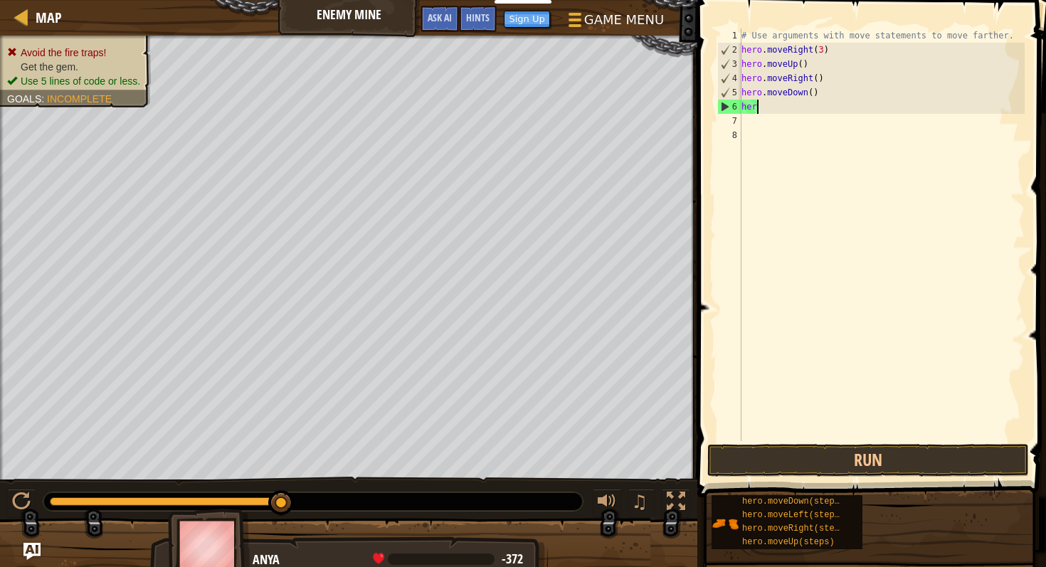
type textarea "h"
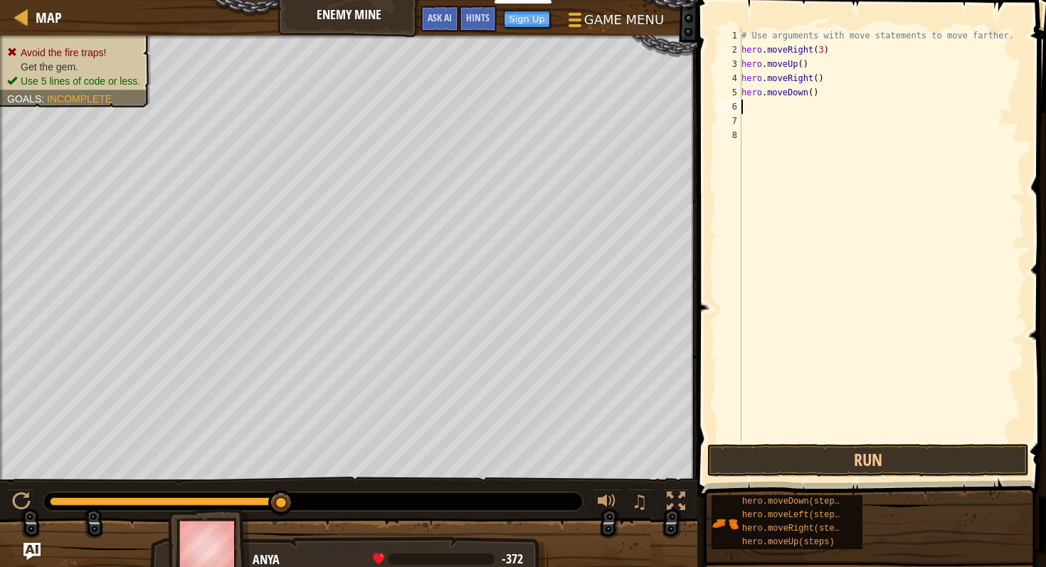
type textarea "h"
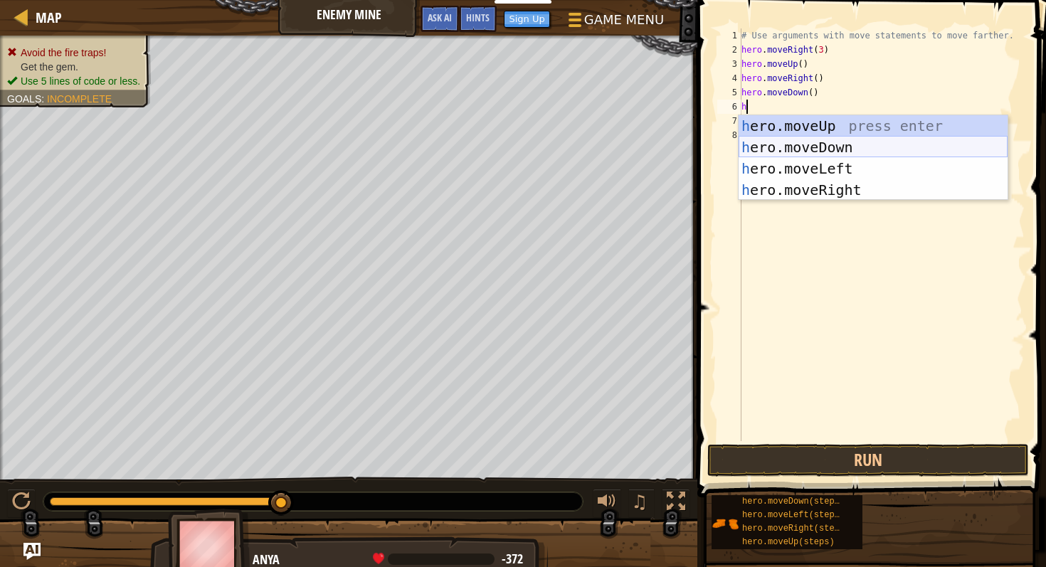
click at [828, 139] on div "h ero.moveUp press enter h ero.moveDown press enter h ero.moveLeft press enter …" at bounding box center [873, 179] width 269 height 128
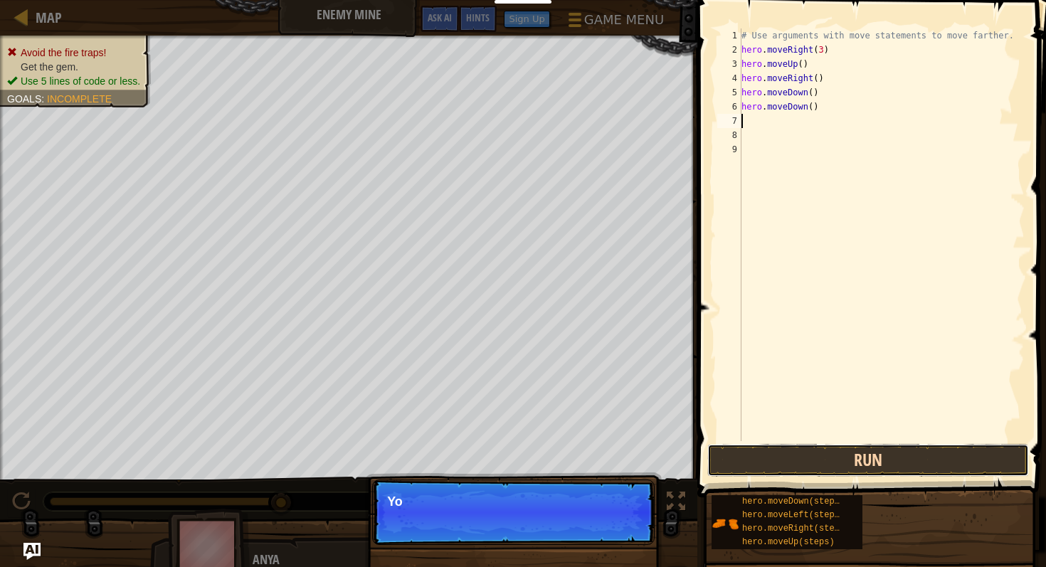
click at [786, 462] on button "Run" at bounding box center [868, 460] width 322 height 33
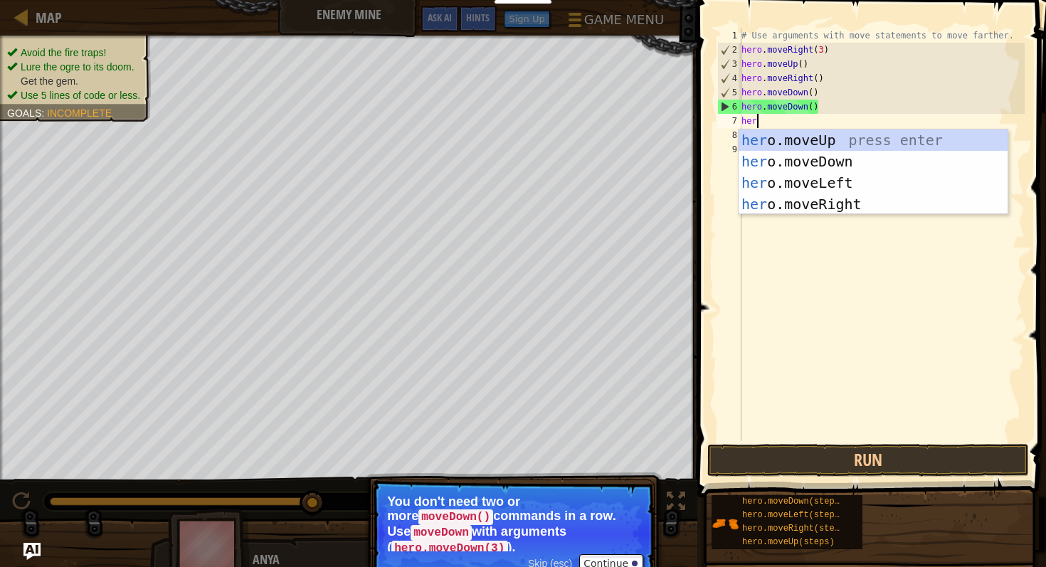
scroll to position [6, 1]
type textarea "hero"
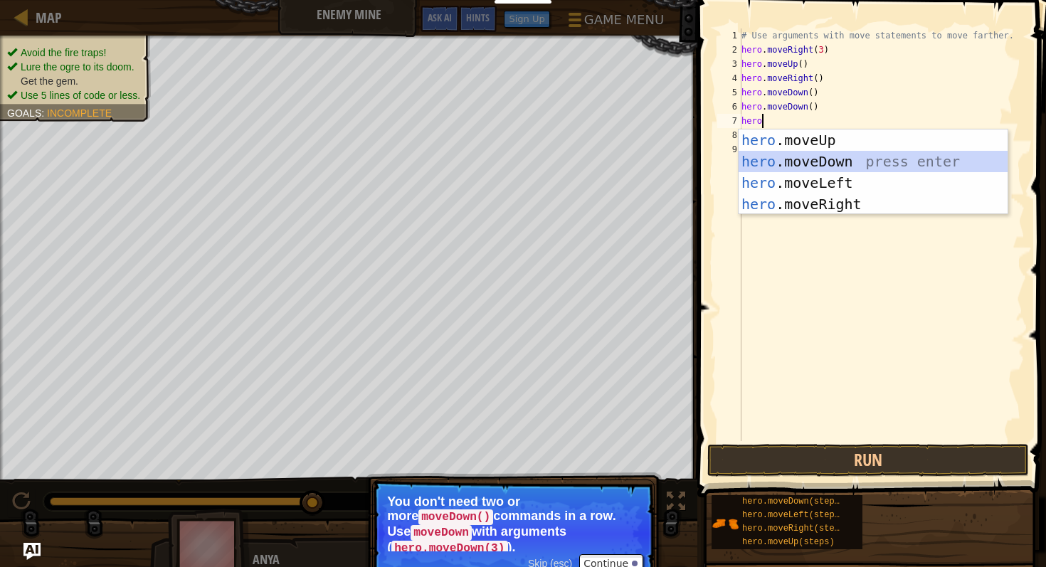
click at [828, 167] on div "hero .moveUp press enter hero .moveDown press enter hero .moveLeft press enter …" at bounding box center [873, 193] width 269 height 128
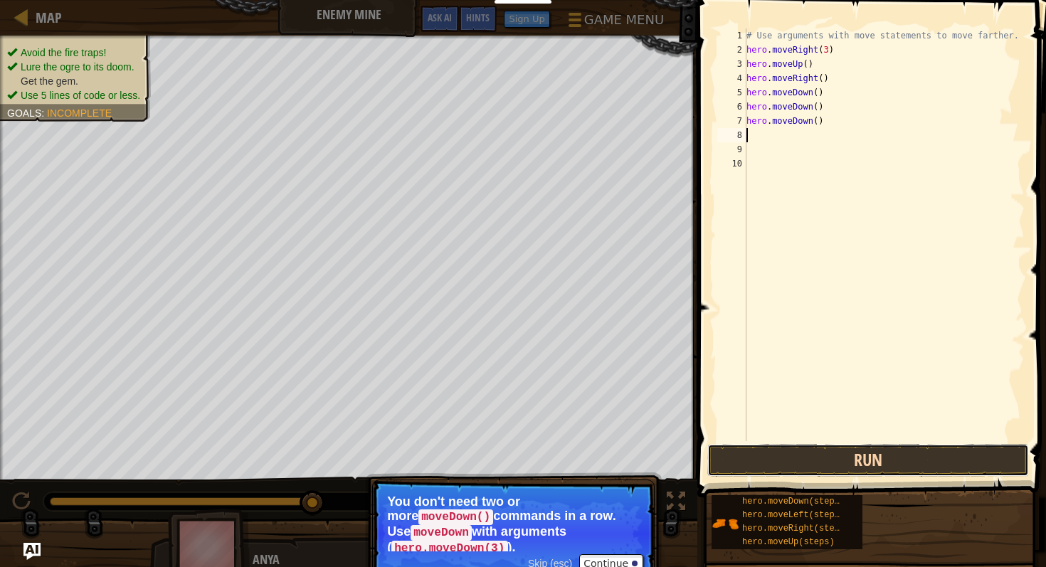
click at [817, 450] on button "Run" at bounding box center [868, 460] width 322 height 33
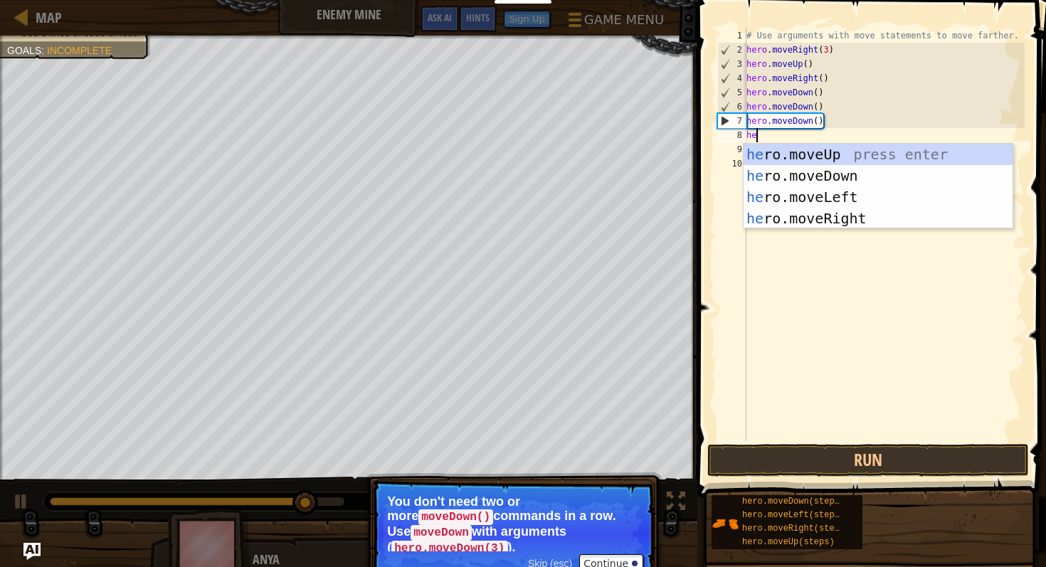
type textarea "hero"
click at [864, 218] on div "hero .moveUp press enter hero .moveDown press enter hero .moveLeft press enter …" at bounding box center [878, 208] width 269 height 128
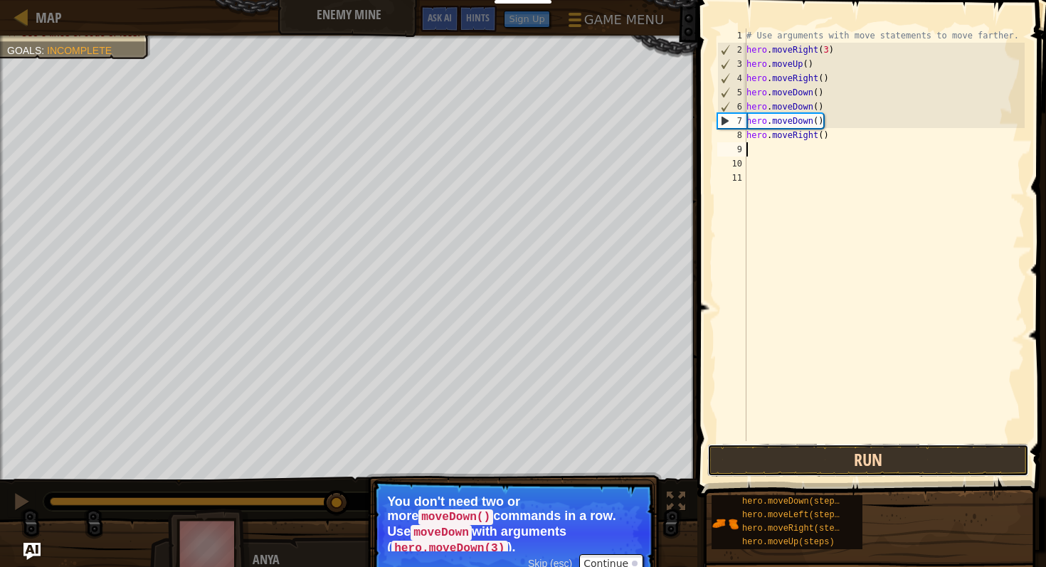
click at [812, 449] on button "Run" at bounding box center [868, 460] width 322 height 33
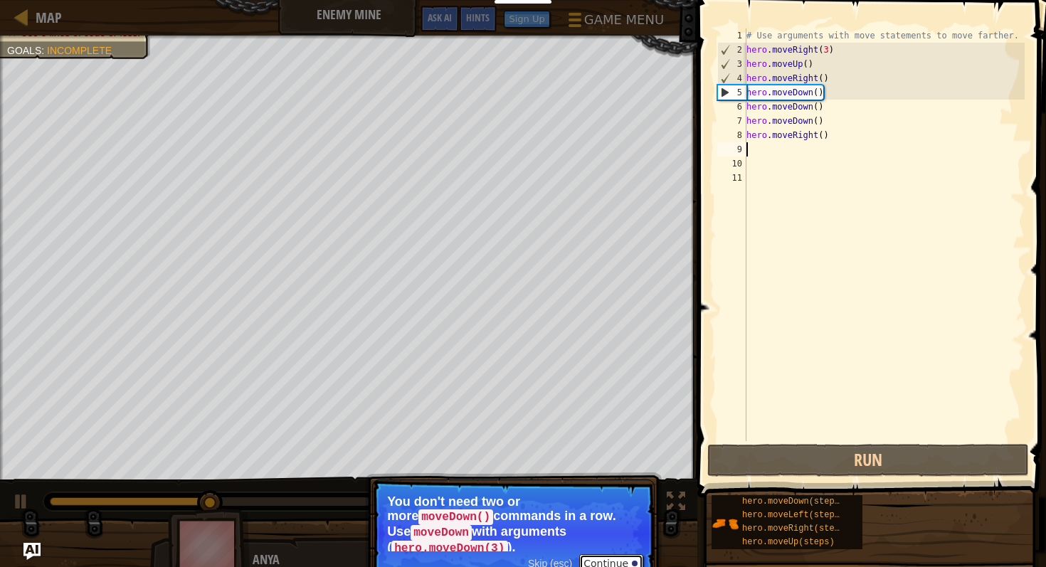
click at [625, 554] on button "Continue" at bounding box center [611, 563] width 64 height 18
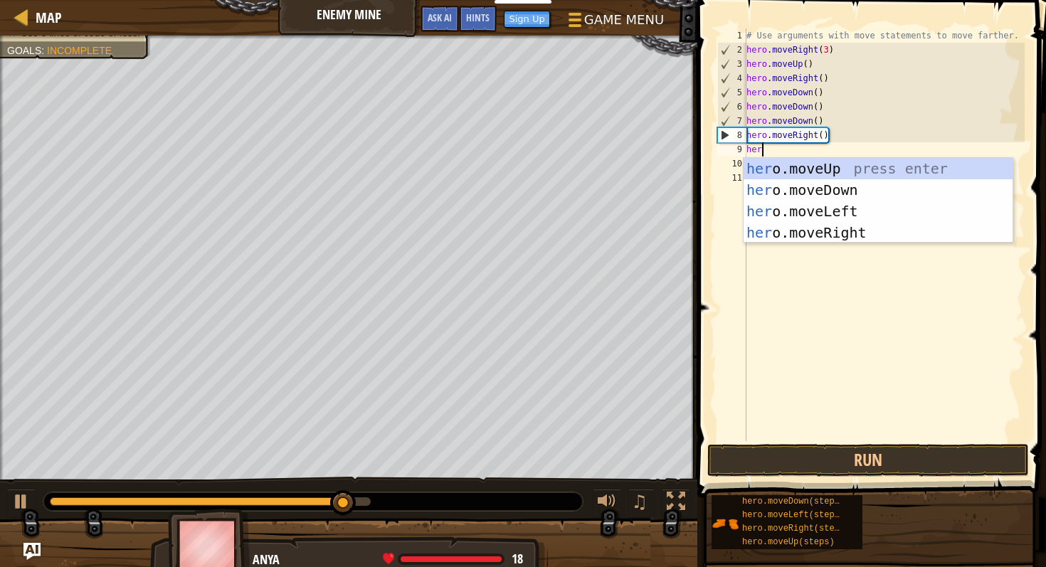
type textarea "hero"
click at [808, 219] on div "hero .moveUp press enter hero .moveDown press enter hero .moveLeft press enter …" at bounding box center [878, 222] width 269 height 128
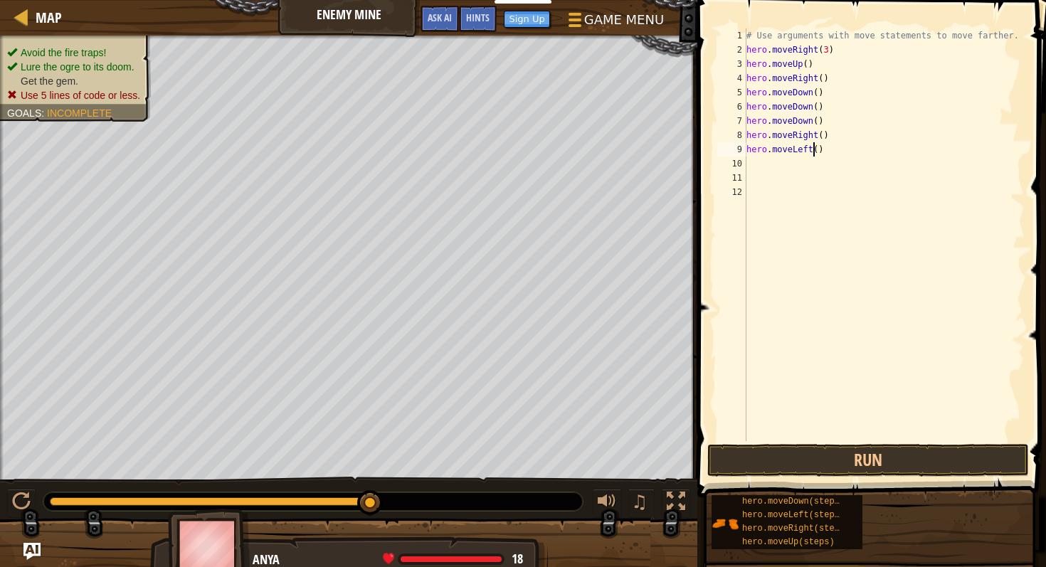
click at [810, 152] on div "# Use arguments with move statements to move farther. hero . moveRight ( 3 ) he…" at bounding box center [885, 248] width 282 height 441
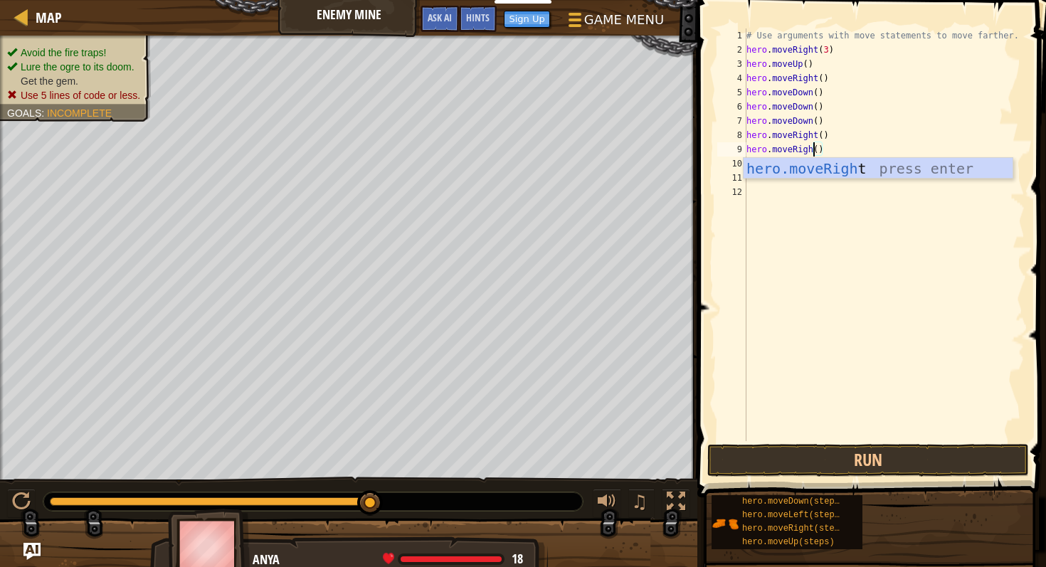
scroll to position [6, 6]
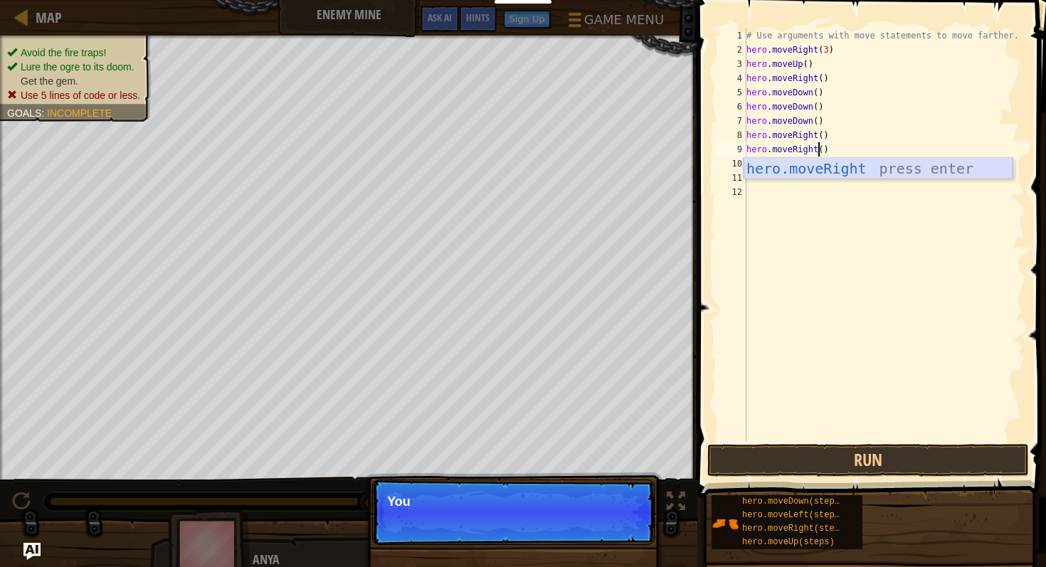
click at [864, 169] on div "hero.moveRight press enter" at bounding box center [878, 190] width 269 height 64
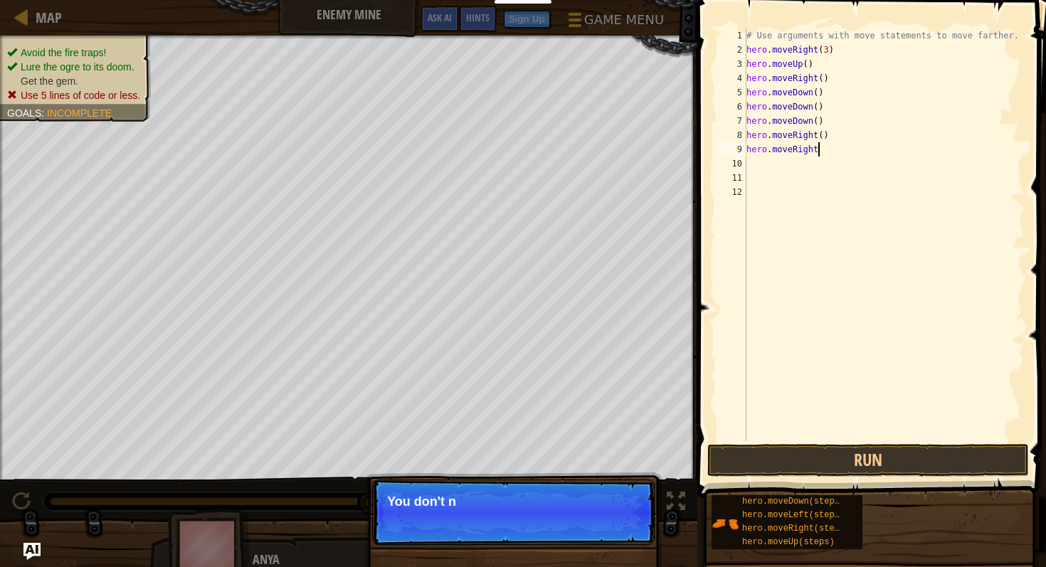
scroll to position [6, 5]
type textarea "hero.moveRight"
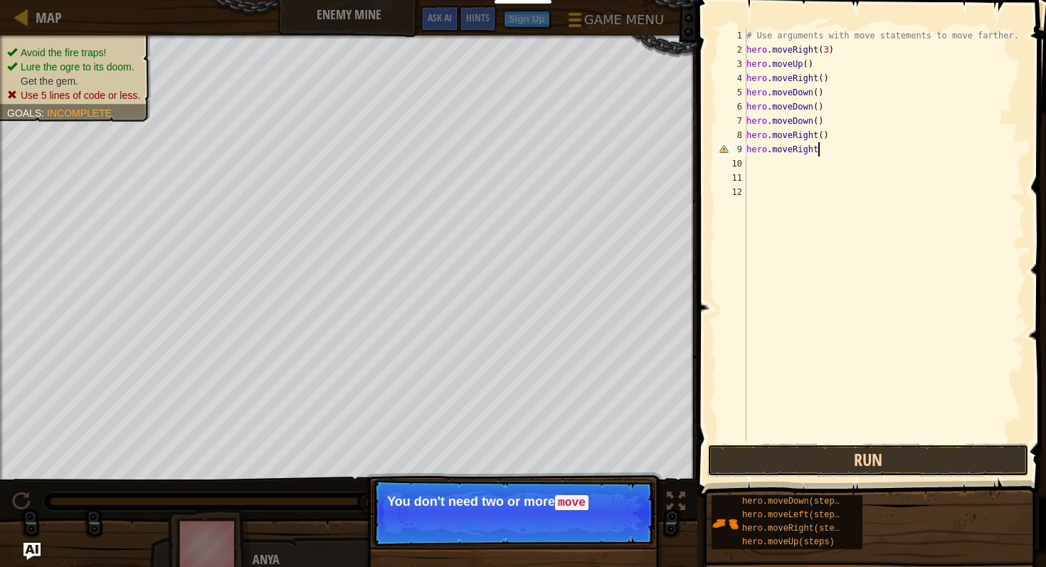
click at [805, 457] on button "Run" at bounding box center [868, 460] width 322 height 33
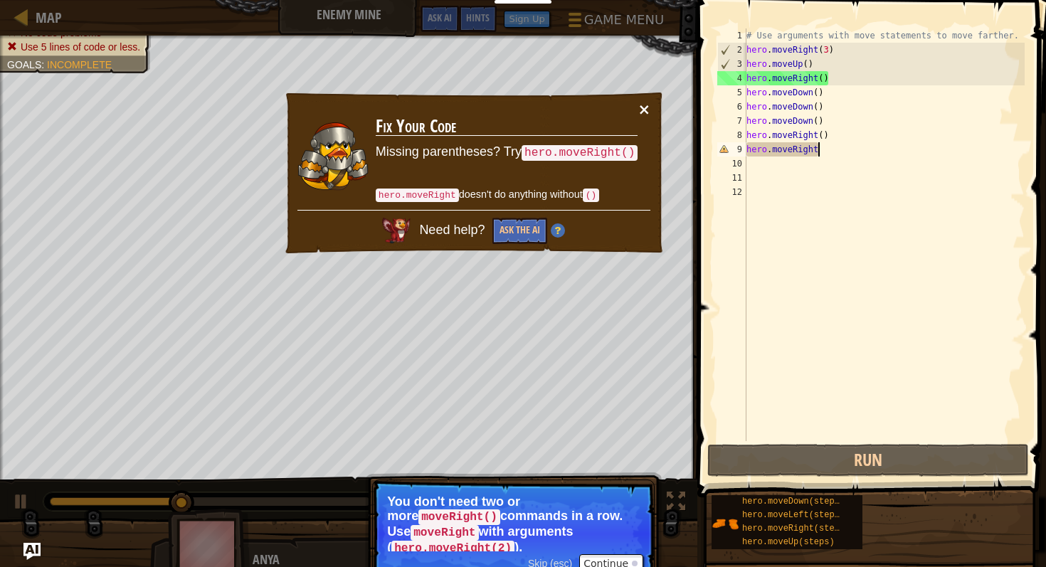
click at [645, 109] on button "×" at bounding box center [644, 109] width 13 height 15
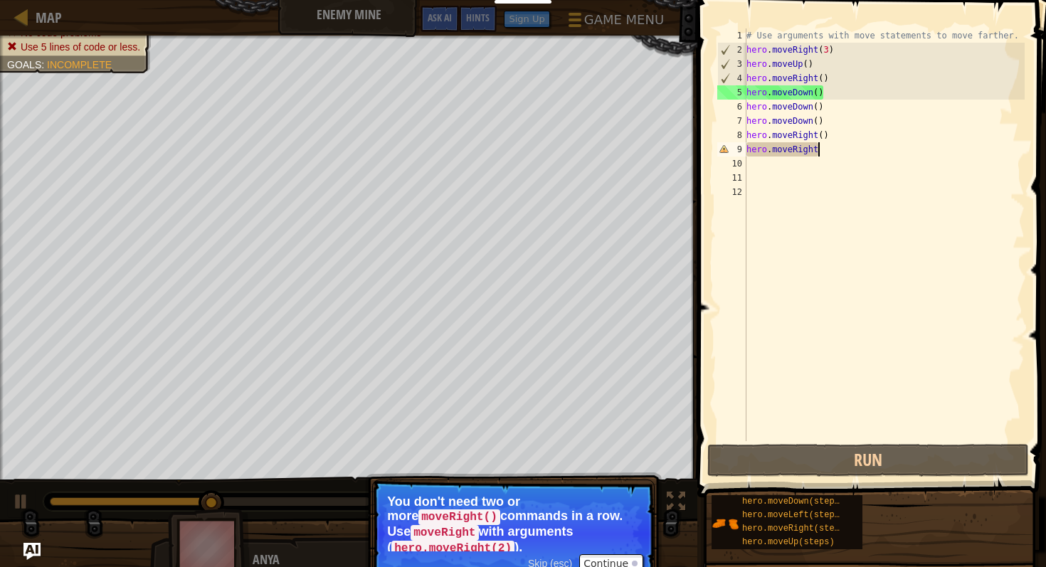
click at [802, 242] on div "# Use arguments with move statements to move farther. hero . moveRight ( 3 ) he…" at bounding box center [885, 248] width 282 height 441
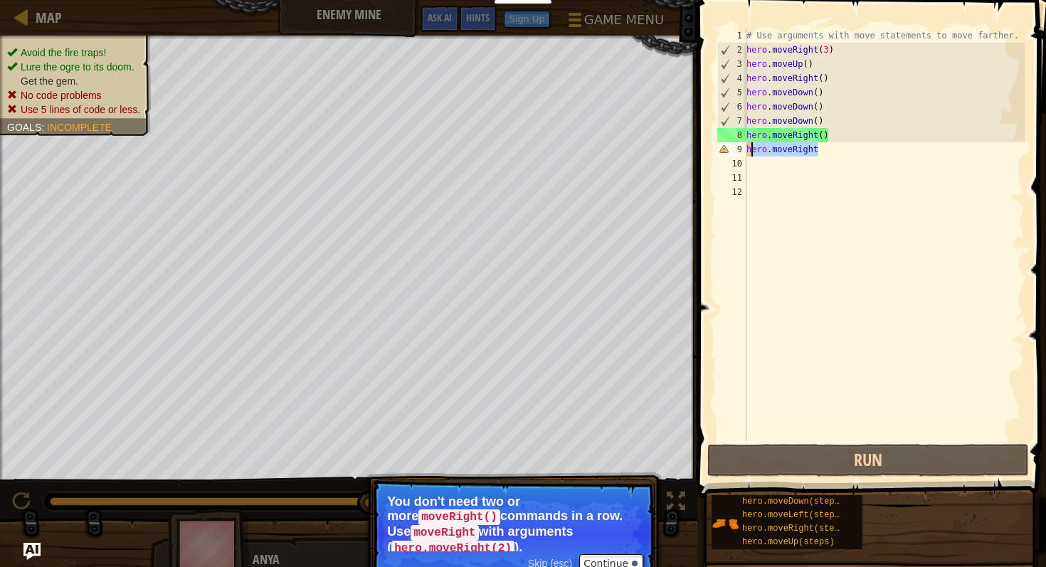
drag, startPoint x: 833, startPoint y: 149, endPoint x: 745, endPoint y: 152, distance: 88.3
click at [745, 152] on div "1 2 3 4 5 6 7 8 9 10 11 12 # Use arguments with move statements to move farther…" at bounding box center [869, 234] width 310 height 413
type textarea "hero.moveRight"
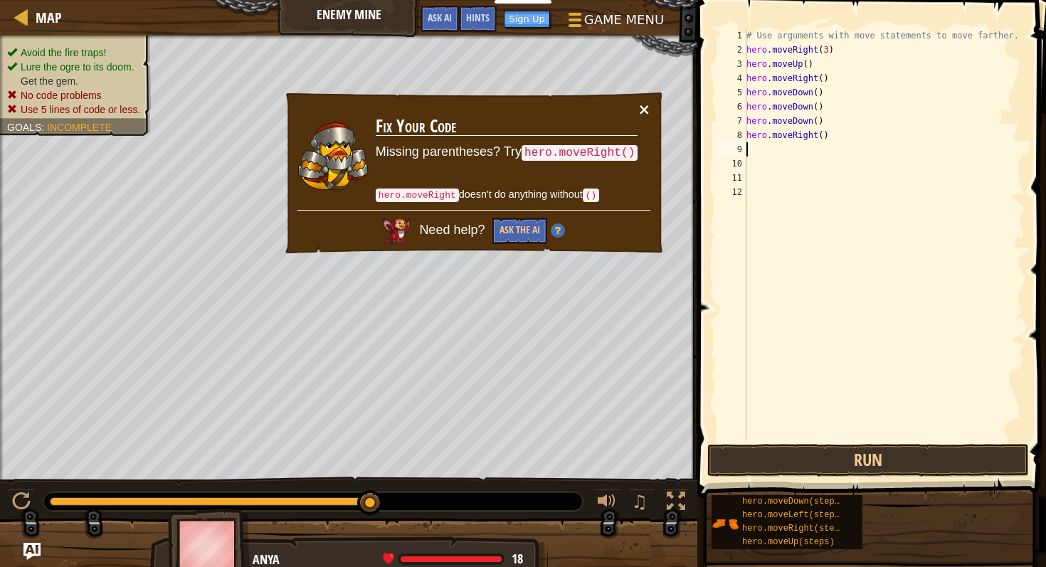
click at [640, 105] on button "×" at bounding box center [644, 109] width 13 height 15
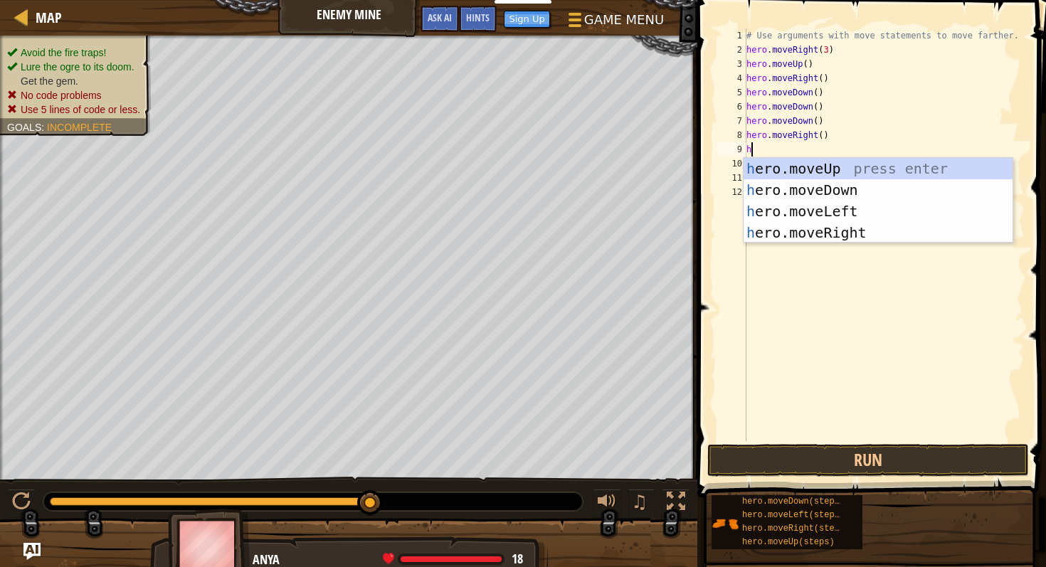
type textarea "he"
click at [825, 226] on div "he ro.moveUp press enter he ro.moveDown press enter he ro.moveLeft press enter …" at bounding box center [878, 222] width 269 height 128
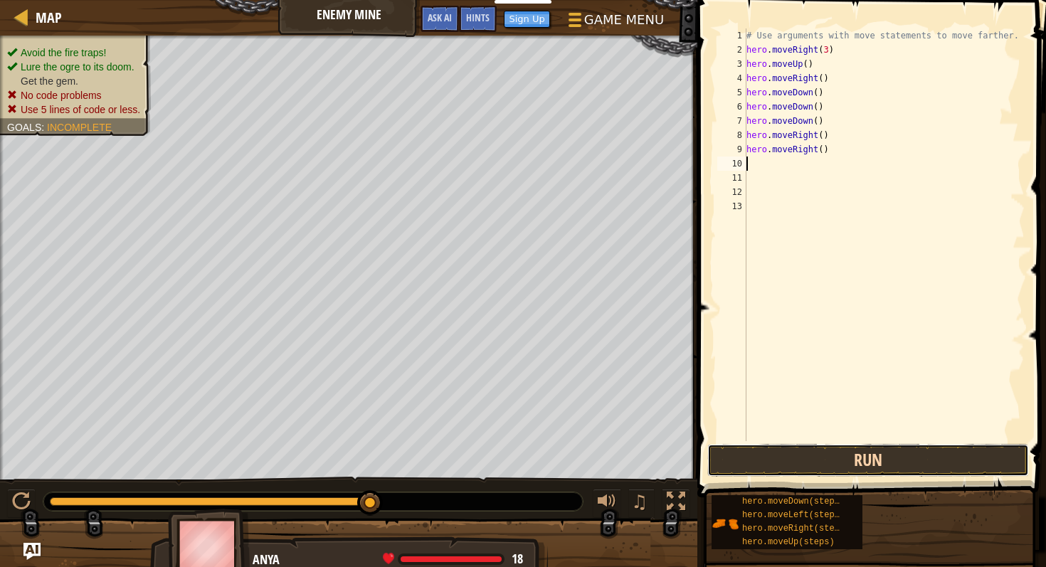
click at [800, 456] on button "Run" at bounding box center [868, 460] width 322 height 33
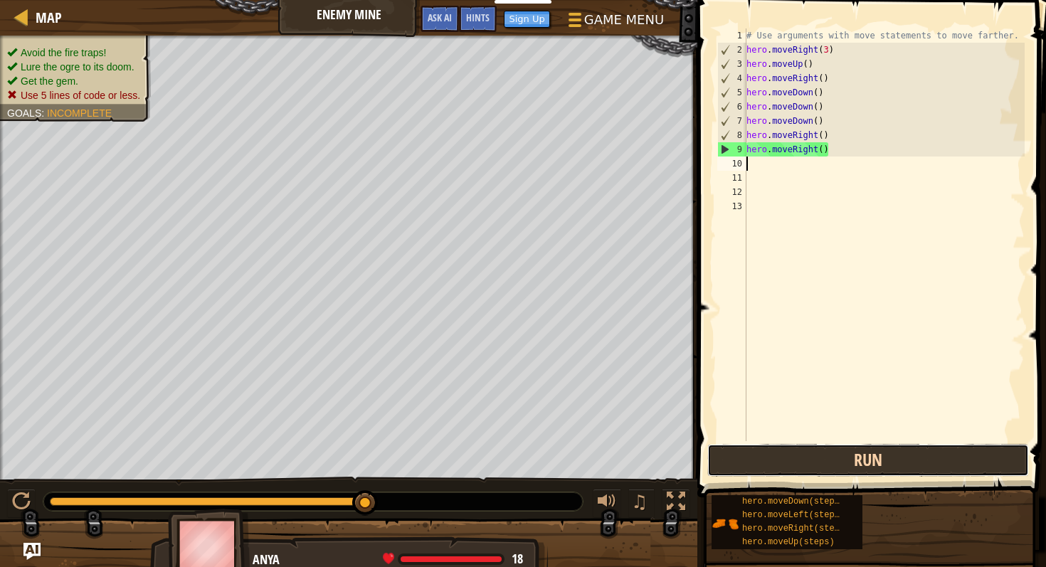
click at [800, 456] on button "Run" at bounding box center [868, 460] width 322 height 33
